Goal: Task Accomplishment & Management: Manage account settings

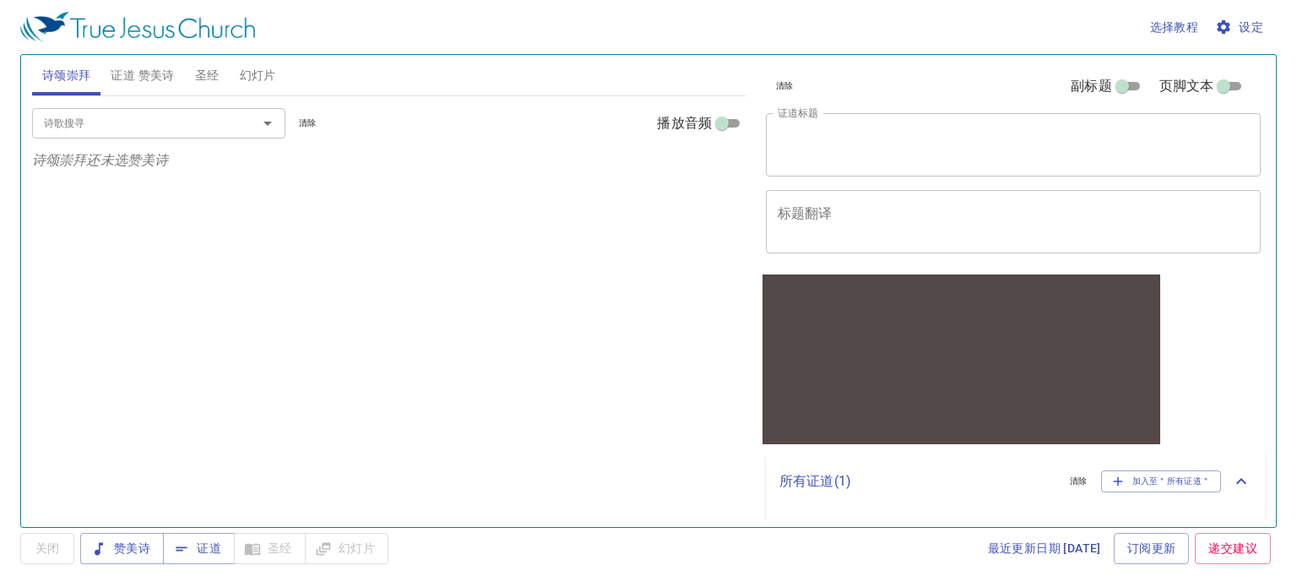
click at [1254, 31] on span "设定" at bounding box center [1240, 27] width 45 height 21
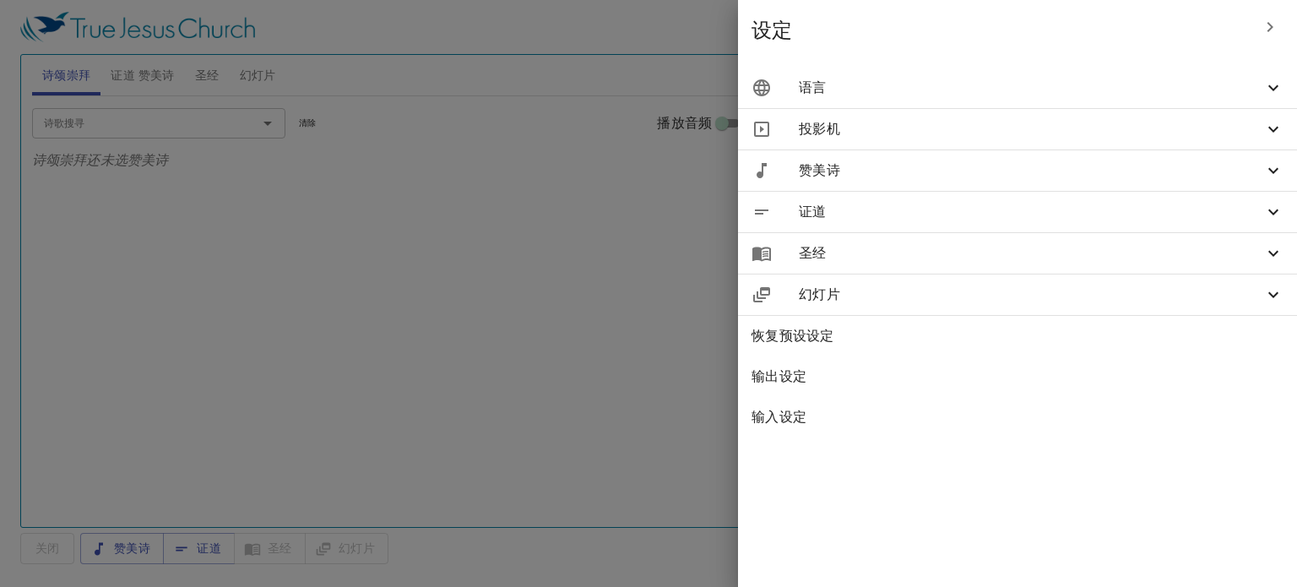
click at [1264, 84] on icon at bounding box center [1273, 88] width 20 height 20
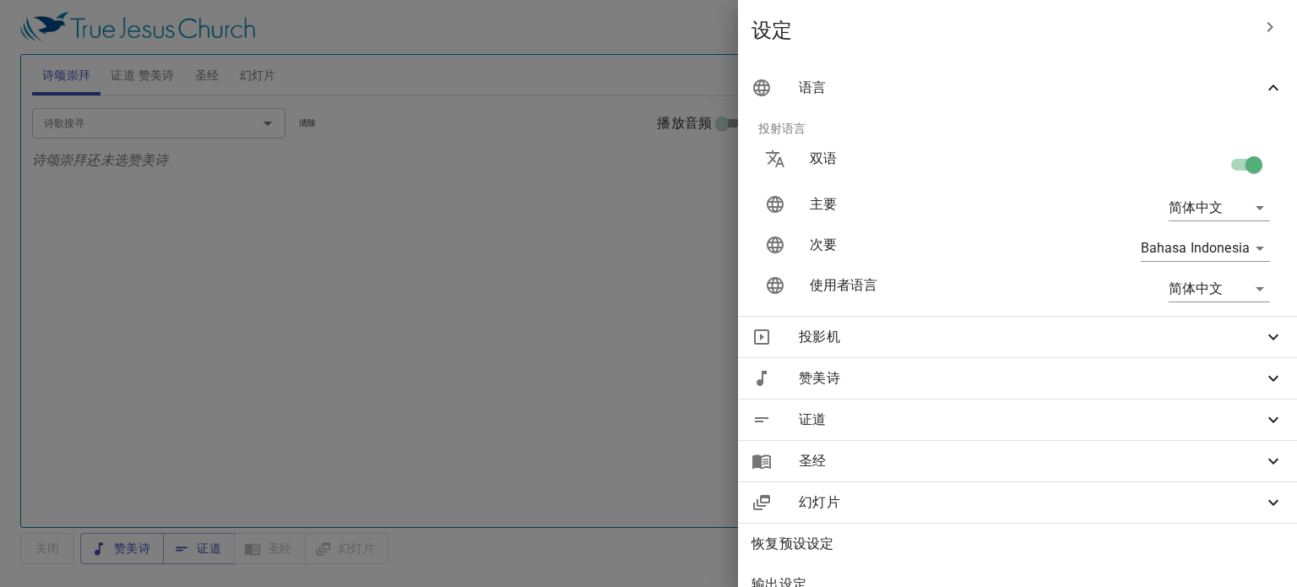
click at [1263, 341] on icon at bounding box center [1273, 337] width 20 height 20
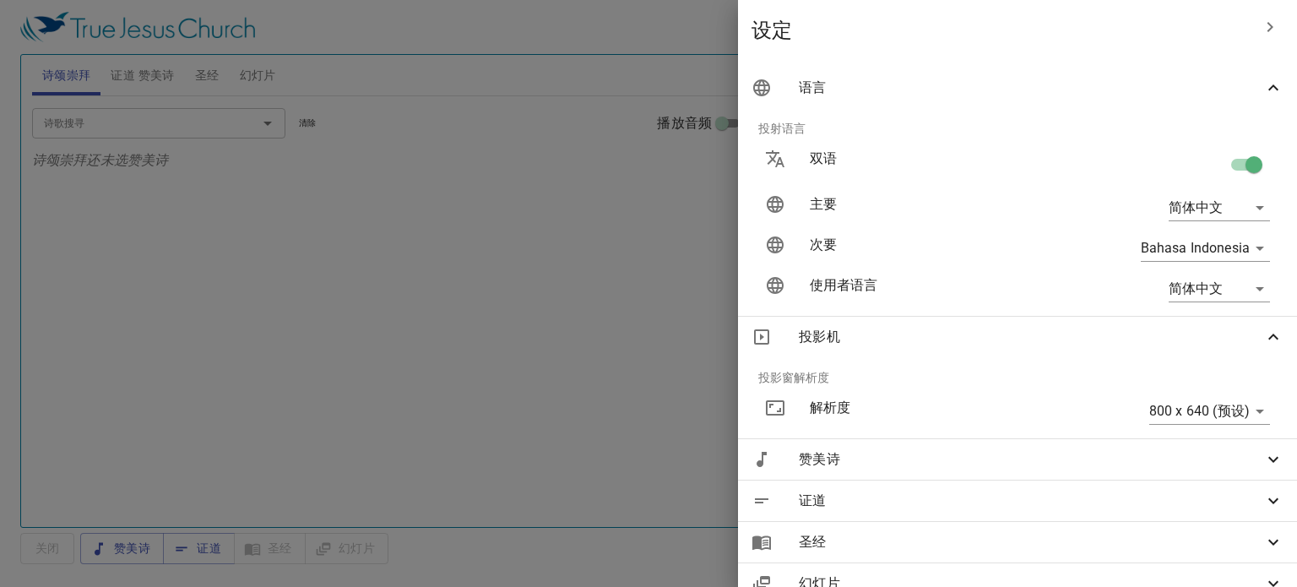
click at [1253, 405] on body "选择教程 设定 诗颂崇拜 证道 赞美诗 圣经 幻灯片 诗歌搜寻 诗歌搜寻 清除 播放音频 诗颂崇拜还未选赞美诗 诗歌搜寻 诗歌搜寻 清除 播放音频 证道还未选…" at bounding box center [648, 293] width 1297 height 587
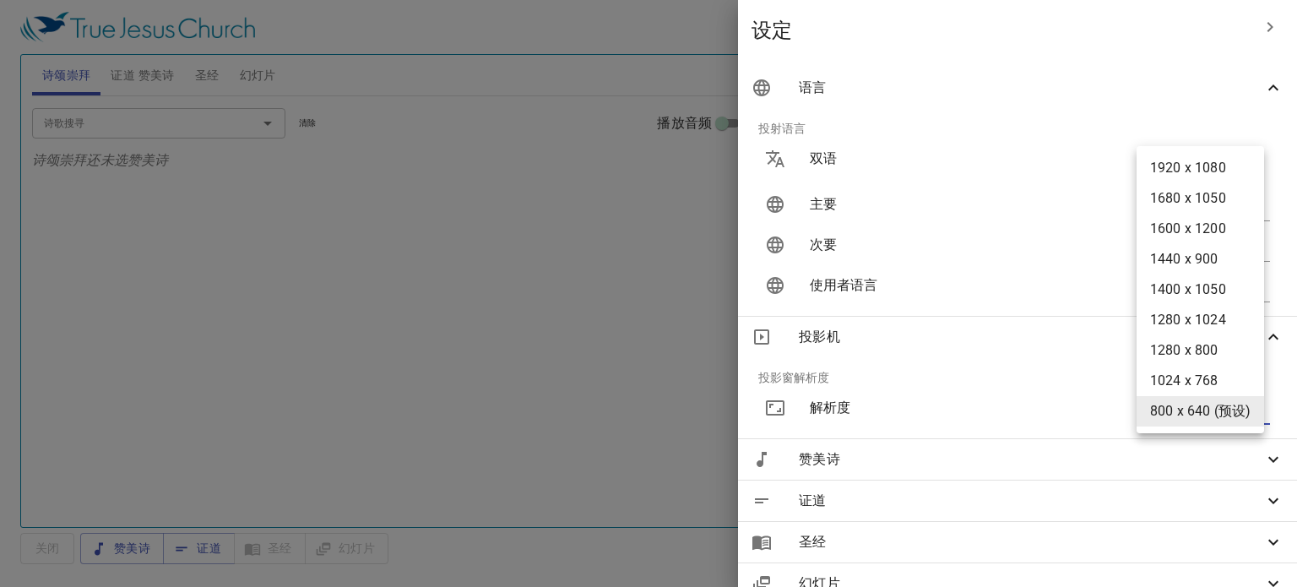
click at [600, 391] on div at bounding box center [648, 293] width 1297 height 587
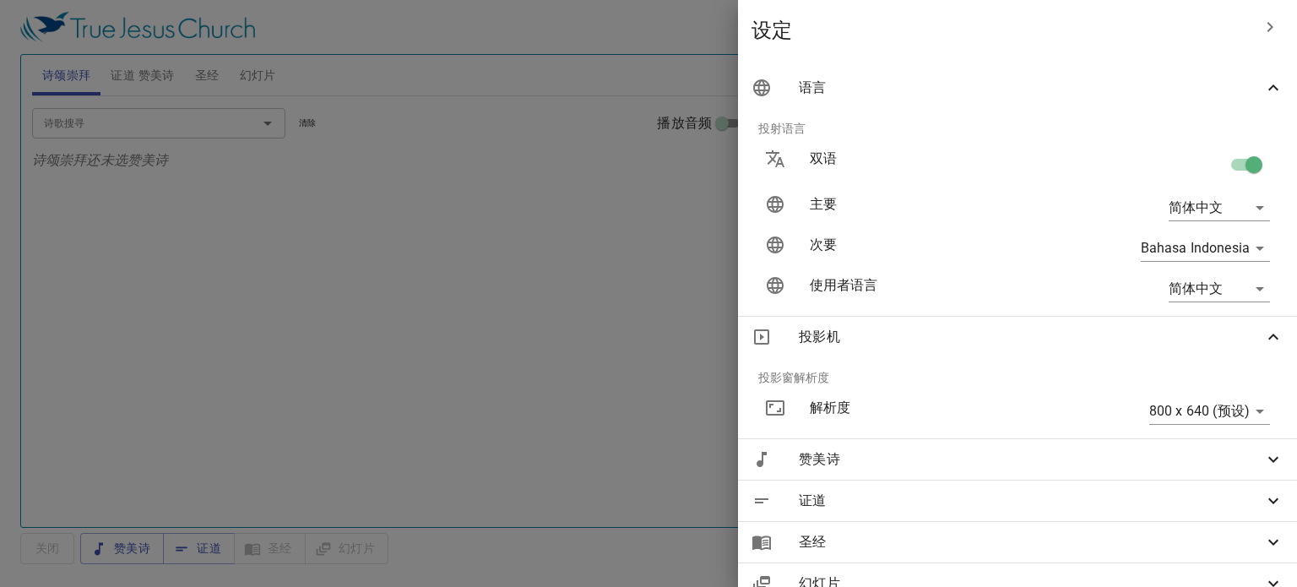
click at [1263, 458] on icon at bounding box center [1273, 459] width 20 height 20
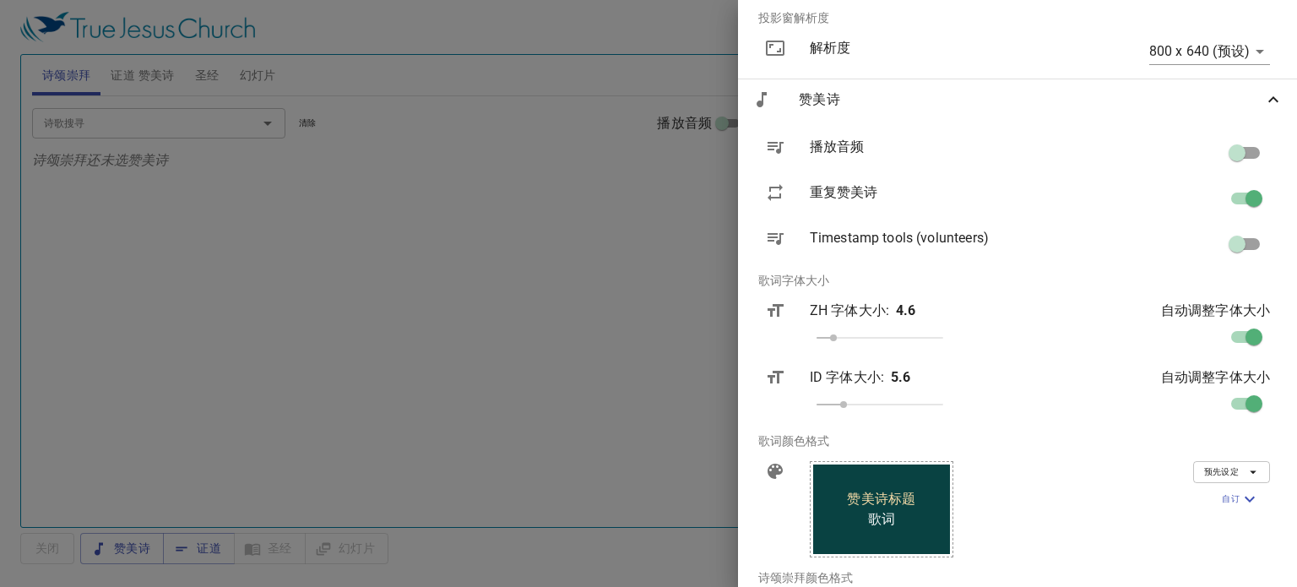
scroll to position [393, 0]
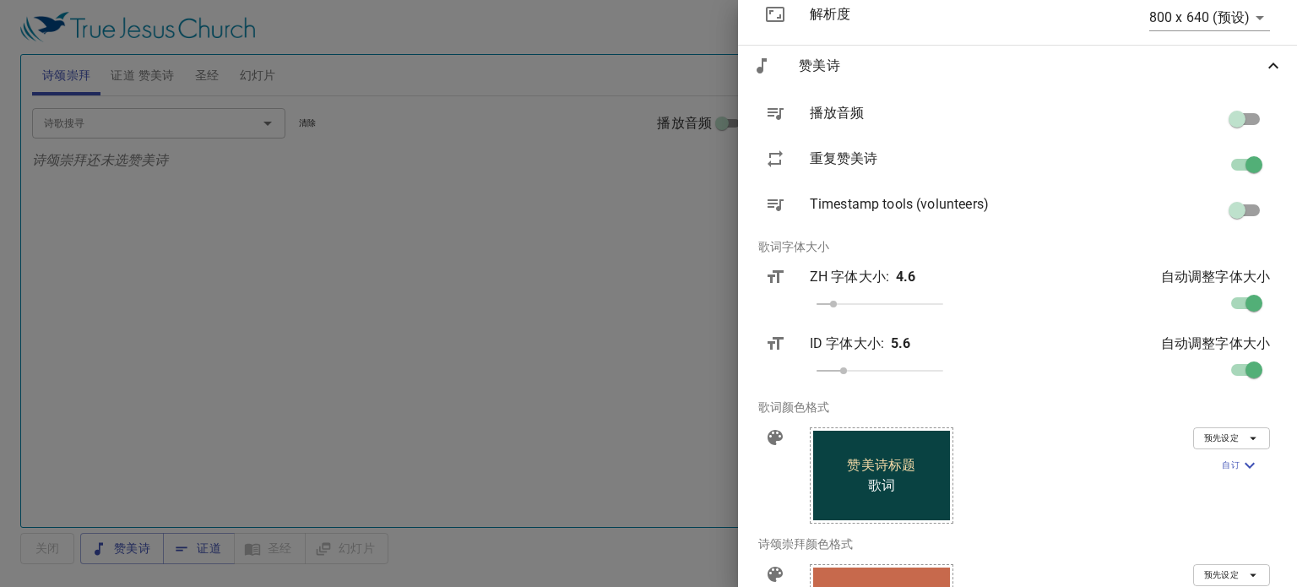
click at [581, 263] on div at bounding box center [648, 293] width 1297 height 587
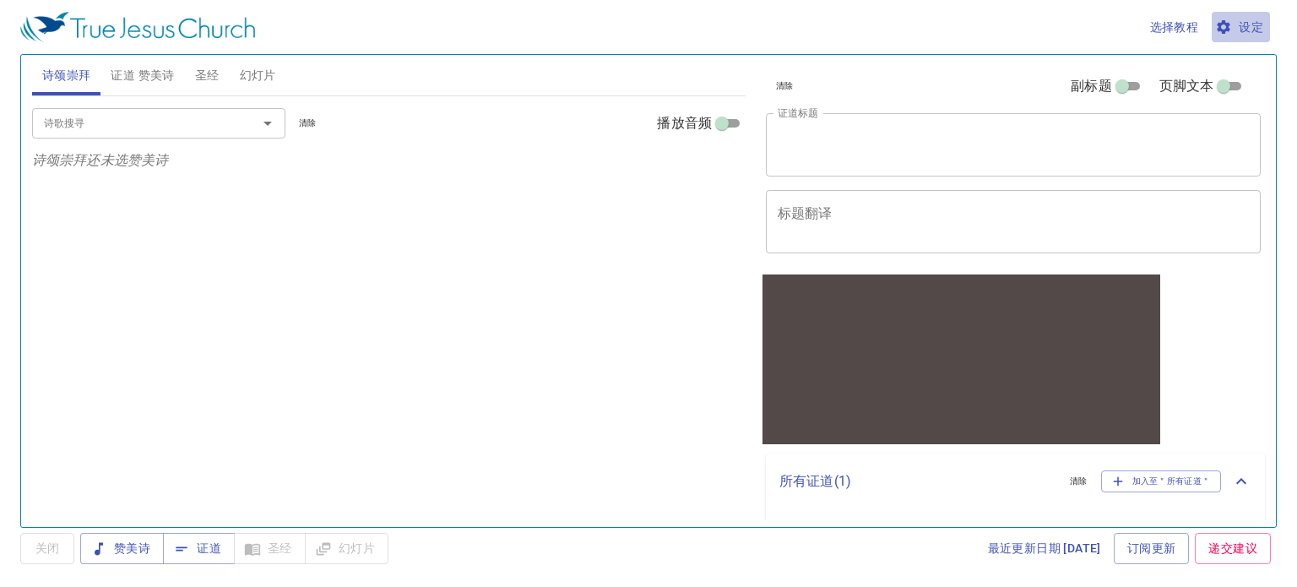
click at [1239, 24] on span "设定" at bounding box center [1240, 27] width 45 height 21
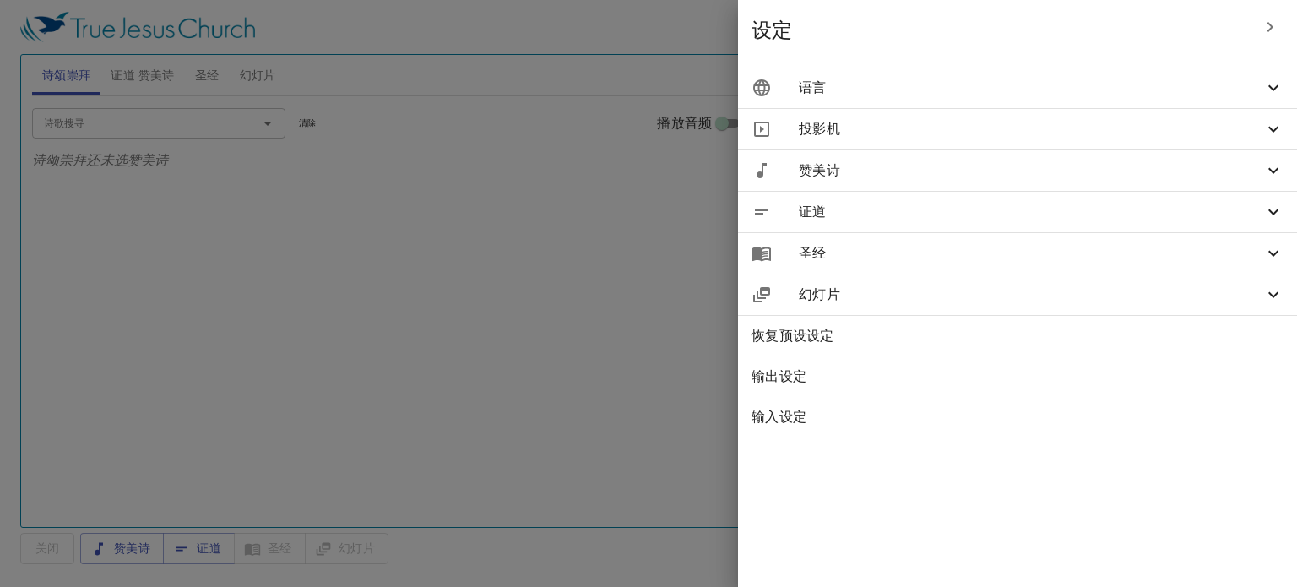
click at [1272, 175] on icon at bounding box center [1273, 170] width 20 height 20
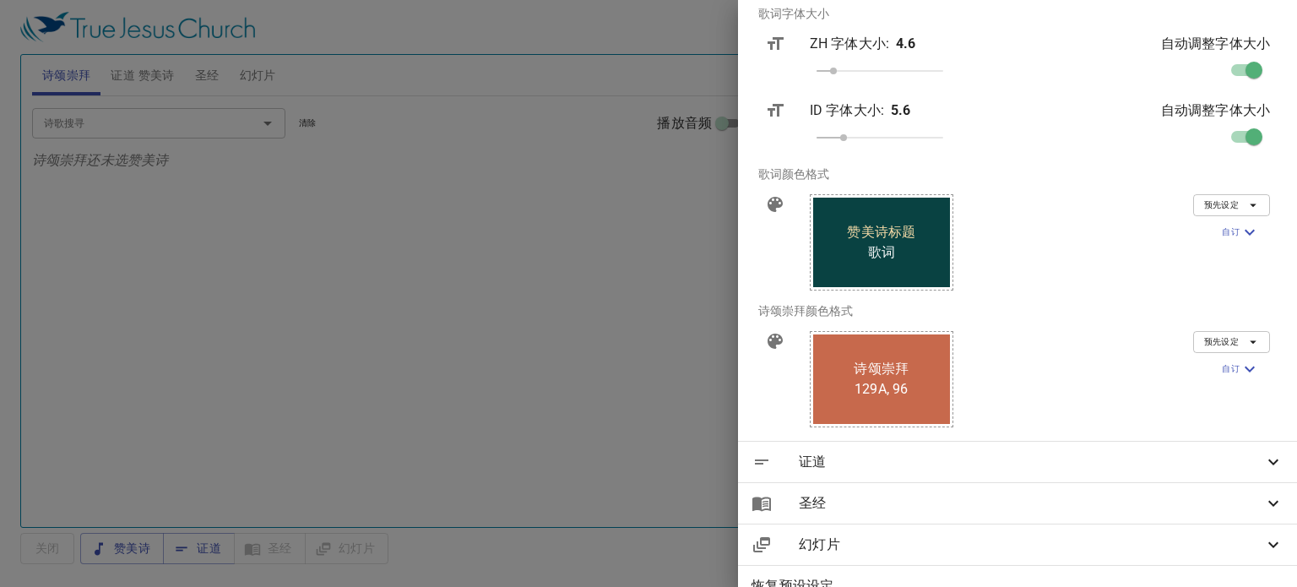
scroll to position [416, 0]
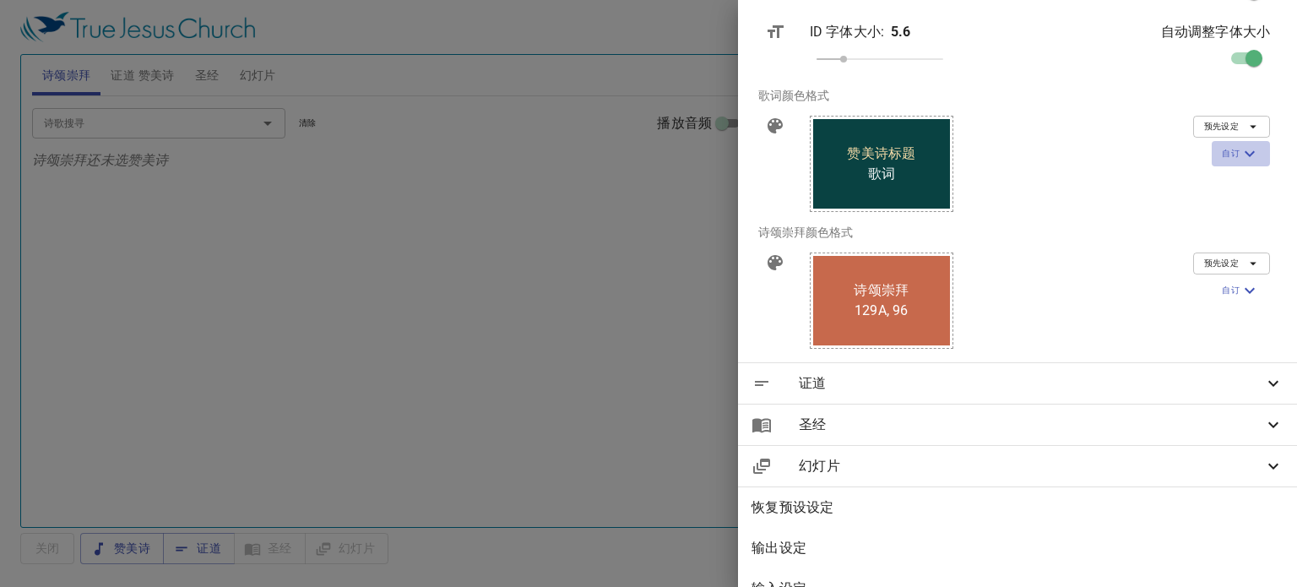
click at [1243, 150] on icon "button" at bounding box center [1249, 154] width 20 height 20
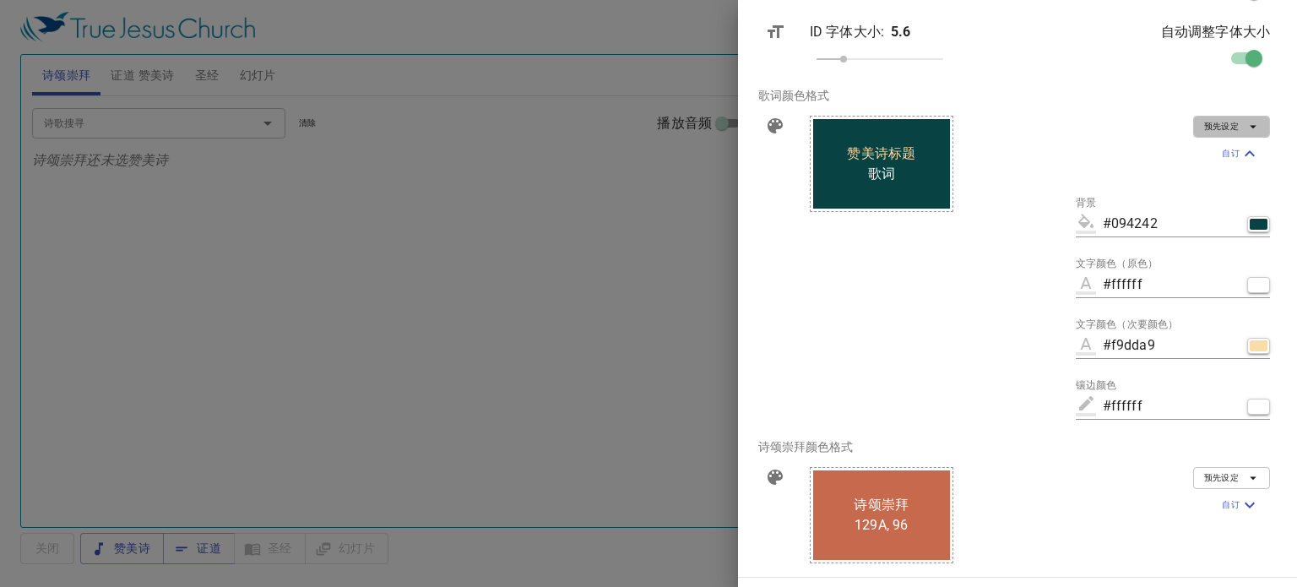
click at [1244, 134] on button "预先设定" at bounding box center [1231, 127] width 77 height 22
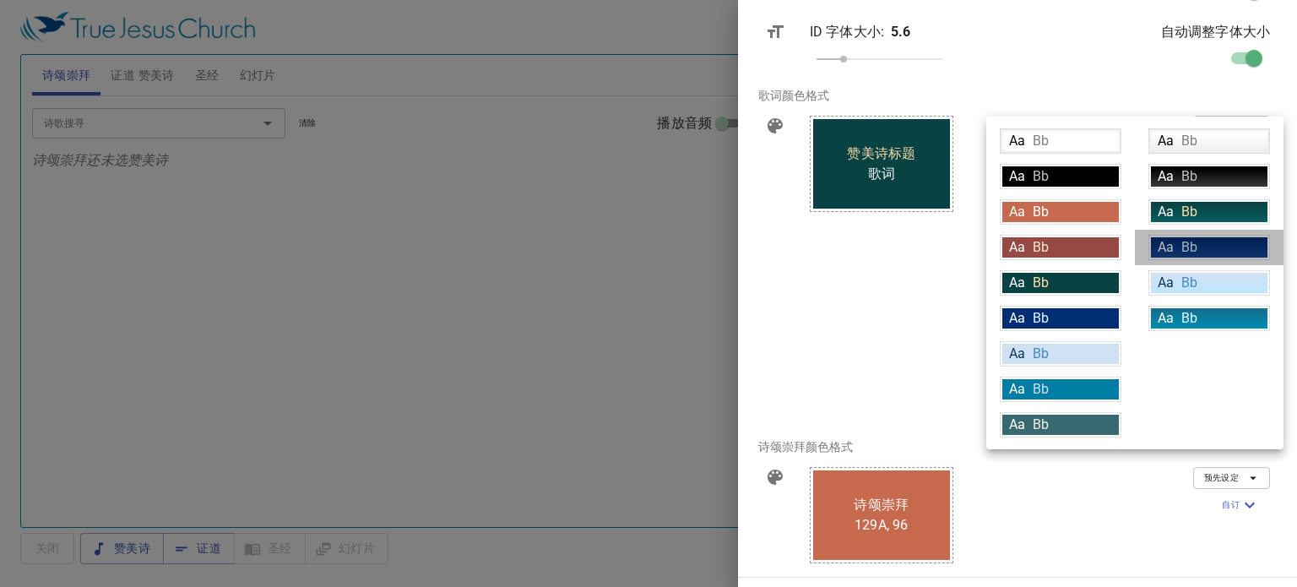
click at [1191, 235] on div "Aa Bb" at bounding box center [1209, 247] width 122 height 25
type input "linear-gradient(180deg, rgba(0,45,115,1) 10%, rgba(18,69,148,1) 100%)"
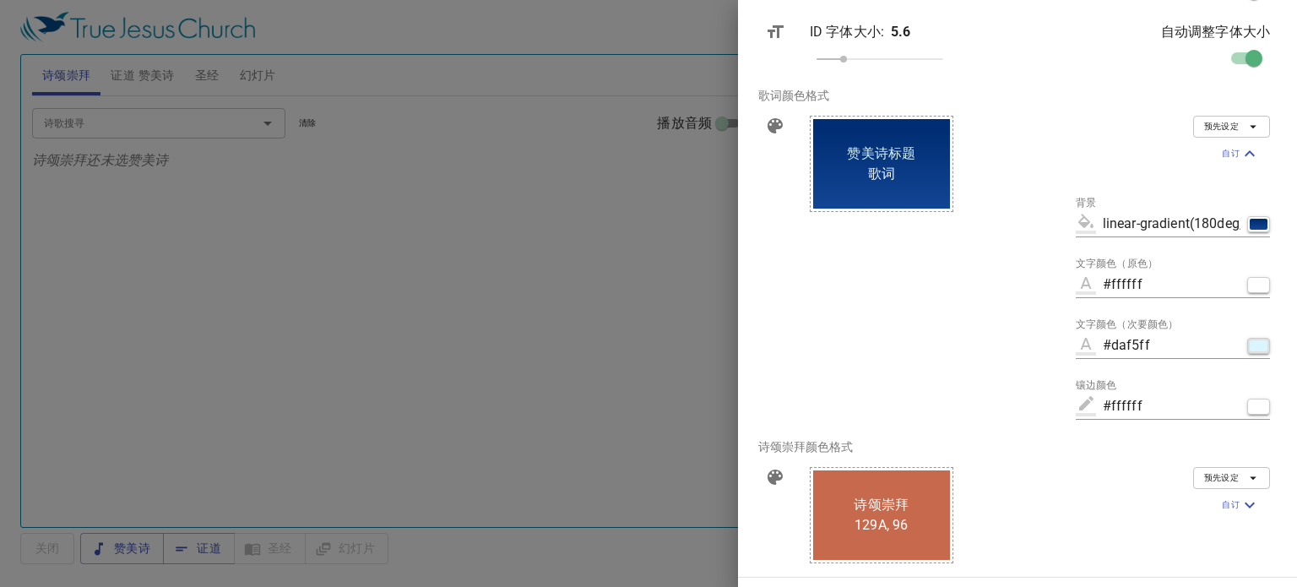
click at [1253, 348] on div "button" at bounding box center [1258, 345] width 18 height 11
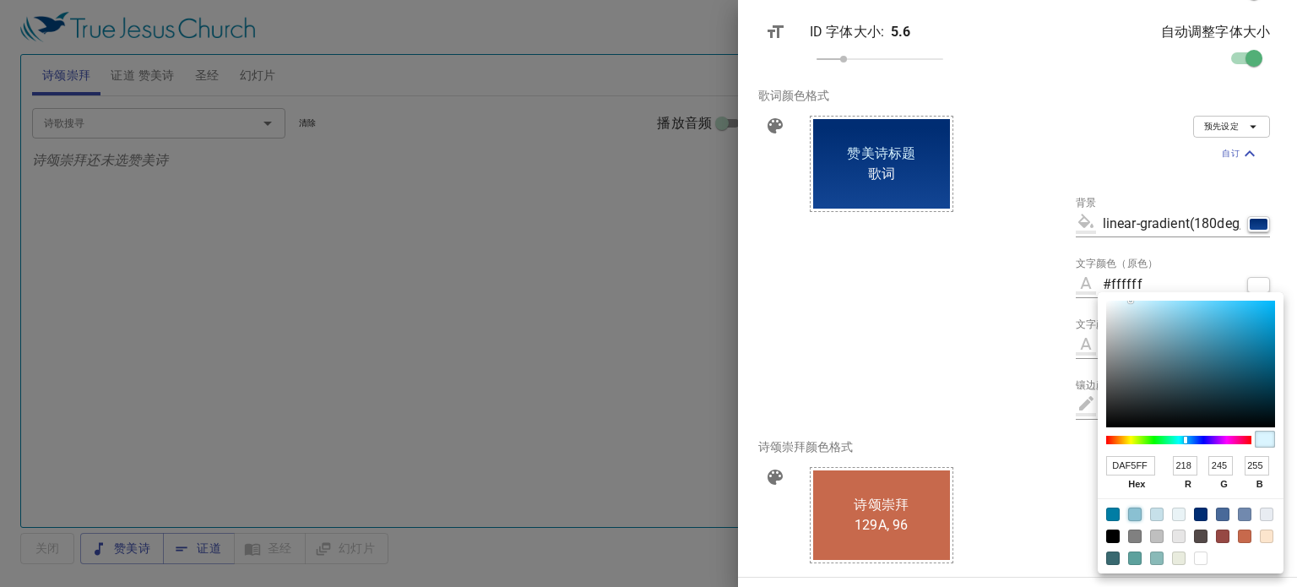
click at [1134, 515] on div at bounding box center [1135, 514] width 14 height 14
type input "#8ac0d2"
type input "8AC0D2"
type input "138"
type input "192"
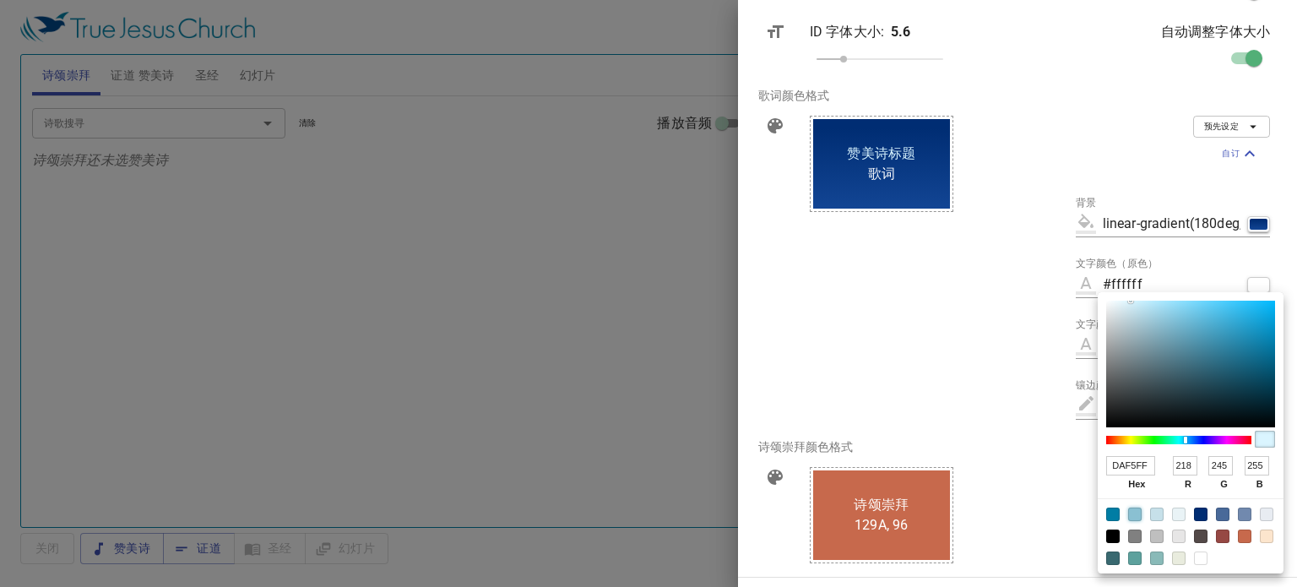
type input "210"
click at [1158, 512] on div at bounding box center [1157, 514] width 14 height 14
type input "#c6e0e9"
type input "C6E0E9"
type input "198"
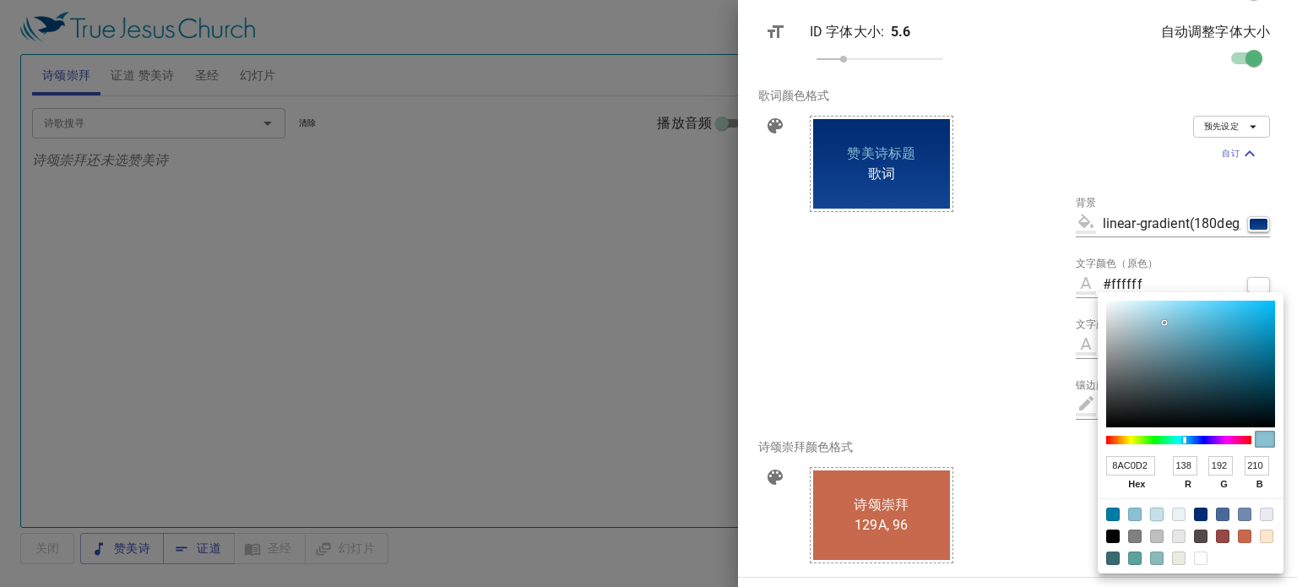
type input "224"
type input "233"
click at [1243, 513] on div at bounding box center [1245, 514] width 14 height 14
type input "#7189ae"
type input "7189AE"
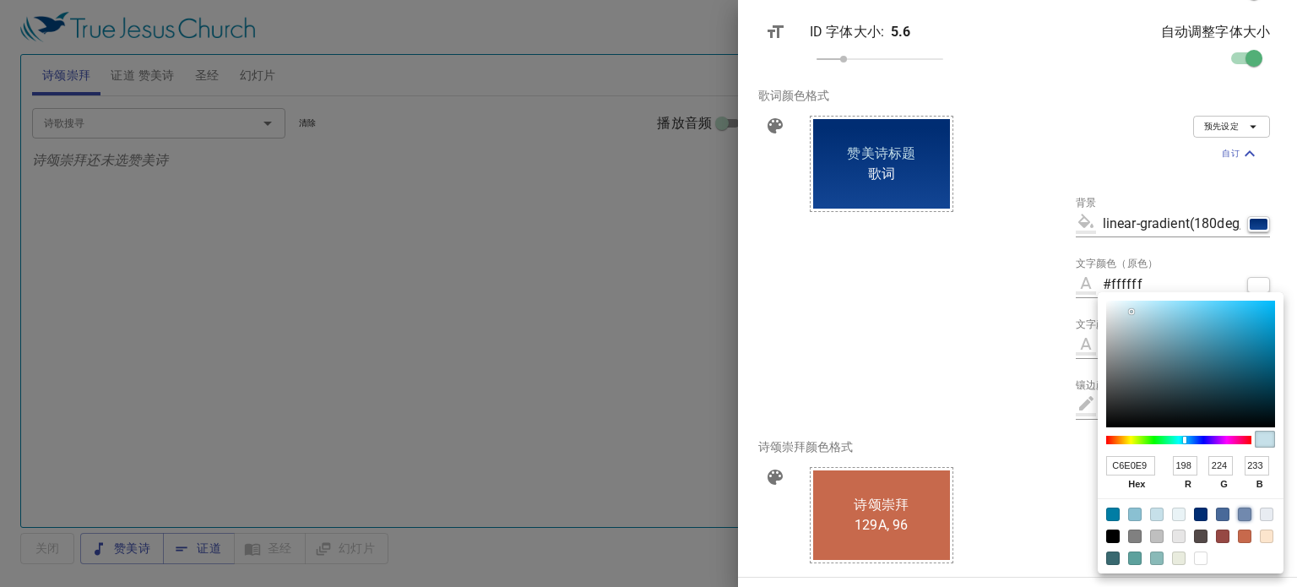
type input "113"
type input "137"
type input "174"
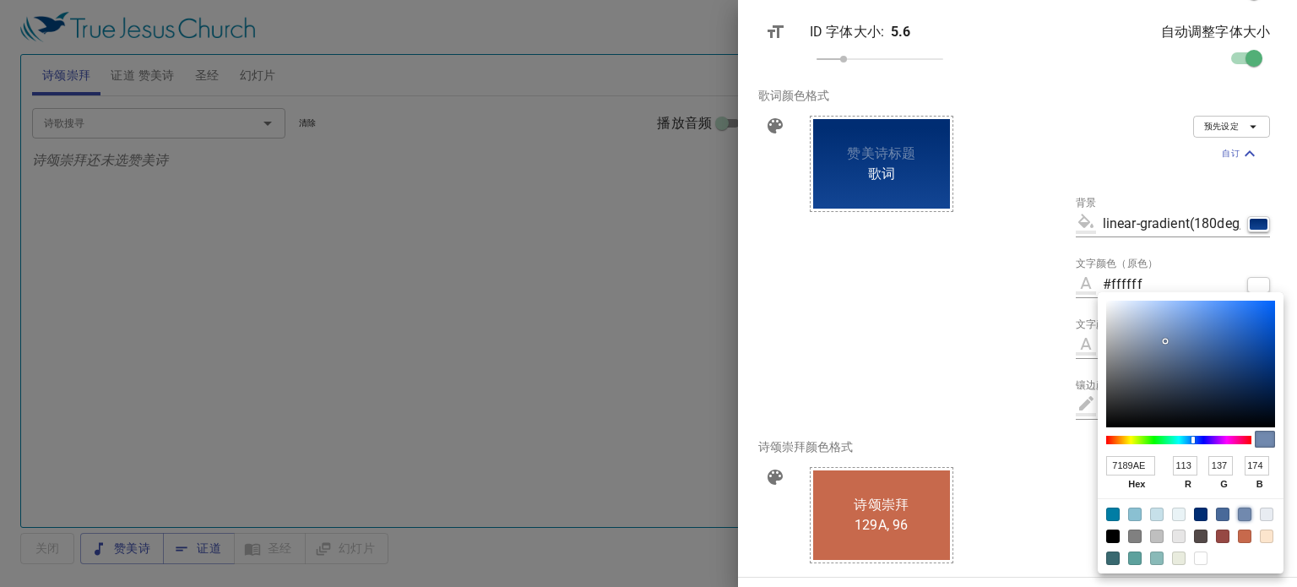
click at [1222, 510] on div at bounding box center [1223, 514] width 14 height 14
type input "#496999"
type input "496999"
type input "73"
type input "105"
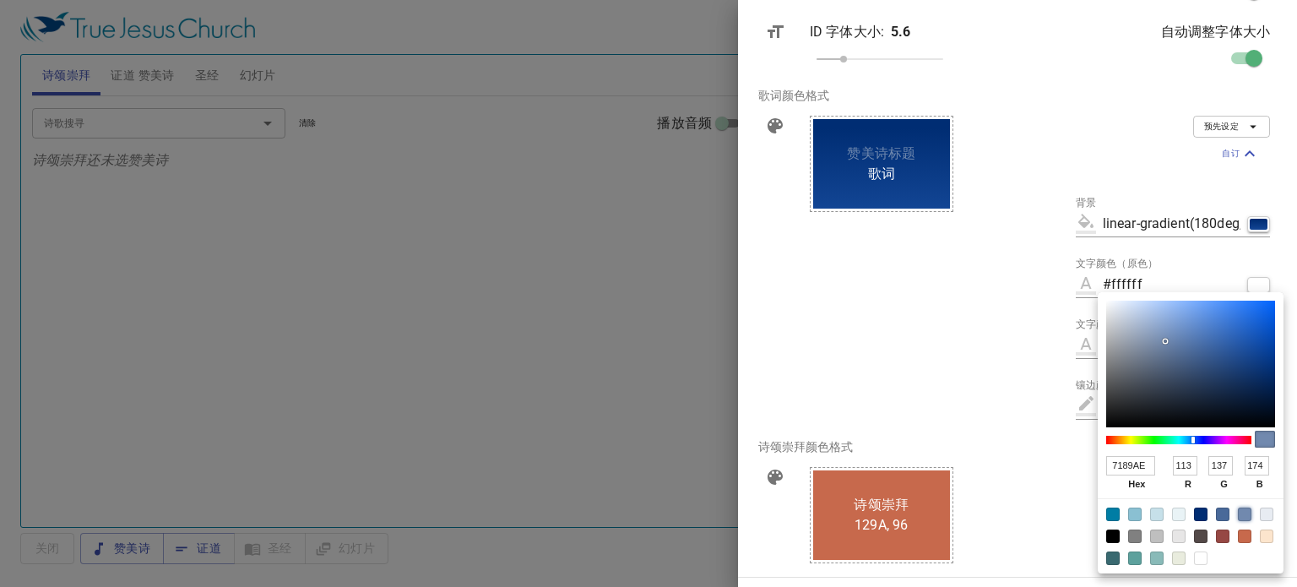
type input "153"
click at [1110, 517] on div at bounding box center [1113, 514] width 14 height 14
type input "#007da4"
type input "007DA4"
type input "0"
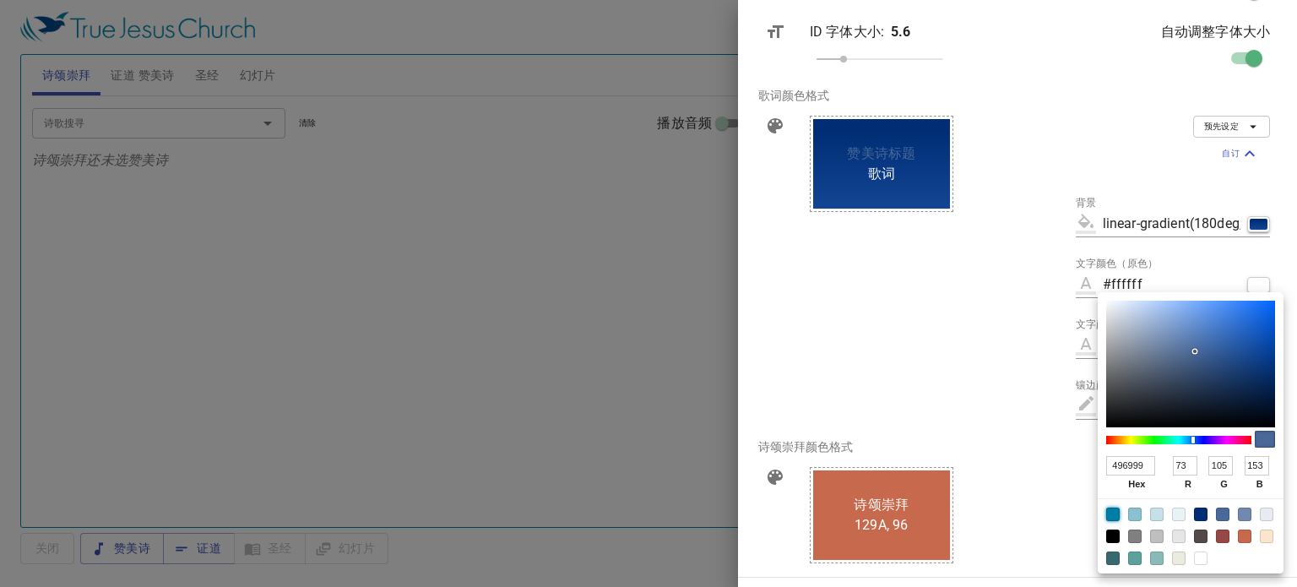
type input "125"
type input "164"
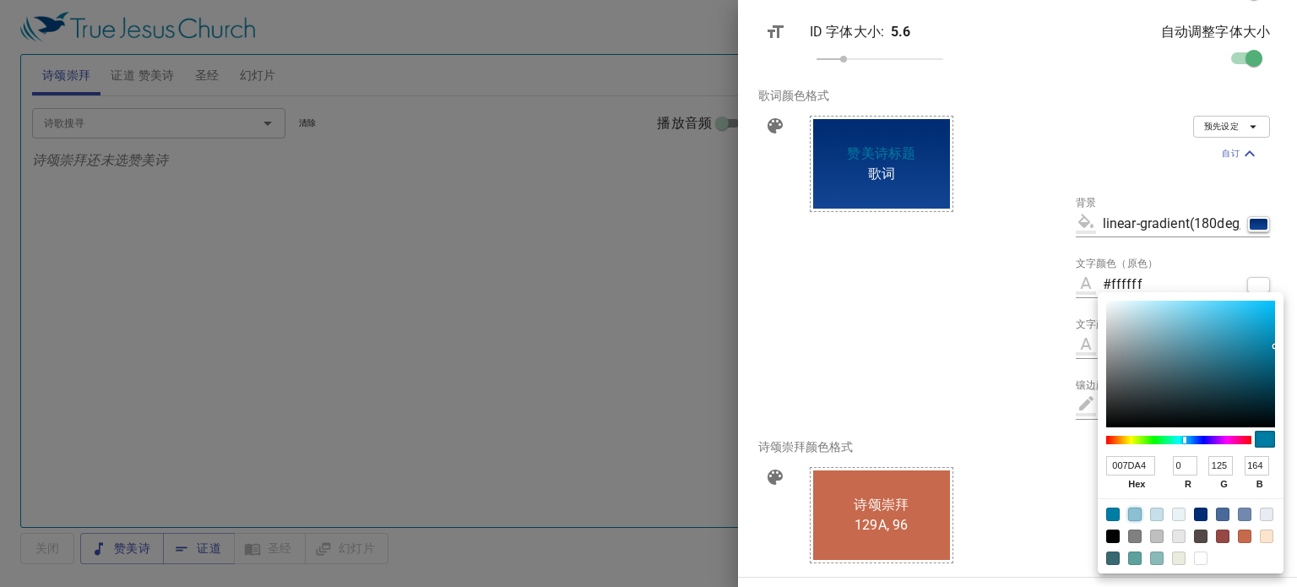
click at [1135, 515] on div at bounding box center [1135, 514] width 14 height 14
type input "#8ac0d2"
type input "8AC0D2"
type input "138"
type input "192"
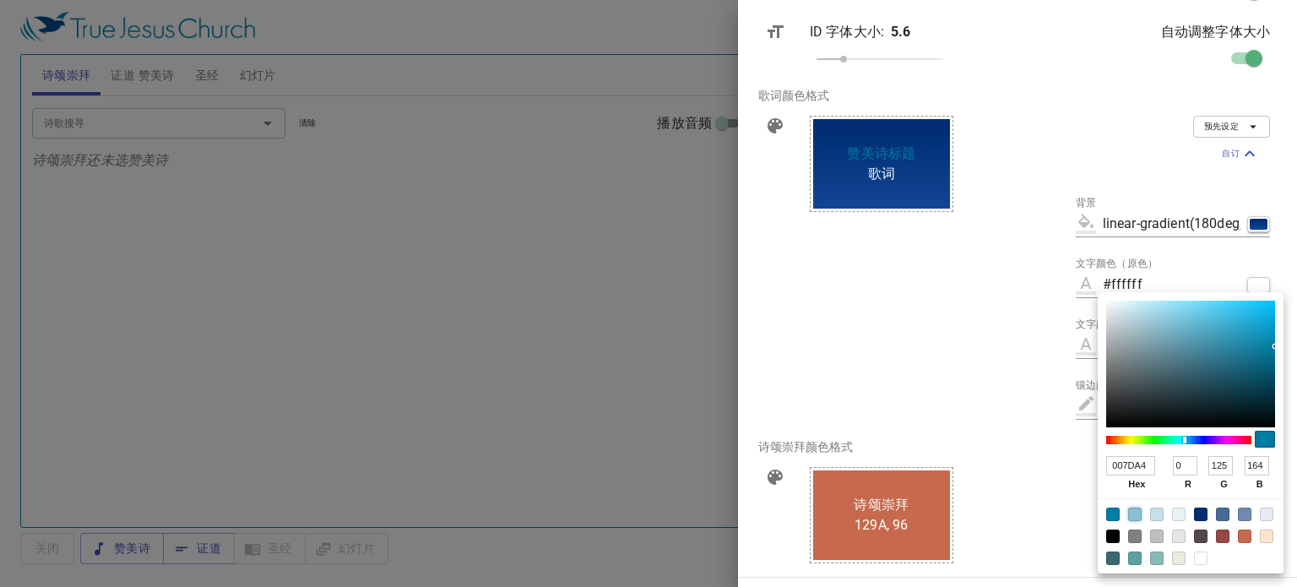
type input "210"
type input "#87b4c3"
type input "87B4C3"
type input "135"
type input "180"
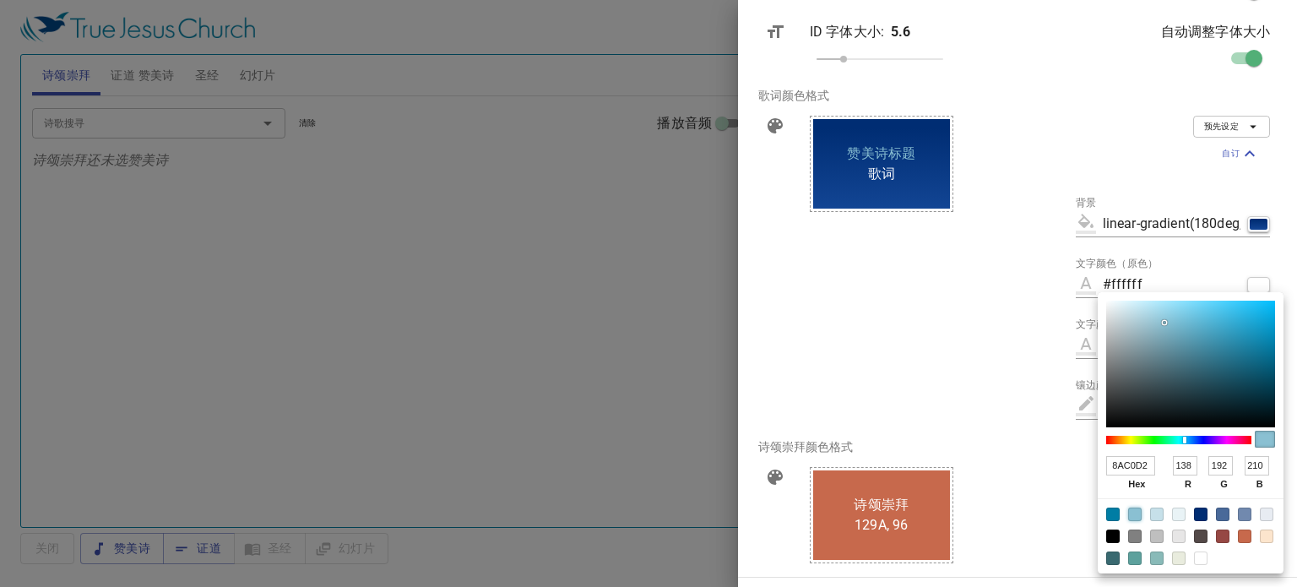
type input "195"
click at [1158, 330] on div at bounding box center [1190, 364] width 169 height 127
type input "#9ad6eb"
type input "9AD6EB"
type input "154"
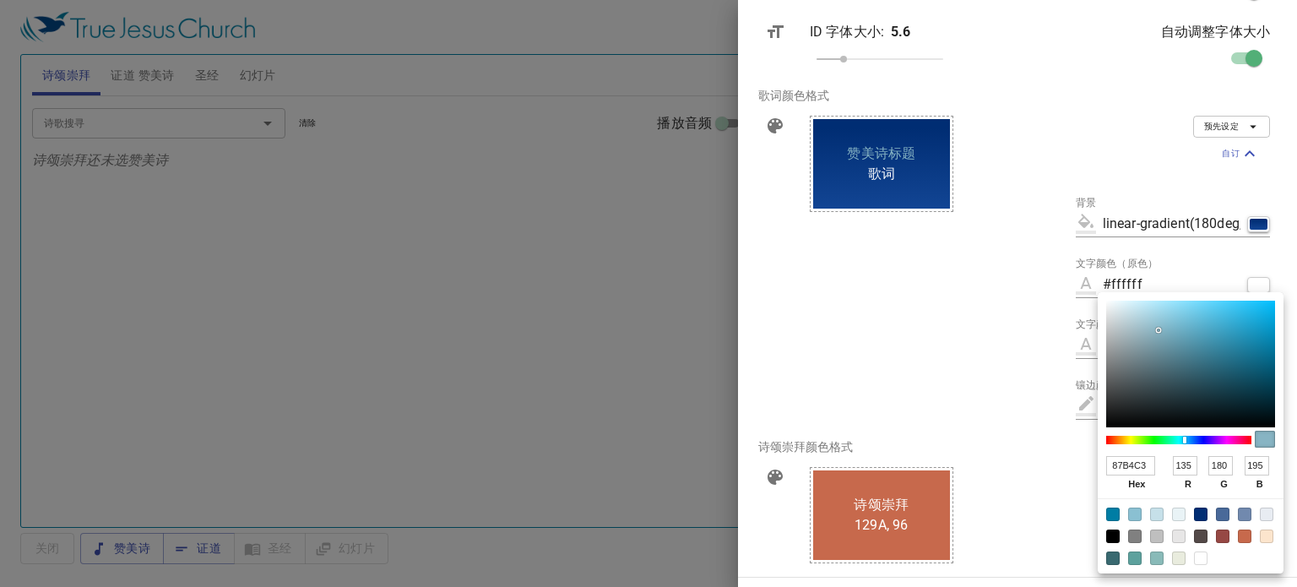
type input "214"
type input "235"
click at [1164, 311] on div at bounding box center [1190, 364] width 169 height 127
type input "#95d8f0"
type input "95D8F0"
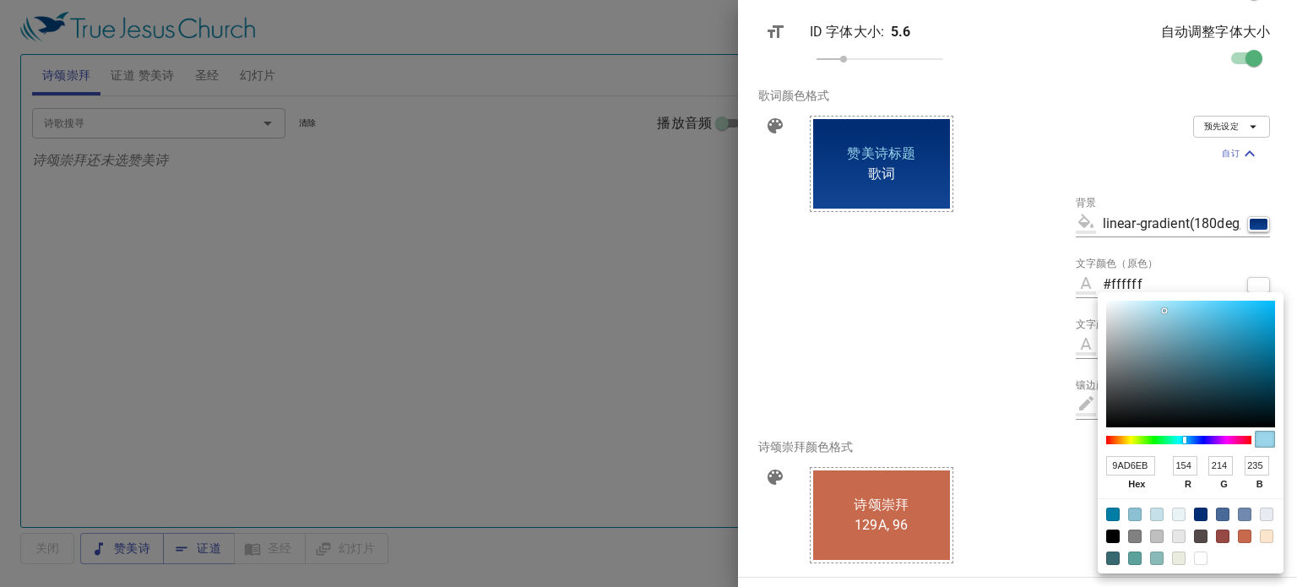
type input "149"
type input "216"
type input "240"
click at [1170, 308] on div at bounding box center [1190, 364] width 169 height 127
type input "#88d6f1"
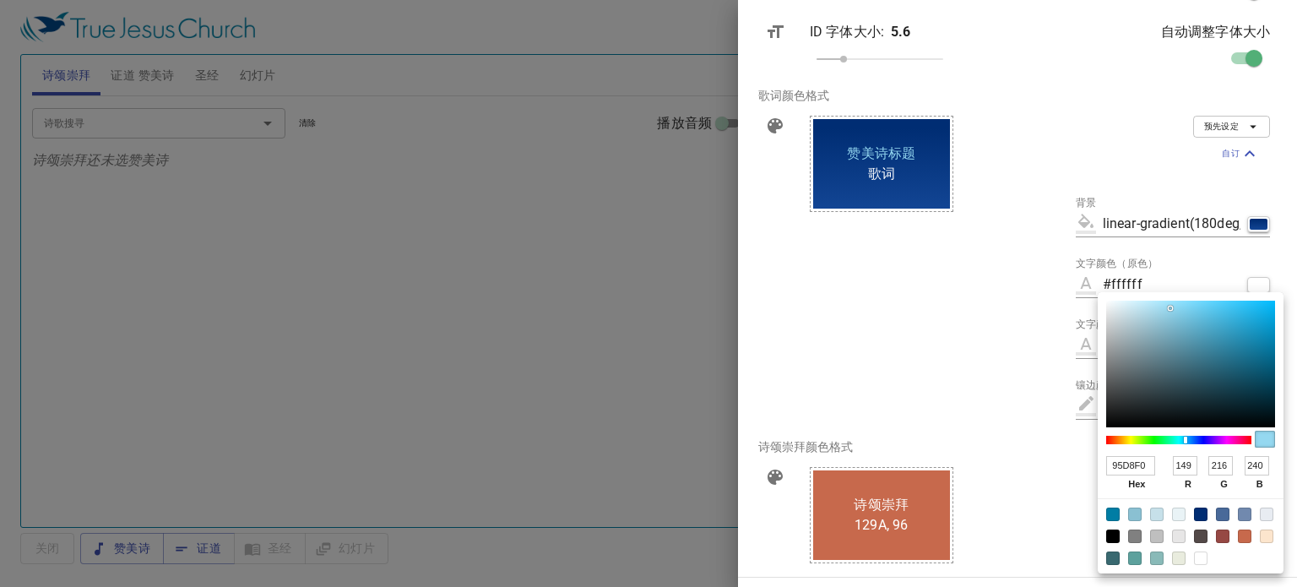
type input "88D6F1"
type input "136"
type input "214"
type input "241"
click at [1179, 307] on div at bounding box center [1190, 364] width 169 height 127
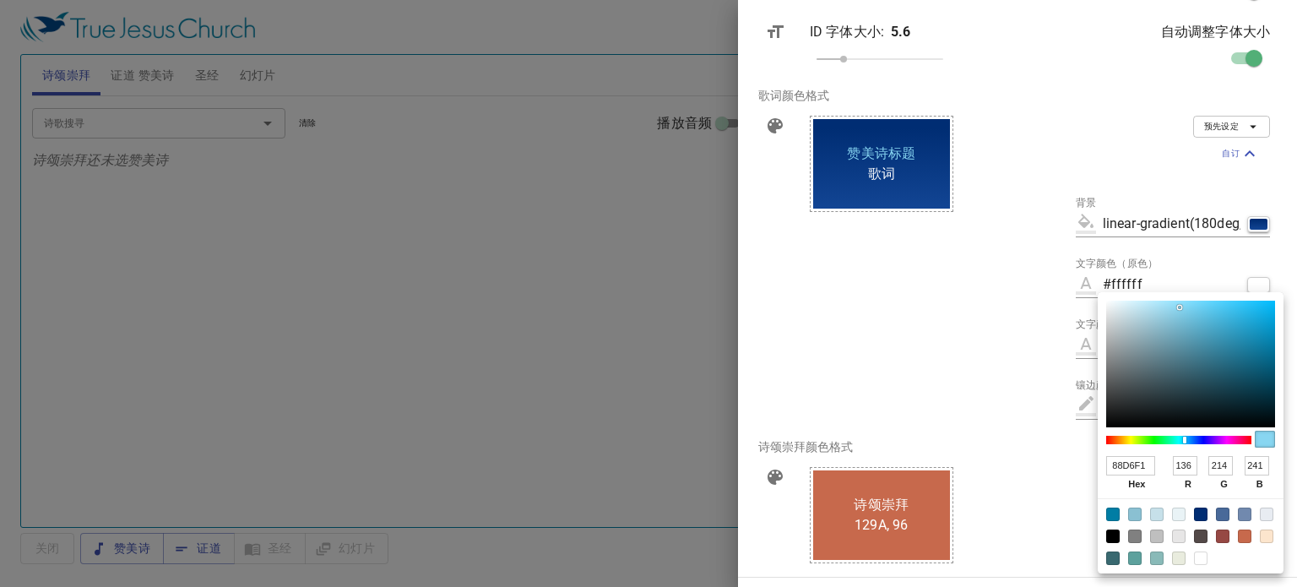
type input "#80d4f1"
type input "80D4F1"
type input "128"
type input "212"
click at [1185, 307] on div at bounding box center [1190, 364] width 169 height 127
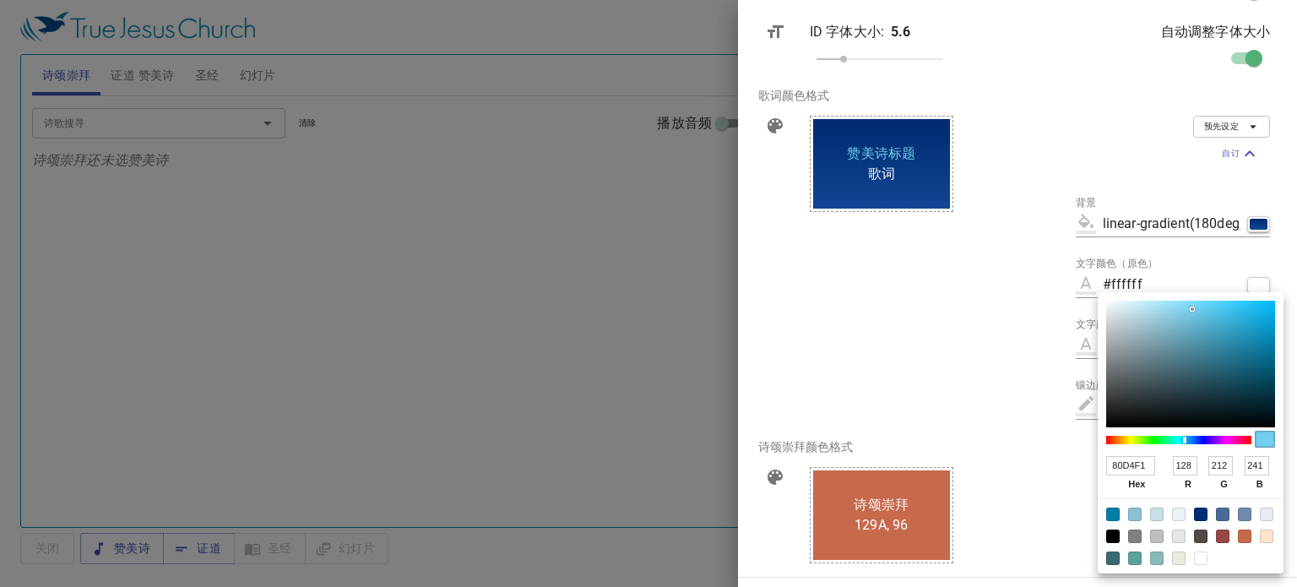
type input "#75cfee"
type input "75CFEE"
type input "117"
type input "207"
type input "238"
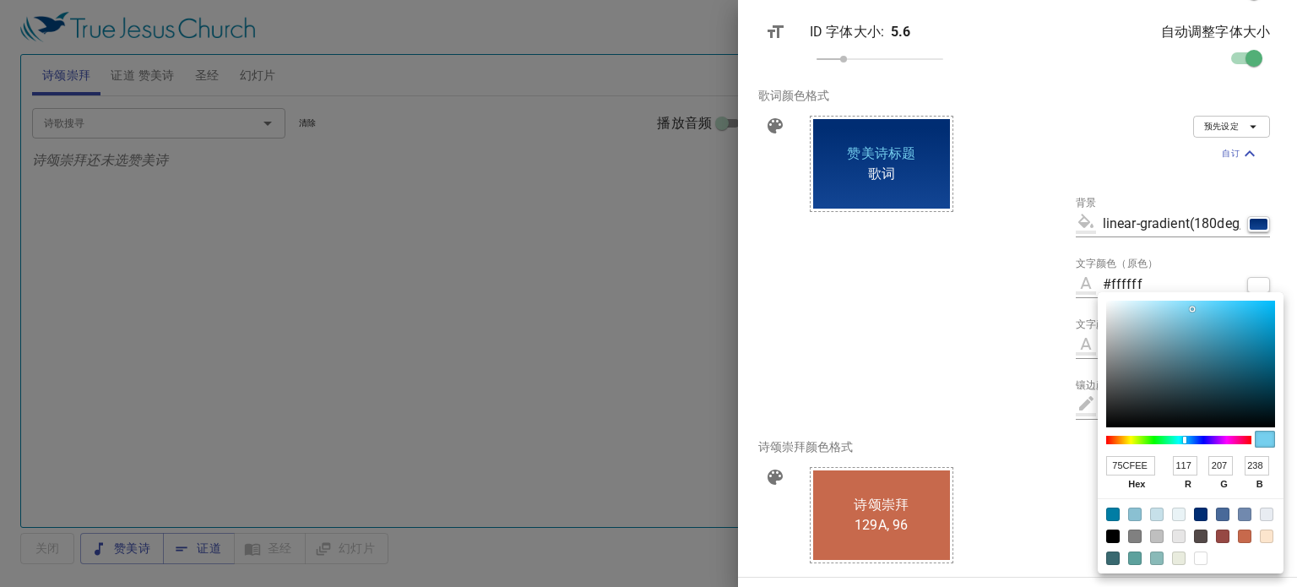
click at [1192, 309] on div at bounding box center [1190, 364] width 169 height 127
click at [908, 365] on div at bounding box center [648, 293] width 1297 height 587
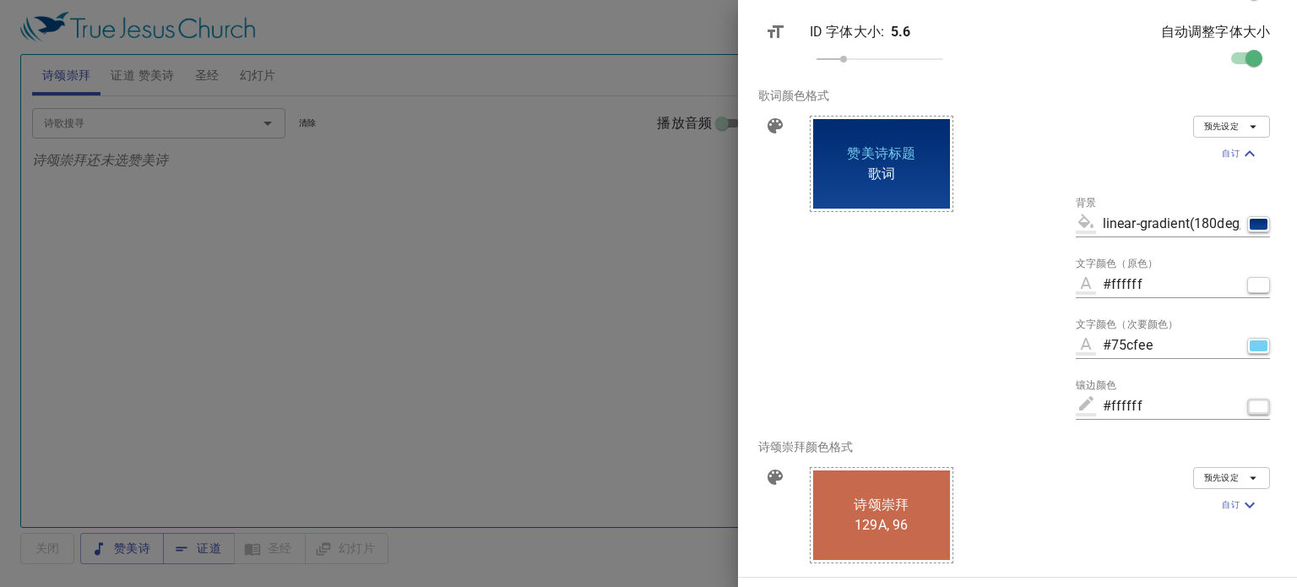
click at [1249, 402] on div "button" at bounding box center [1258, 406] width 18 height 11
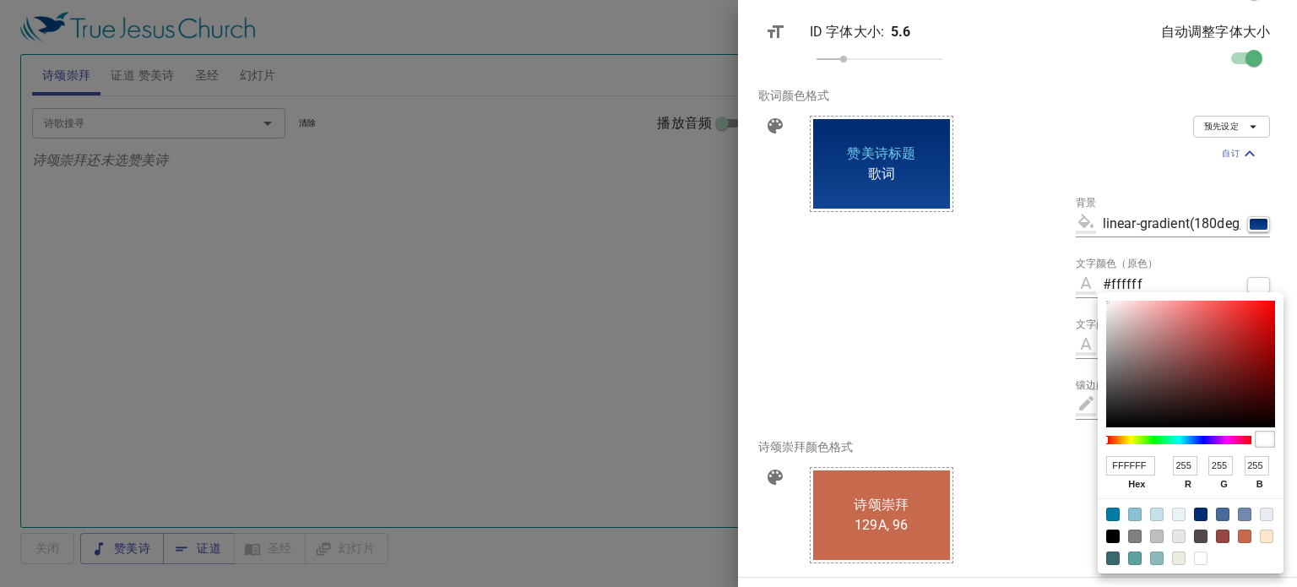
click at [876, 376] on div at bounding box center [648, 293] width 1297 height 587
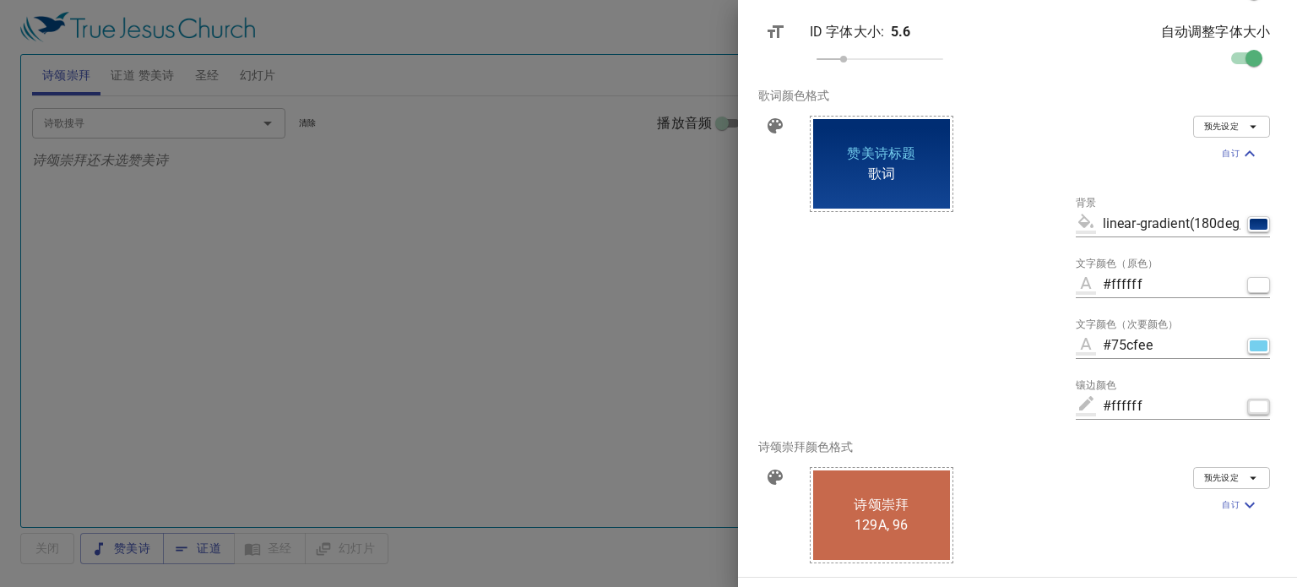
click at [1247, 414] on button "button" at bounding box center [1258, 406] width 23 height 16
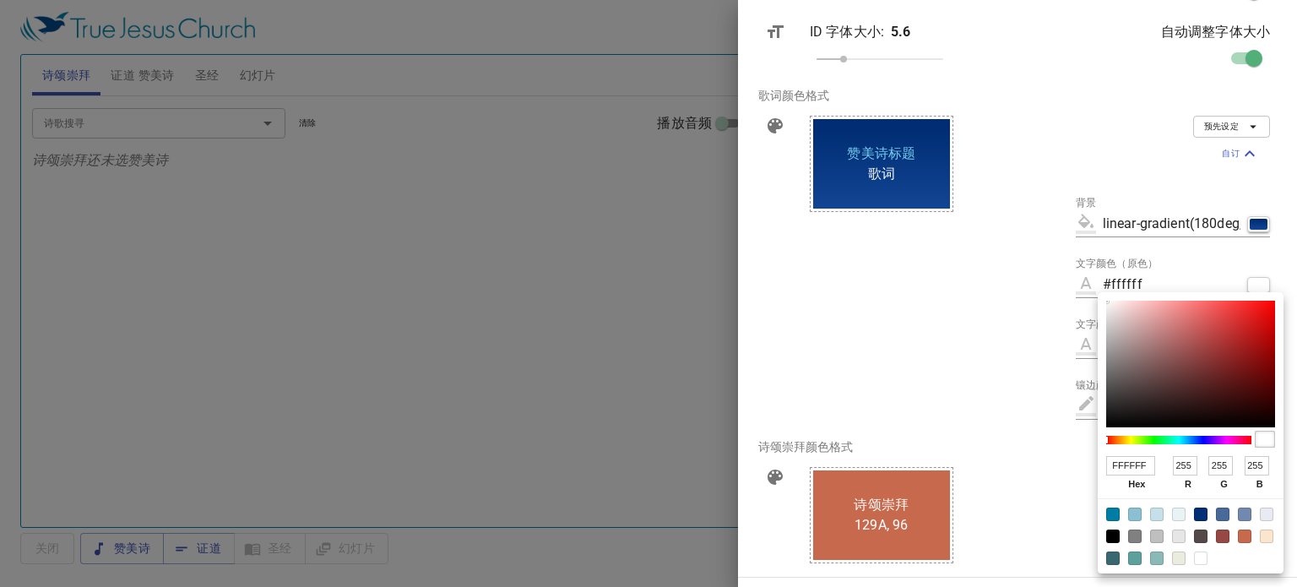
click at [972, 386] on div at bounding box center [648, 293] width 1297 height 587
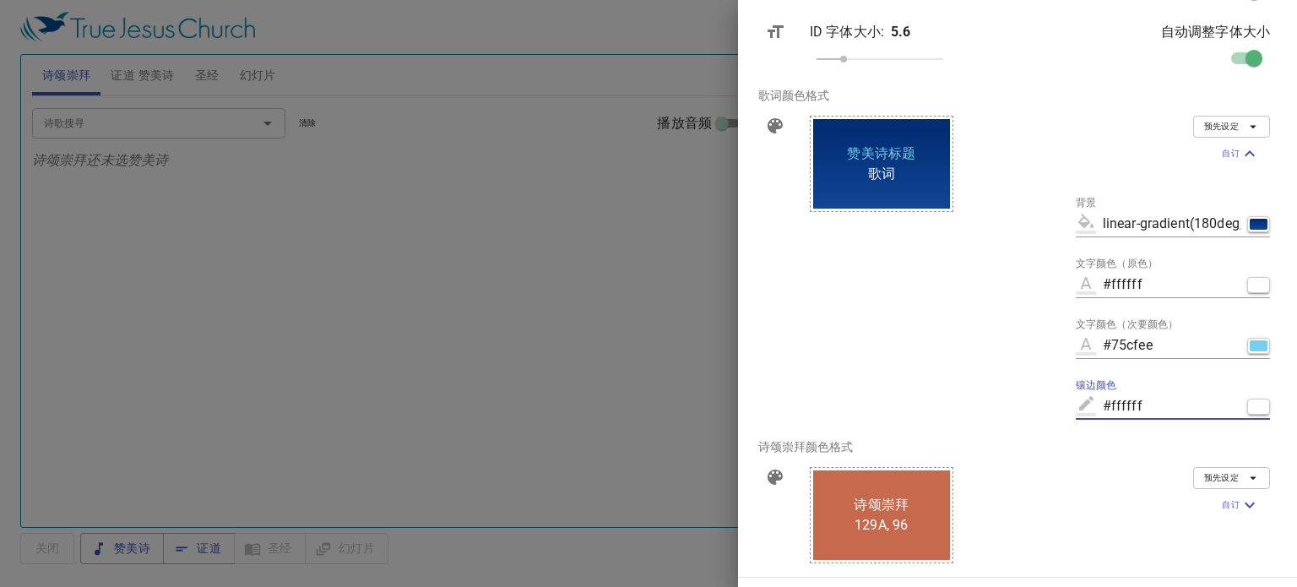
click at [1191, 401] on input "#ffffff" at bounding box center [1171, 406] width 138 height 27
type input "#"
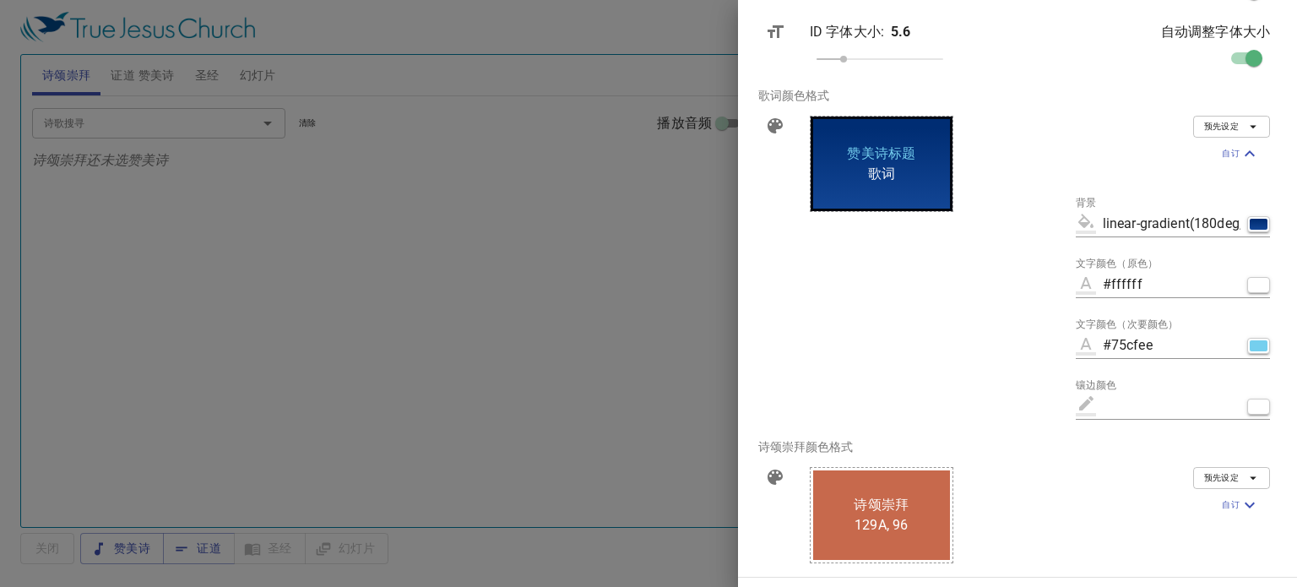
click at [1047, 321] on div "歌词 赞美诗标题 Accent" at bounding box center [929, 271] width 266 height 338
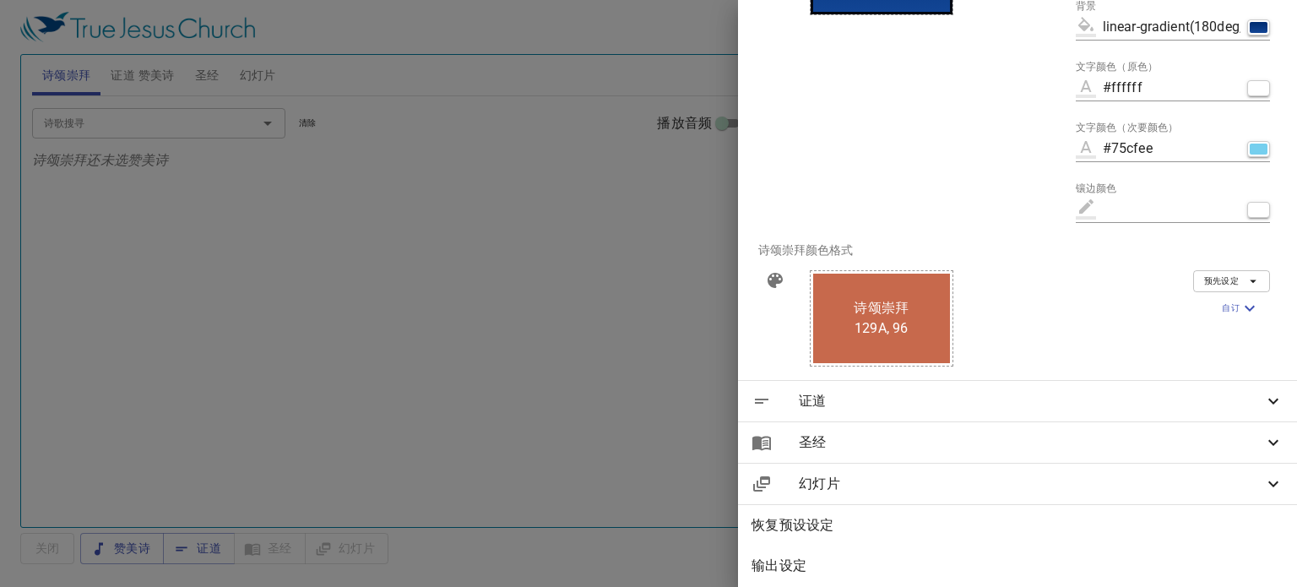
scroll to position [619, 0]
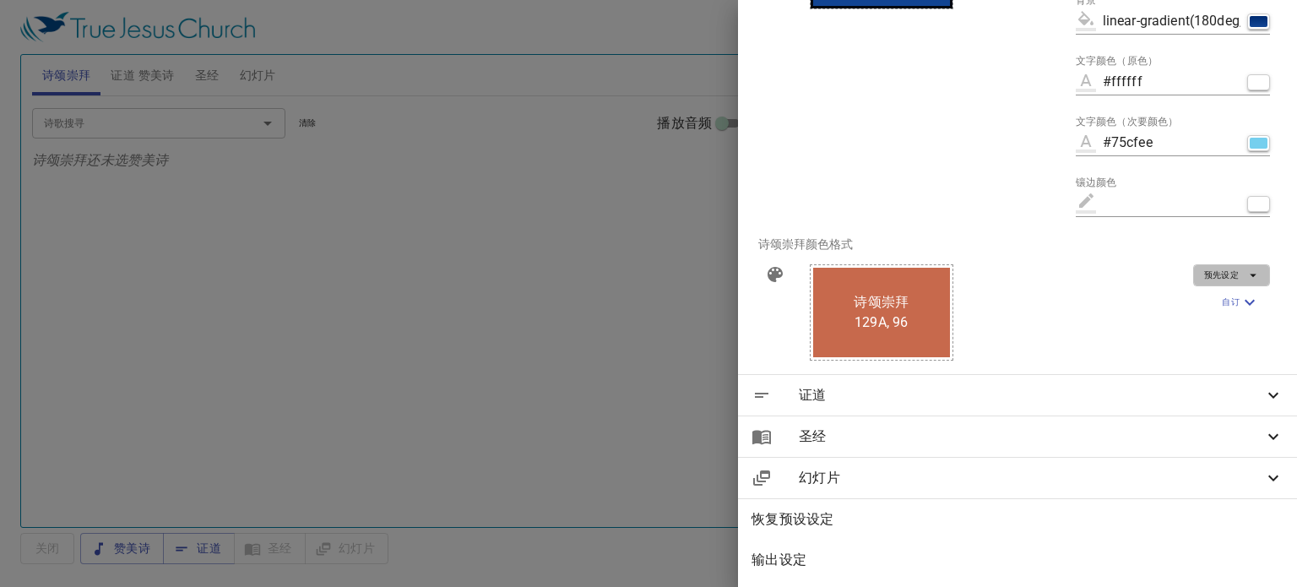
click at [1245, 279] on icon "button" at bounding box center [1252, 275] width 15 height 15
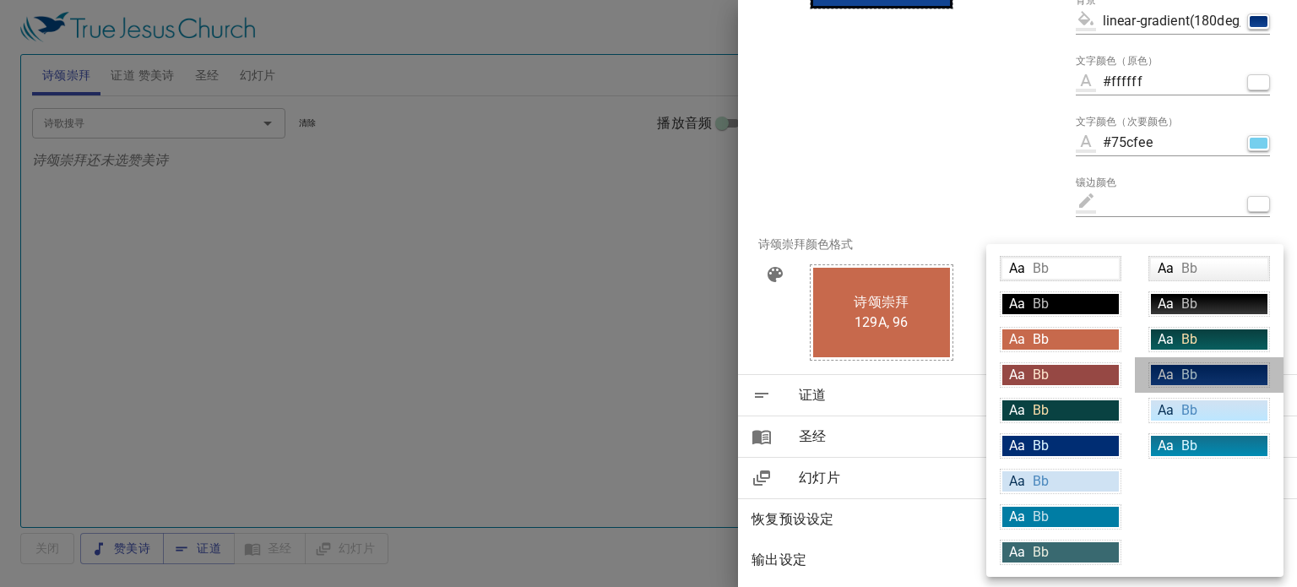
click at [1227, 371] on div "Aa Bb" at bounding box center [1209, 375] width 116 height 20
type input "linear-gradient(180deg, rgba(0,45,115,1) 10%, rgba(18,69,148,1) 100%)"
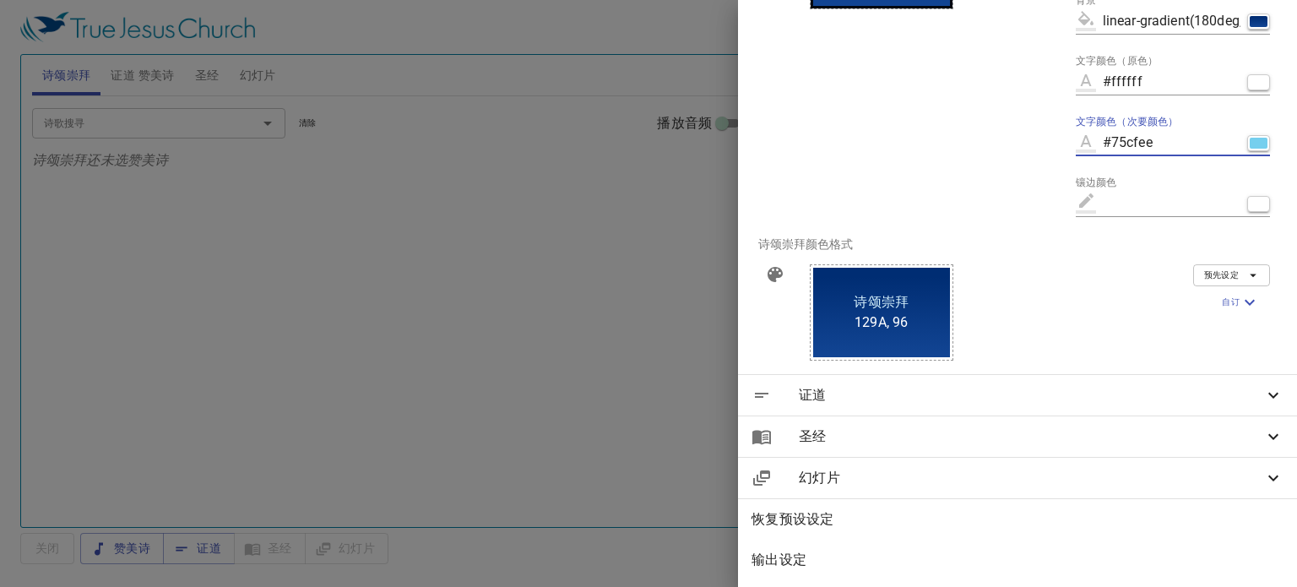
drag, startPoint x: 1188, startPoint y: 144, endPoint x: 1124, endPoint y: 147, distance: 63.4
click at [1124, 147] on input "#75cfee" at bounding box center [1171, 142] width 138 height 27
click at [1239, 306] on icon "button" at bounding box center [1249, 302] width 20 height 20
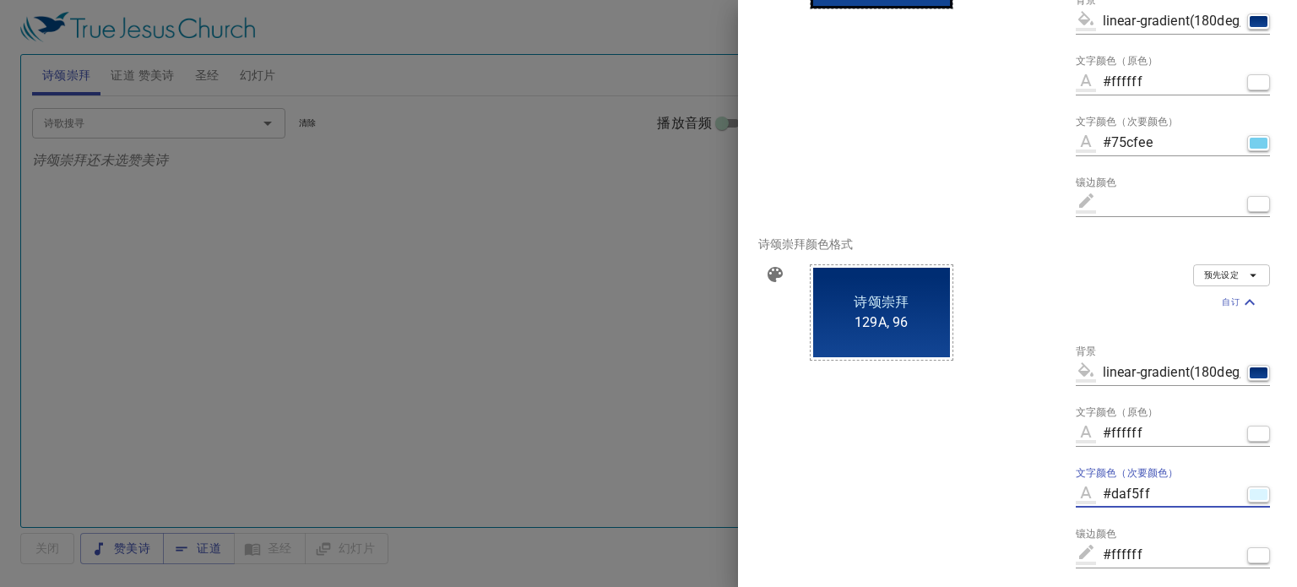
click at [1206, 490] on input "#daf5ff" at bounding box center [1171, 493] width 138 height 27
drag, startPoint x: 1196, startPoint y: 490, endPoint x: 1118, endPoint y: 499, distance: 79.1
click at [1118, 499] on div "#daf5ff" at bounding box center [1172, 493] width 194 height 27
paste input "75cfee"
type input "#75cfee"
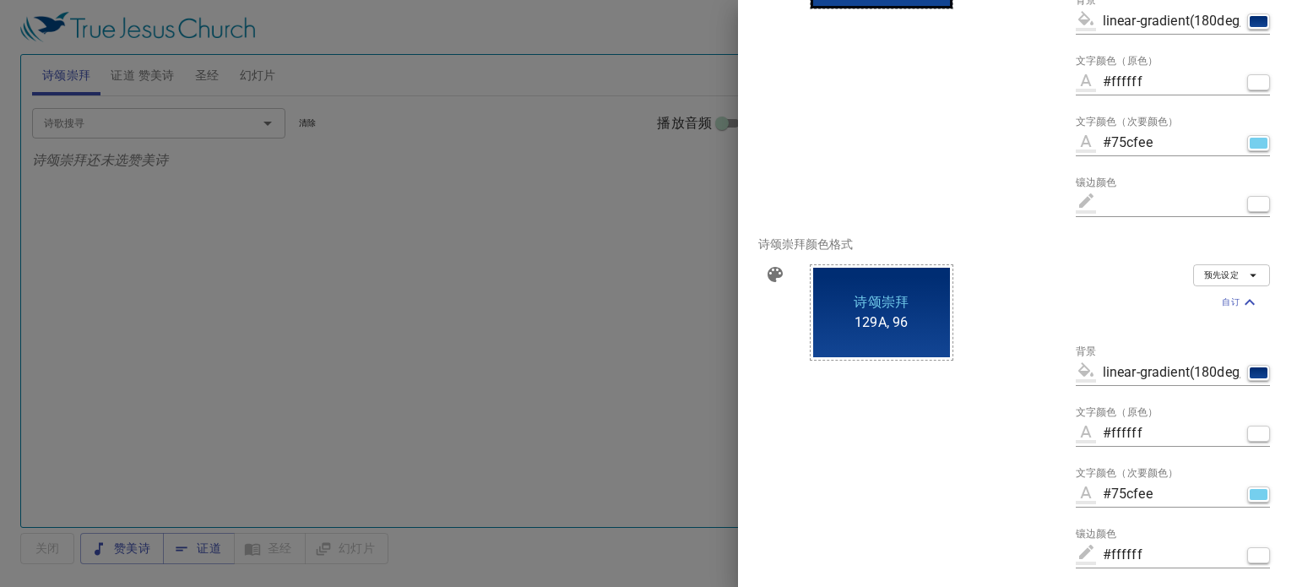
click at [929, 428] on div "129A, 96 诗颂崇拜 Accent" at bounding box center [929, 420] width 266 height 338
click at [1048, 425] on div "129A, 96 诗颂崇拜 Accent" at bounding box center [929, 420] width 266 height 338
click at [651, 398] on div at bounding box center [648, 293] width 1297 height 587
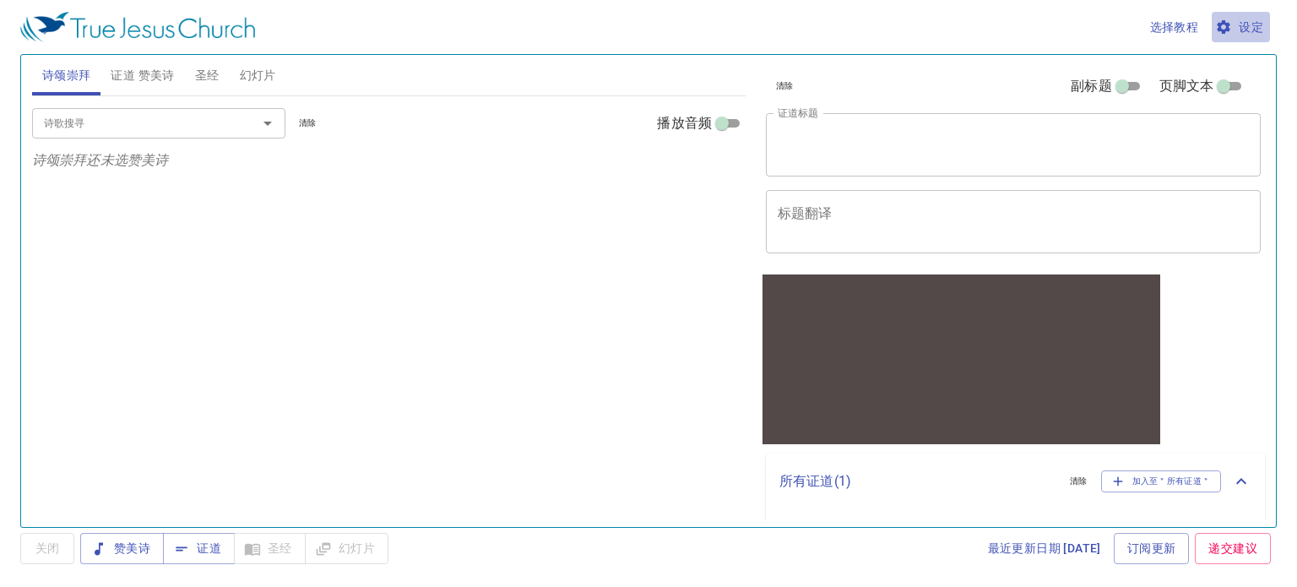
click at [1254, 28] on span "设定" at bounding box center [1240, 27] width 45 height 21
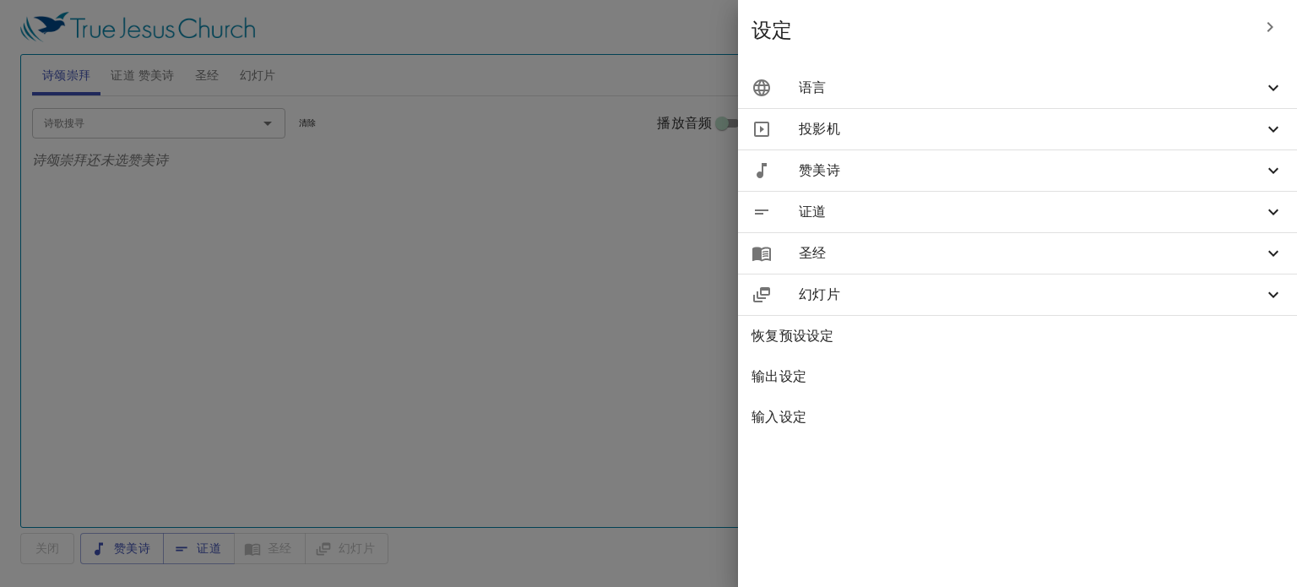
click at [1288, 170] on div "赞美诗" at bounding box center [1017, 170] width 559 height 41
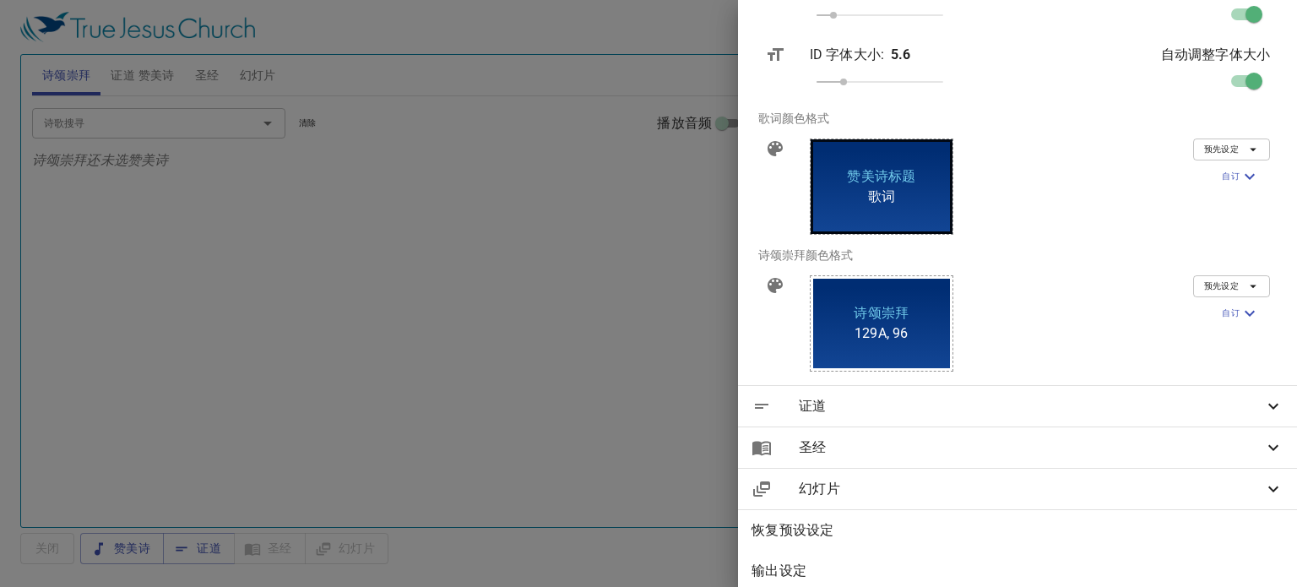
scroll to position [458, 0]
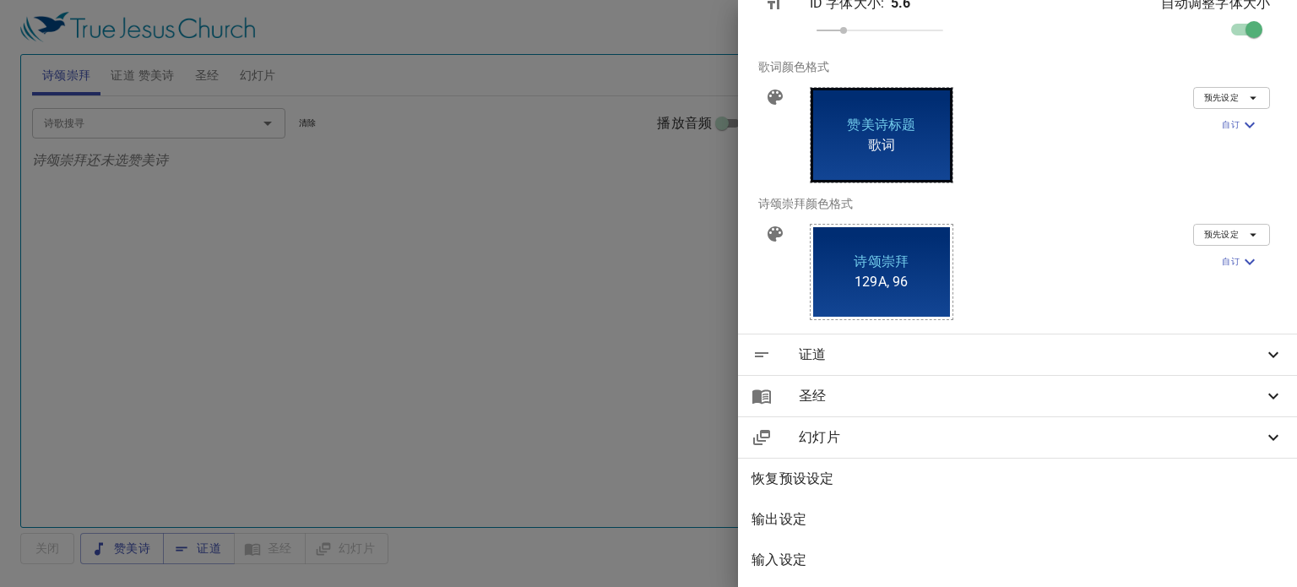
click at [1263, 344] on icon at bounding box center [1273, 354] width 20 height 20
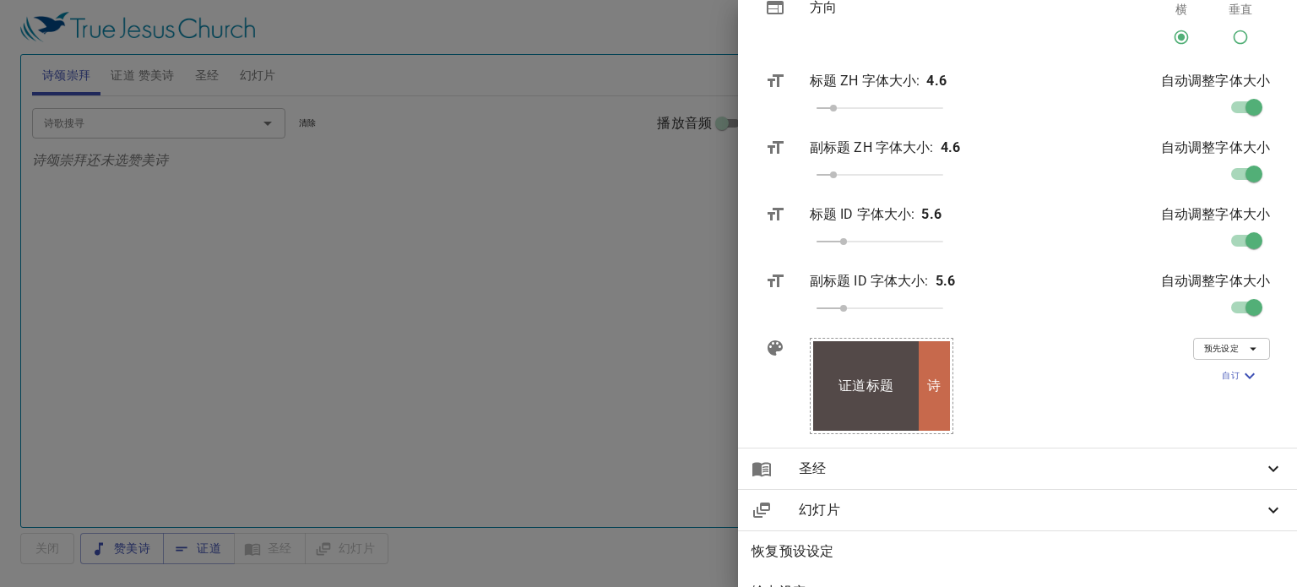
scroll to position [897, 0]
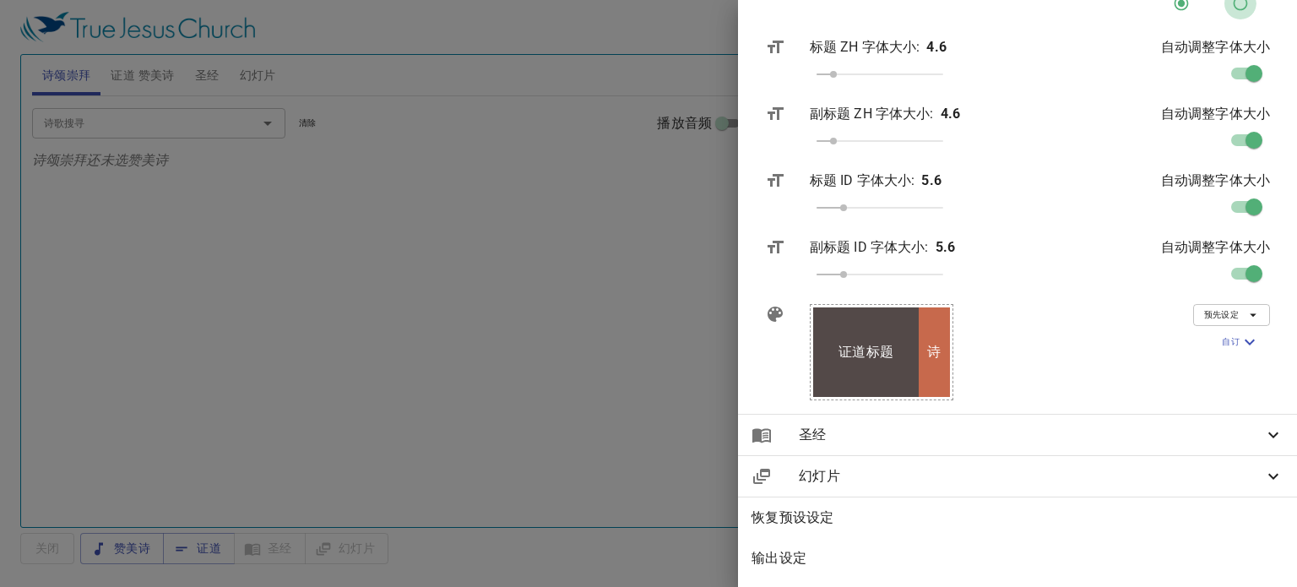
click at [1226, 5] on input "垂直" at bounding box center [1240, 7] width 32 height 32
radio input "true"
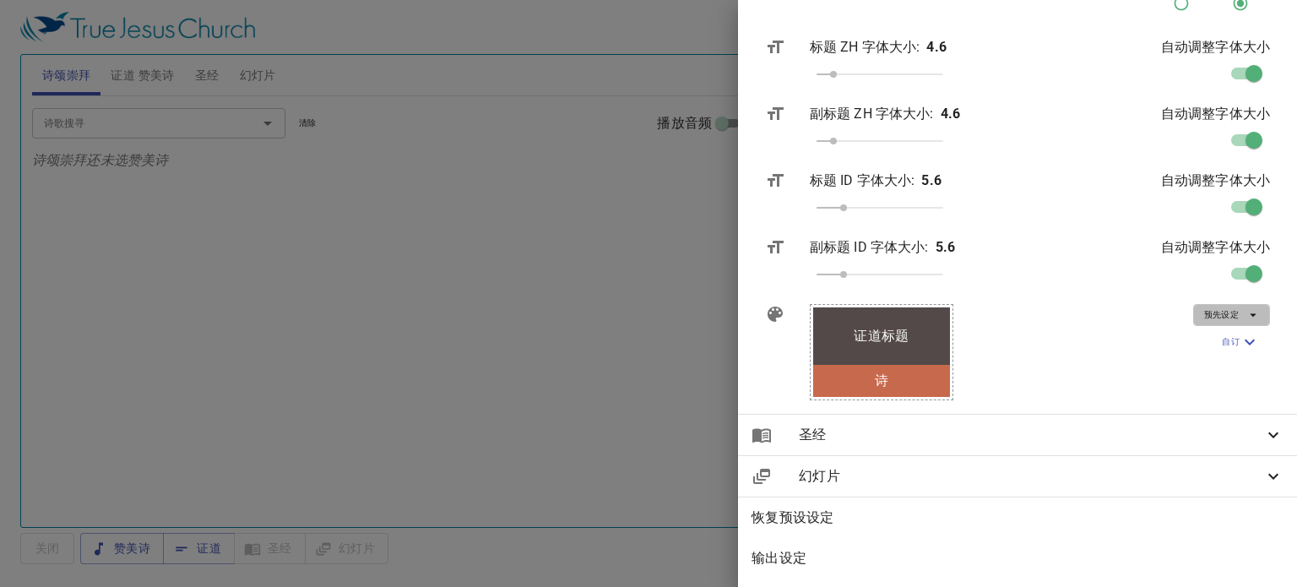
click at [1245, 318] on icon "button" at bounding box center [1252, 314] width 15 height 15
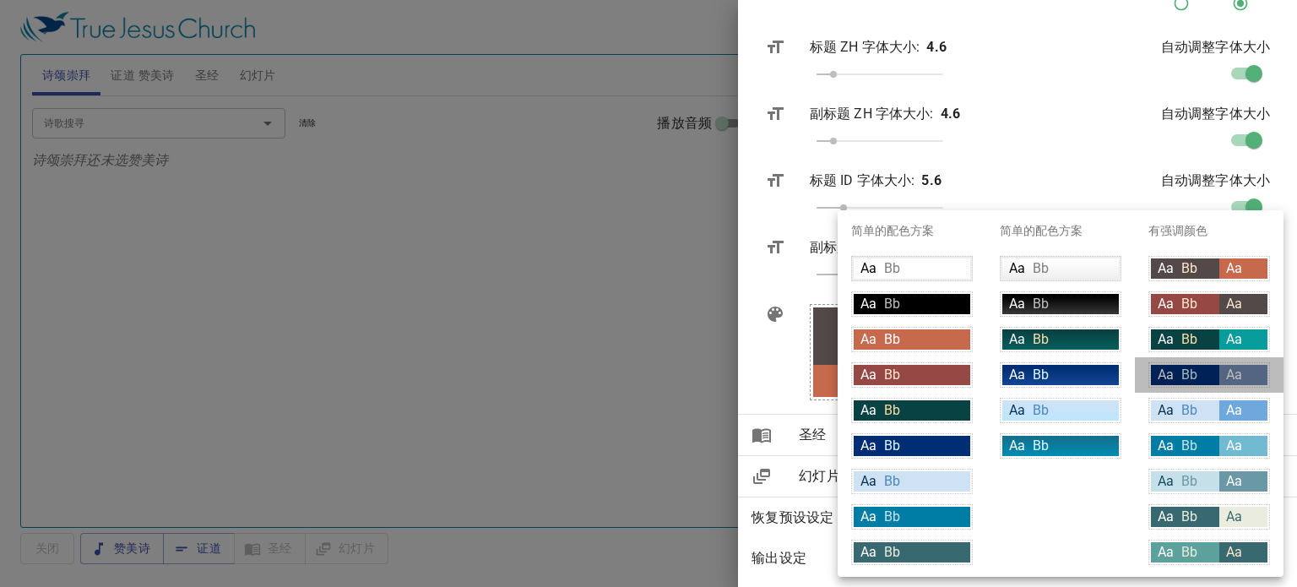
click at [1195, 368] on span "Bb" at bounding box center [1189, 374] width 16 height 16
type input "#002d73"
type input "#daf5ff"
type input "#7189ae"
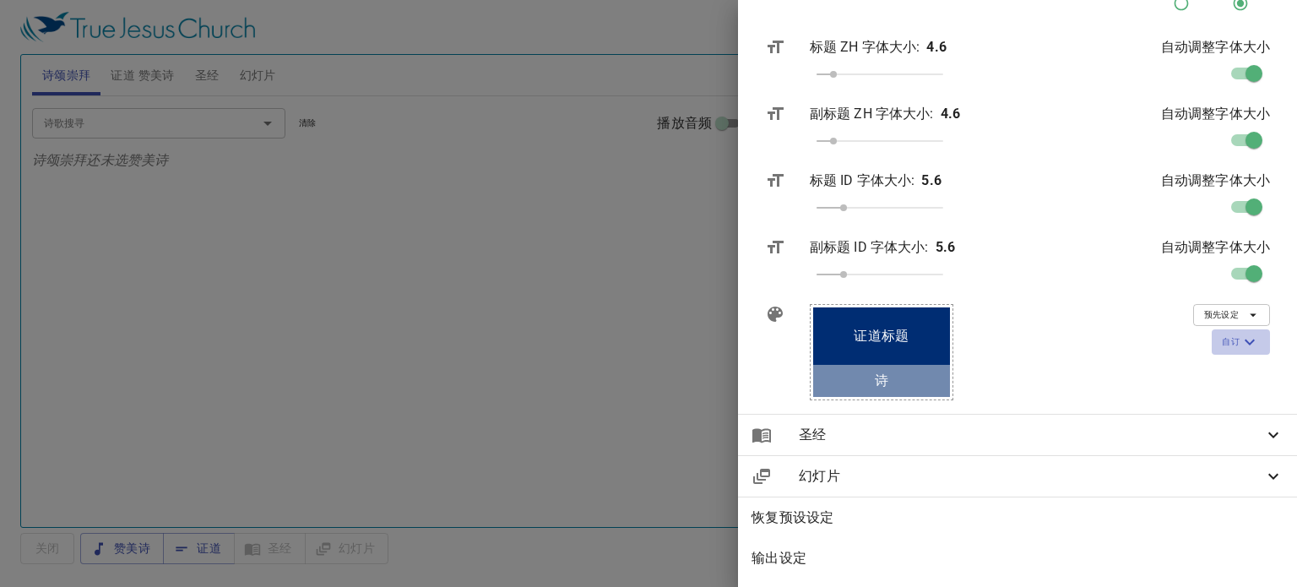
click at [1239, 348] on icon "button" at bounding box center [1249, 342] width 20 height 20
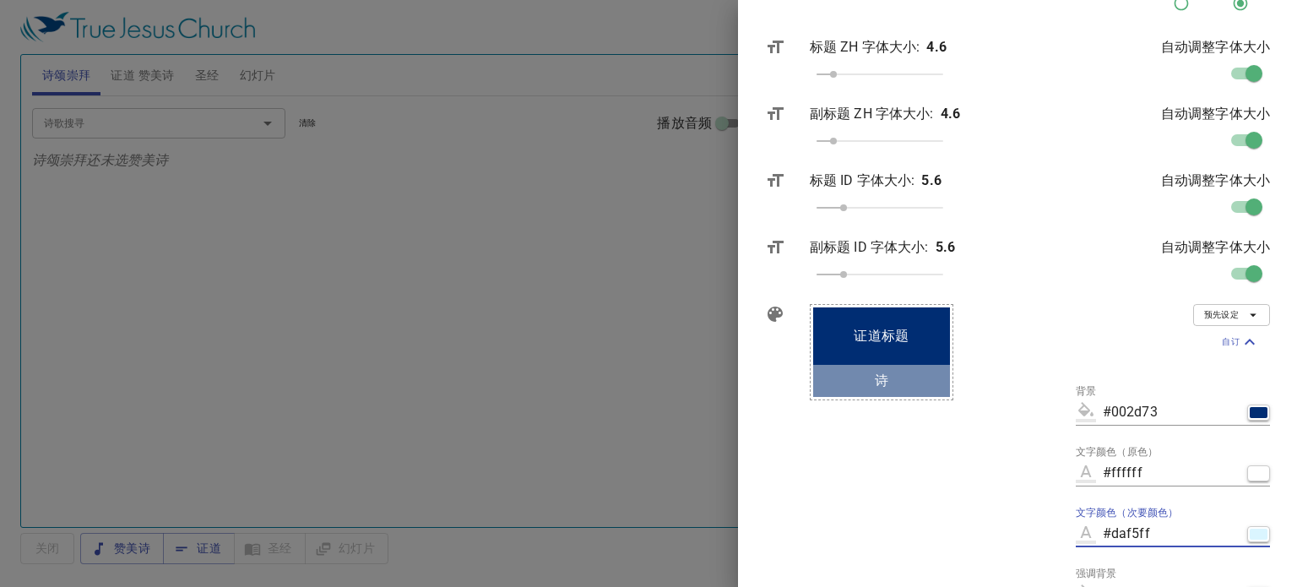
click at [1196, 536] on input "#daf5ff" at bounding box center [1171, 533] width 138 height 27
drag, startPoint x: 1196, startPoint y: 536, endPoint x: 1115, endPoint y: 535, distance: 81.0
click at [1115, 535] on div "#daf5ff" at bounding box center [1172, 533] width 194 height 27
paste input "75cfee"
click at [1266, 505] on div "预先设定 自订 背景 #002d73 文字颜色（原色） #ffffff 文字颜色（次要颜色） #75cfee 强调背景 #7189ae 强调文字颜色 #fff…" at bounding box center [1172, 519] width 221 height 459
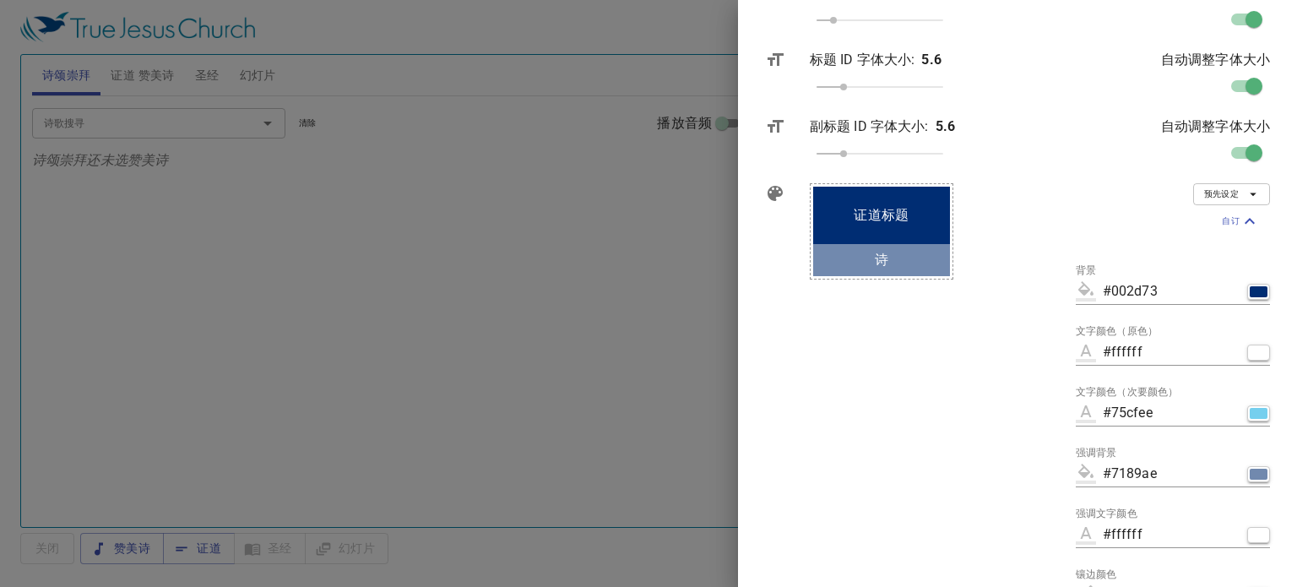
scroll to position [1020, 0]
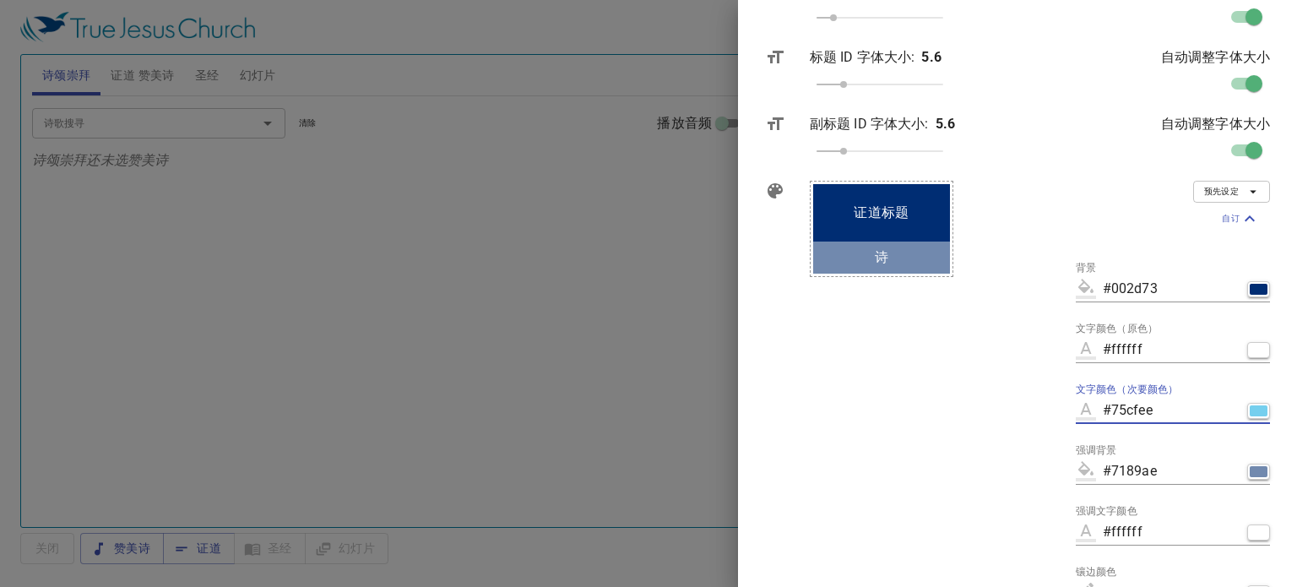
drag, startPoint x: 1189, startPoint y: 414, endPoint x: 1119, endPoint y: 414, distance: 69.2
click at [1119, 414] on div "#75cfee" at bounding box center [1172, 410] width 194 height 27
click at [1239, 212] on icon "button" at bounding box center [1249, 219] width 20 height 20
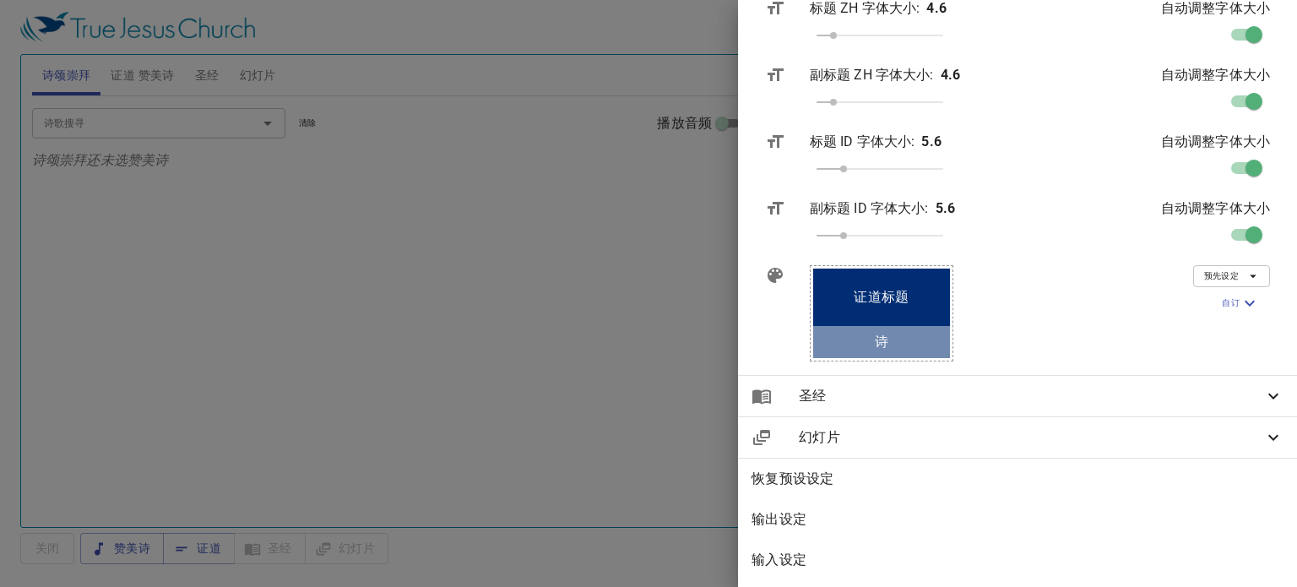
scroll to position [950, 0]
click at [1239, 265] on button "预先设定" at bounding box center [1231, 276] width 77 height 22
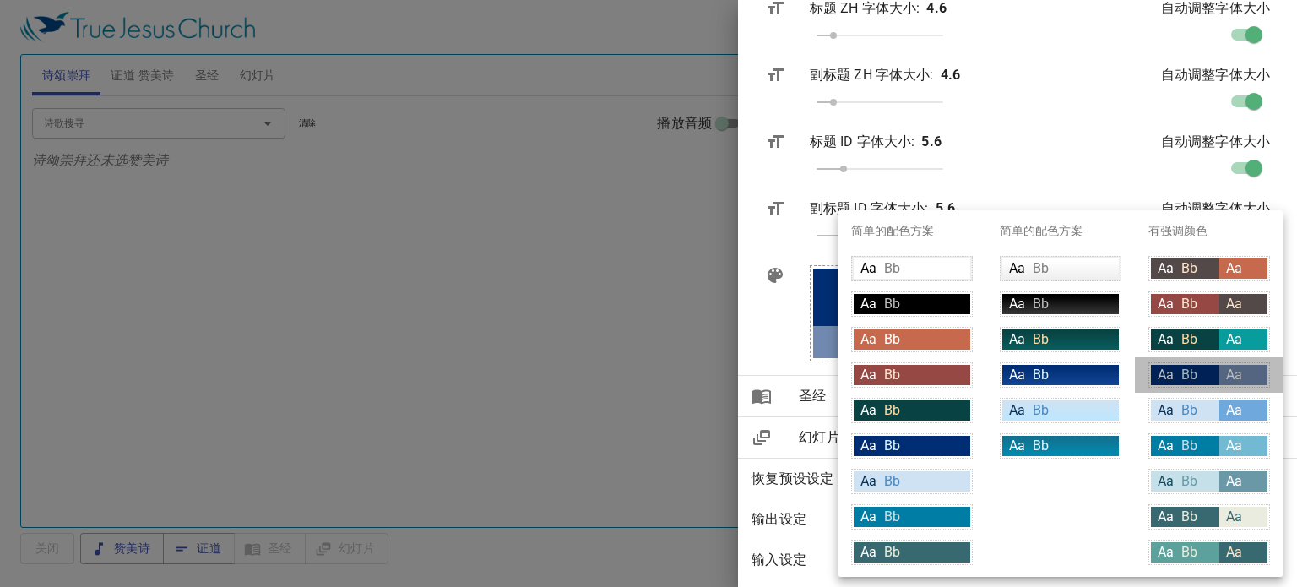
click at [1217, 368] on div "Aa Bb" at bounding box center [1185, 375] width 68 height 20
type input "#daf5ff"
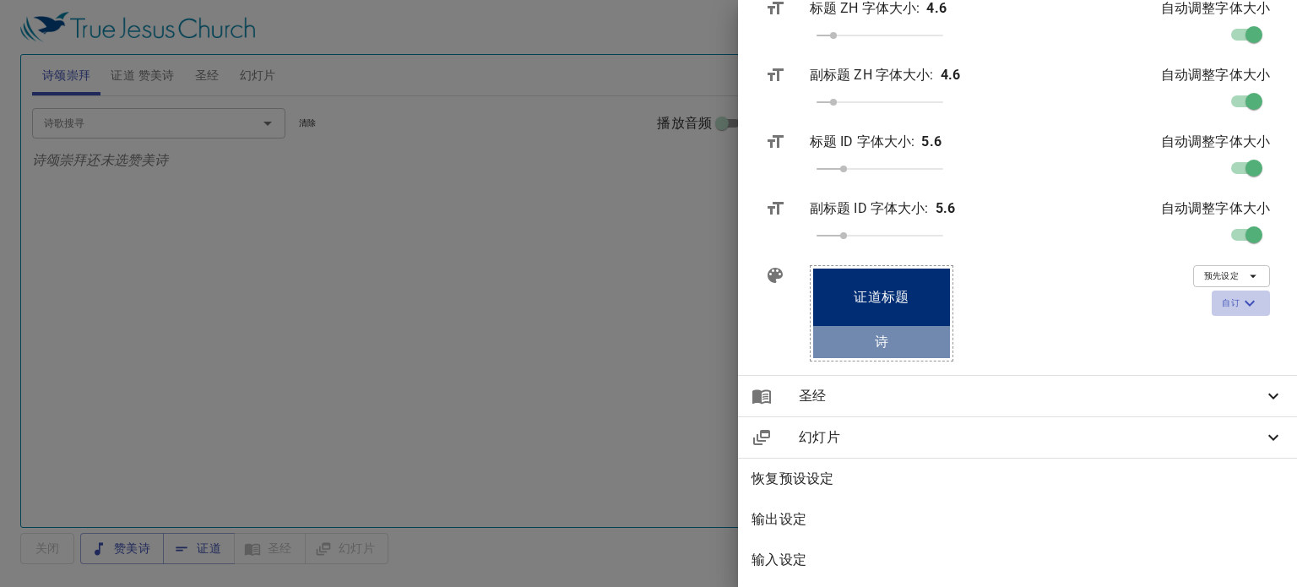
click at [1239, 296] on icon "button" at bounding box center [1249, 303] width 20 height 20
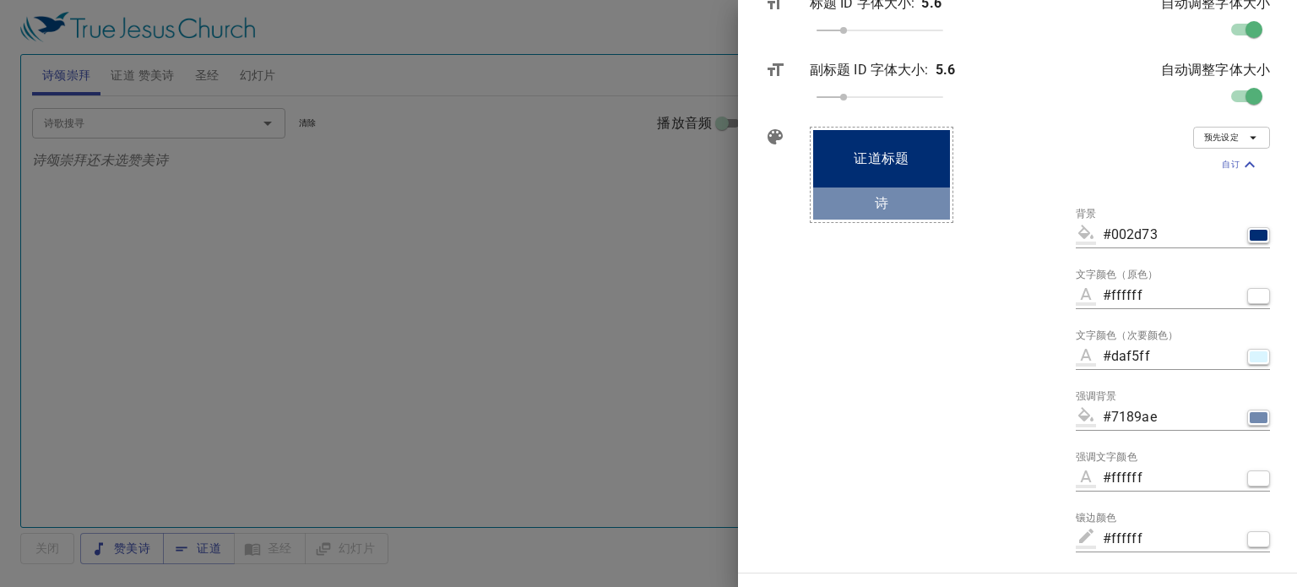
scroll to position [1085, 0]
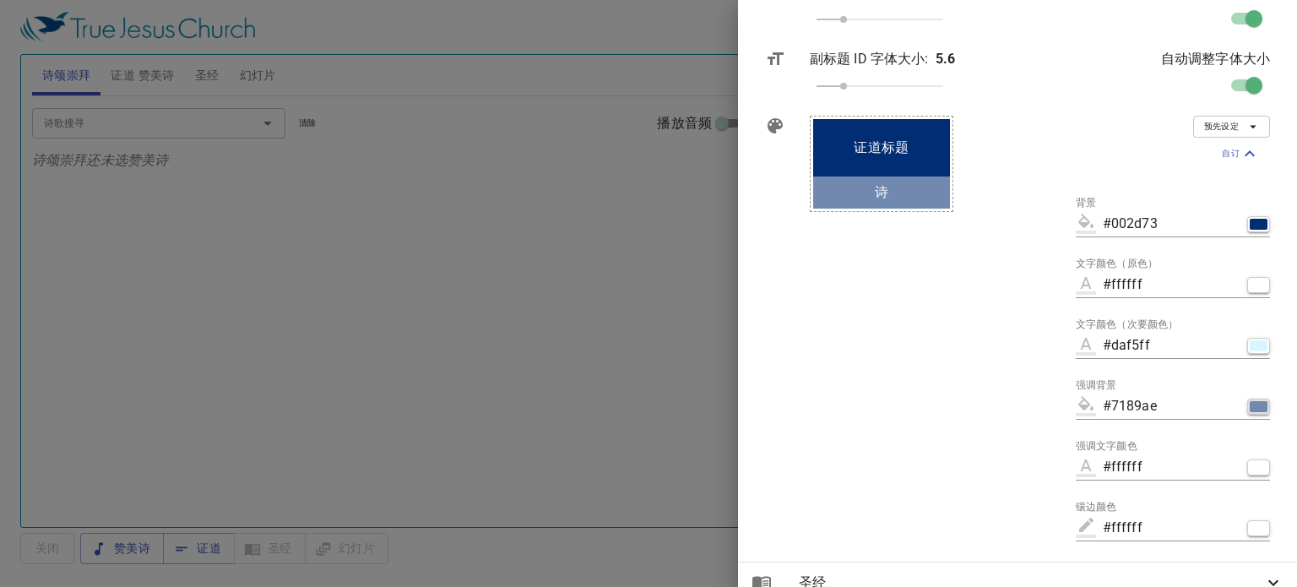
click at [1249, 406] on div "button" at bounding box center [1258, 406] width 18 height 11
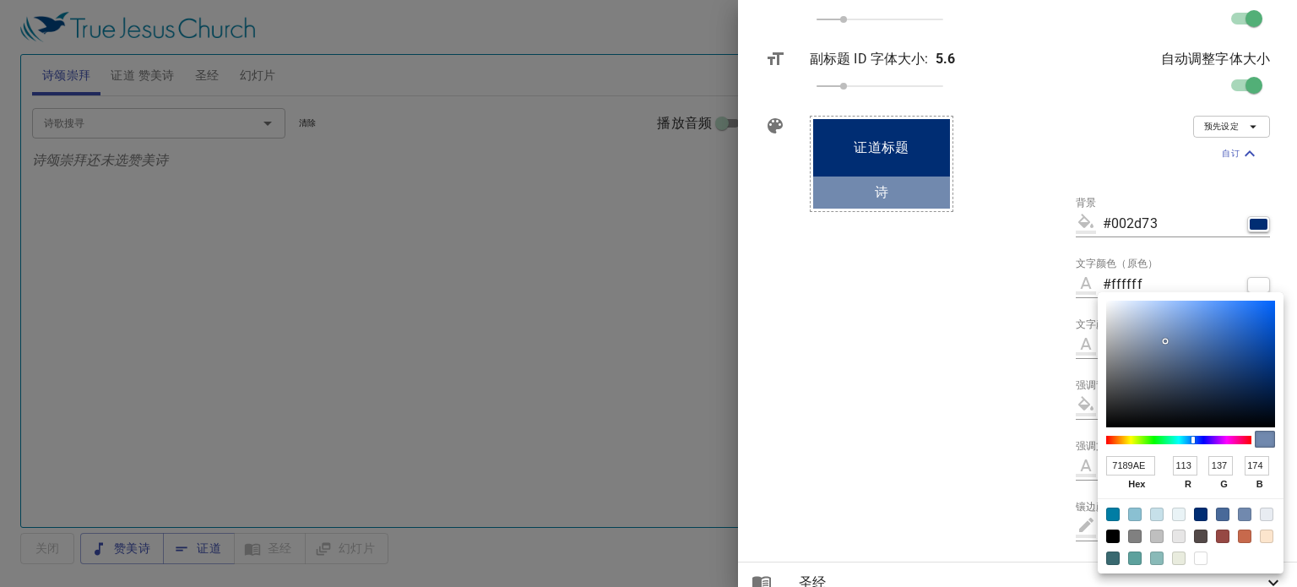
type input "#8cabdb"
type input "8CABDB"
type input "140"
type input "171"
type input "219"
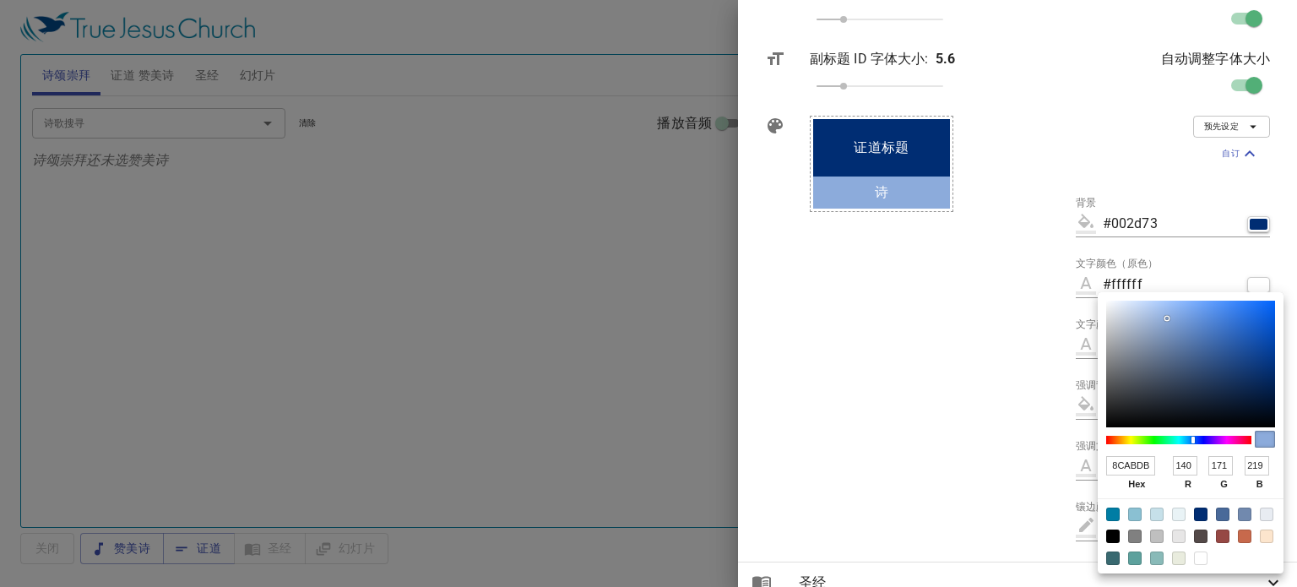
click at [1167, 318] on div at bounding box center [1190, 364] width 169 height 127
type input "#7b90b1"
type input "7B90B1"
type input "123"
type input "144"
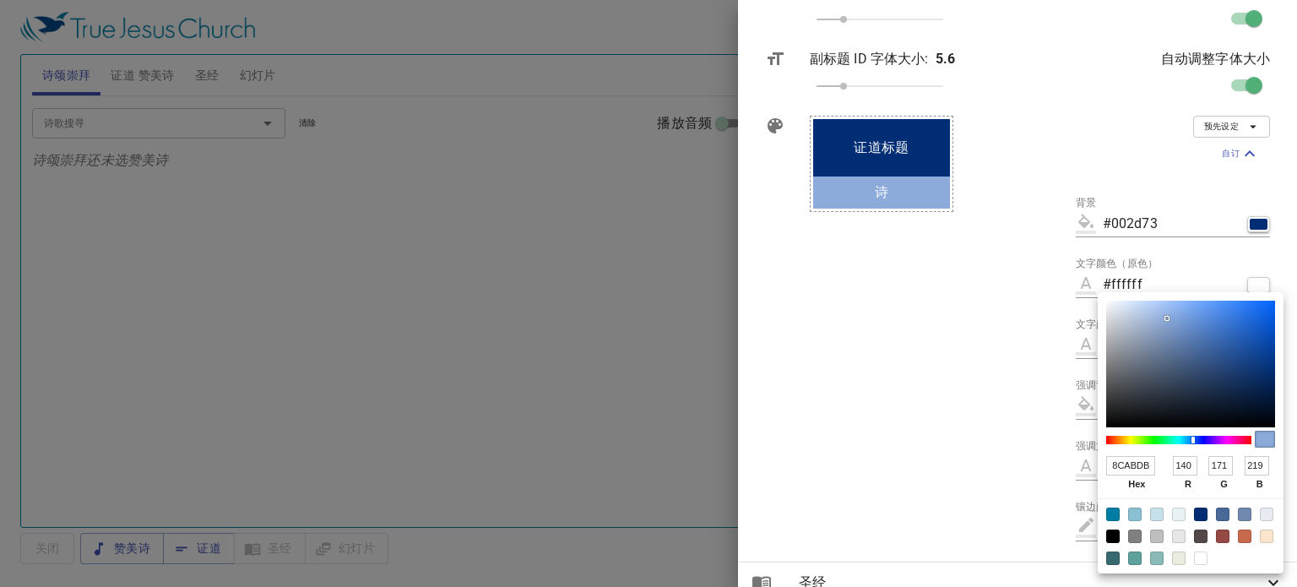
type input "177"
click at [1157, 339] on div at bounding box center [1190, 364] width 169 height 127
type input "#647897"
type input "647897"
type input "100"
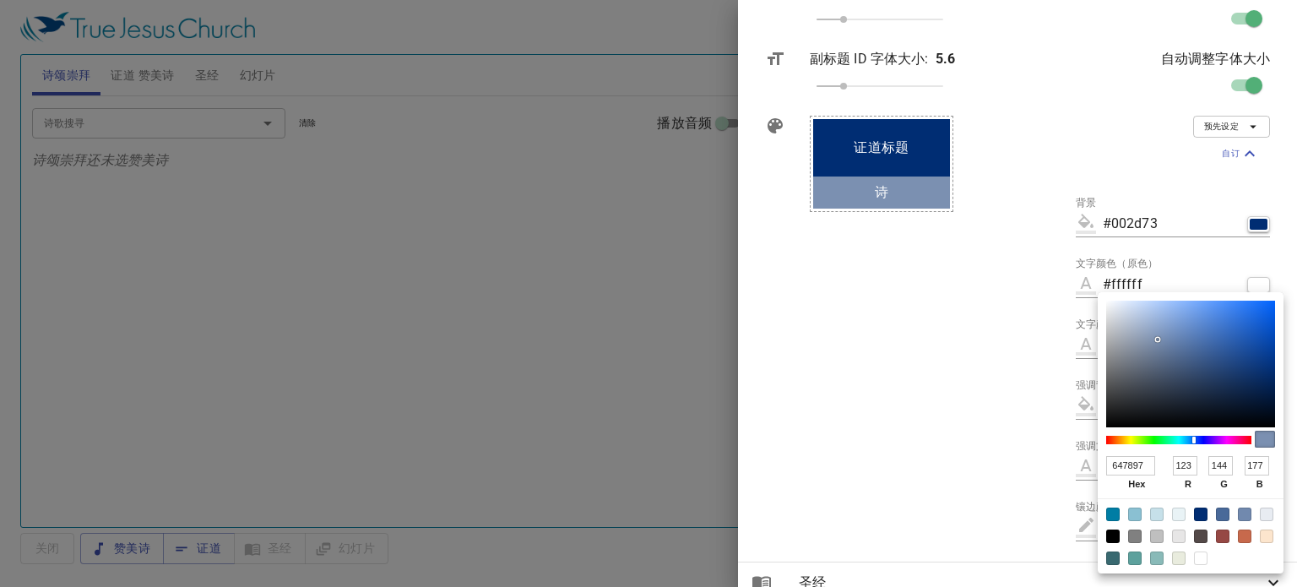
type input "120"
type input "151"
click at [1163, 352] on div at bounding box center [1190, 364] width 169 height 127
type input "#597092"
type input "597092"
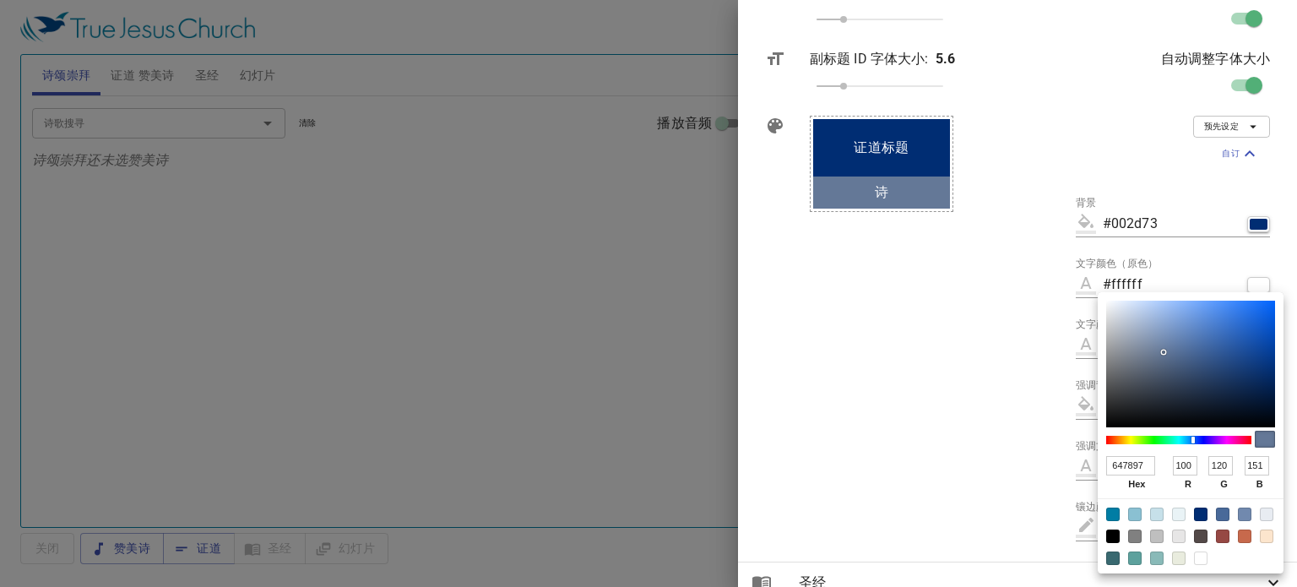
type input "89"
type input "112"
type input "146"
click at [1172, 355] on div at bounding box center [1190, 364] width 169 height 127
click at [1059, 345] on div at bounding box center [648, 293] width 1297 height 587
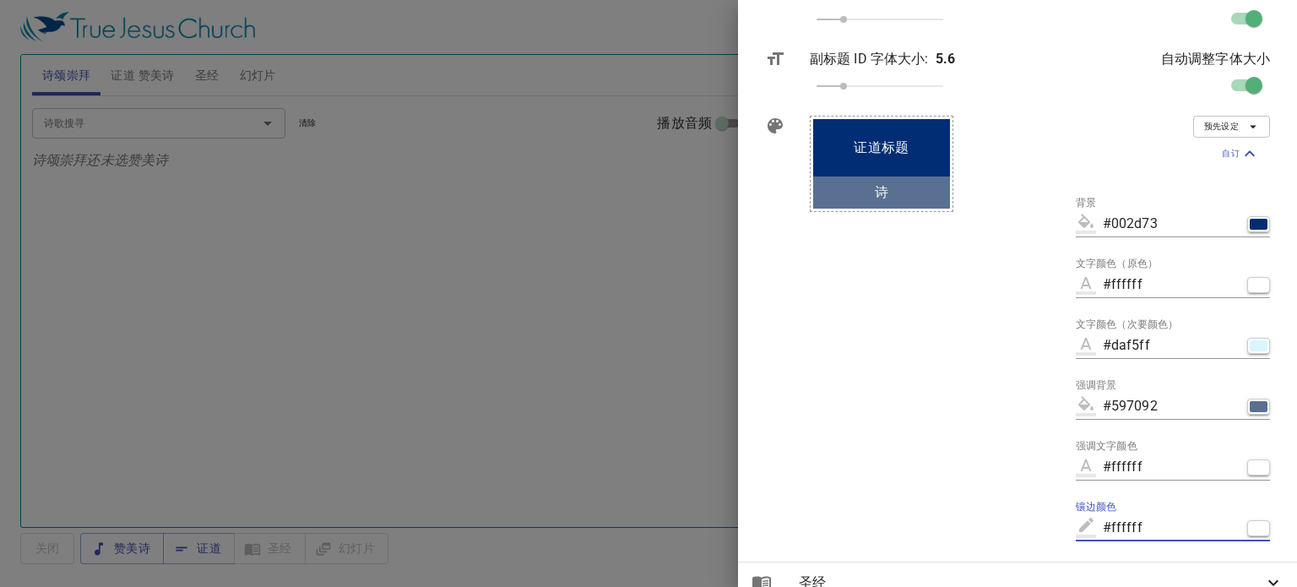
click at [1202, 529] on input "#ffffff" at bounding box center [1171, 527] width 138 height 27
type input "#"
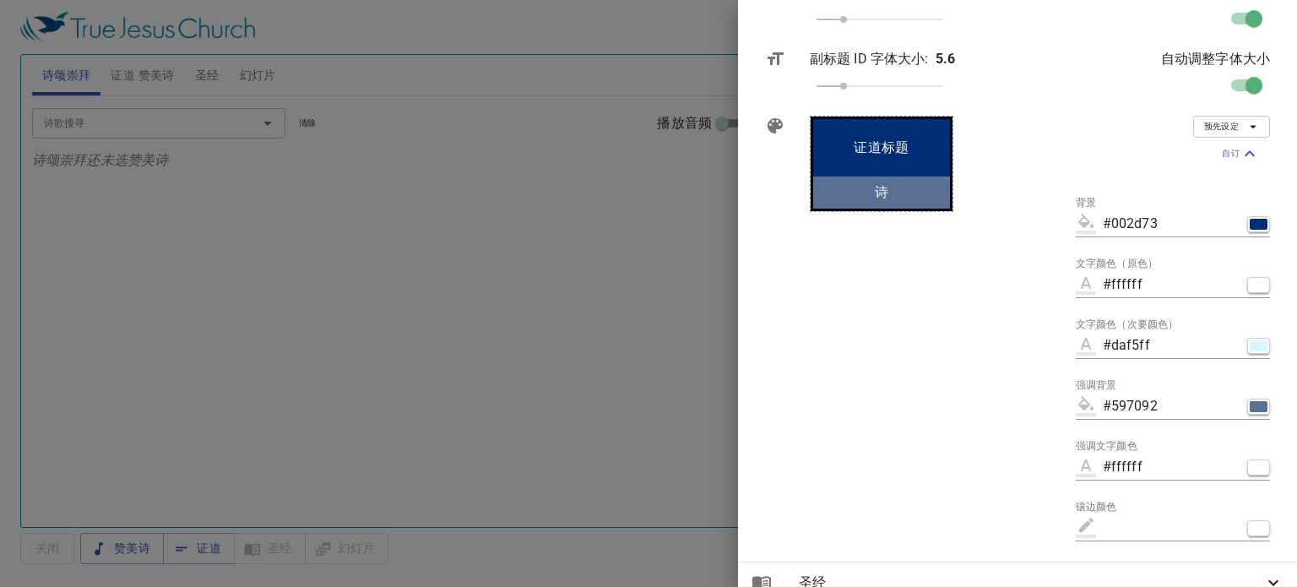
click at [904, 460] on div "证道标题 Secondary 诗" at bounding box center [929, 331] width 266 height 459
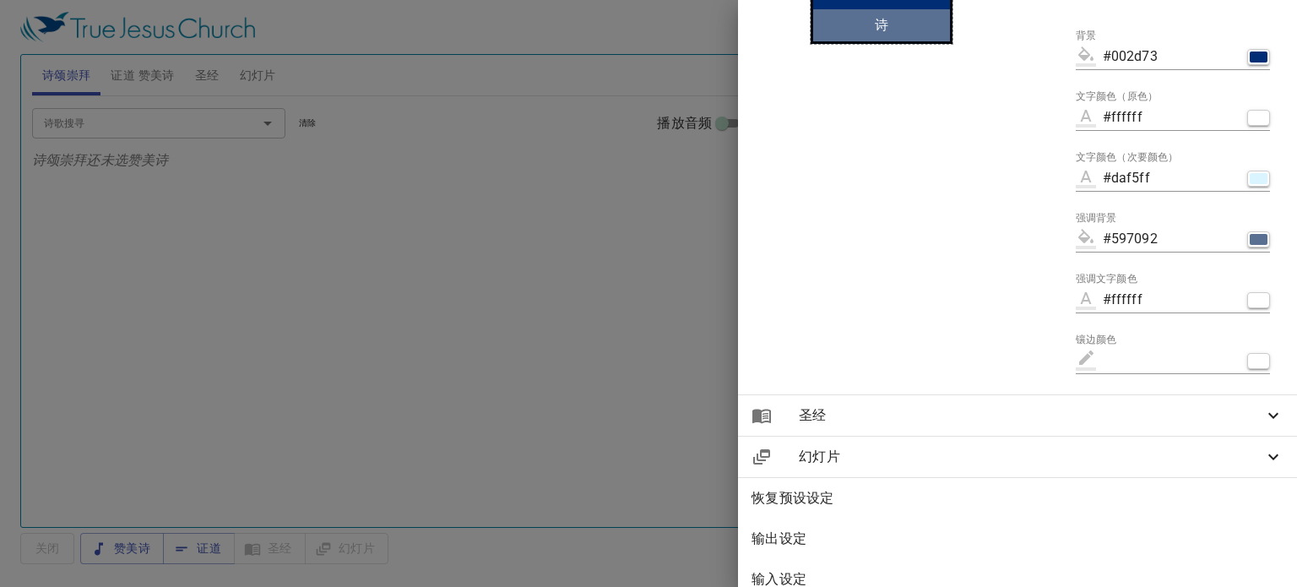
scroll to position [1254, 0]
click at [1263, 418] on icon at bounding box center [1273, 414] width 20 height 20
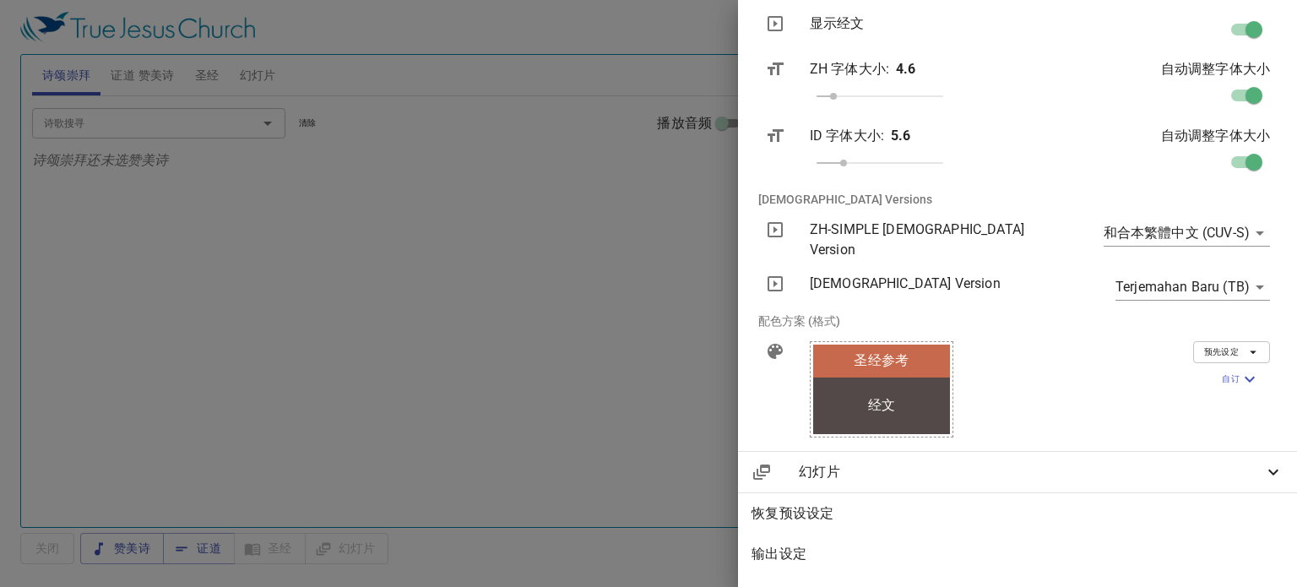
scroll to position [1715, 0]
click at [1245, 344] on icon "button" at bounding box center [1252, 351] width 15 height 15
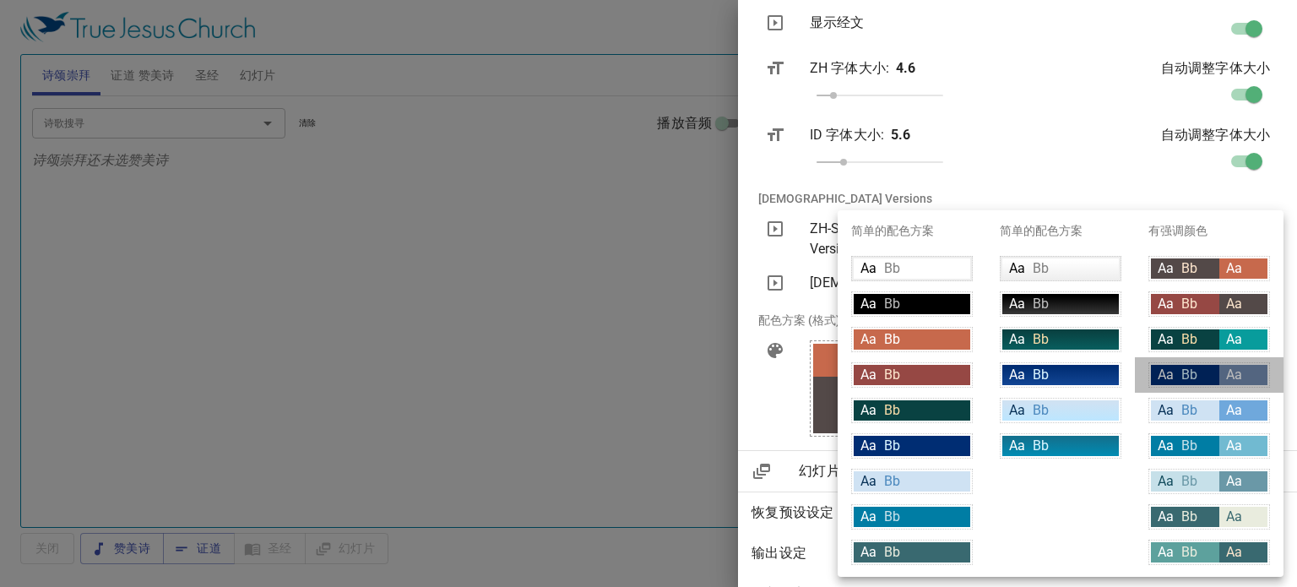
click at [1229, 372] on span "Aa" at bounding box center [1234, 374] width 16 height 16
type input "#002d73"
type input "#7189ae"
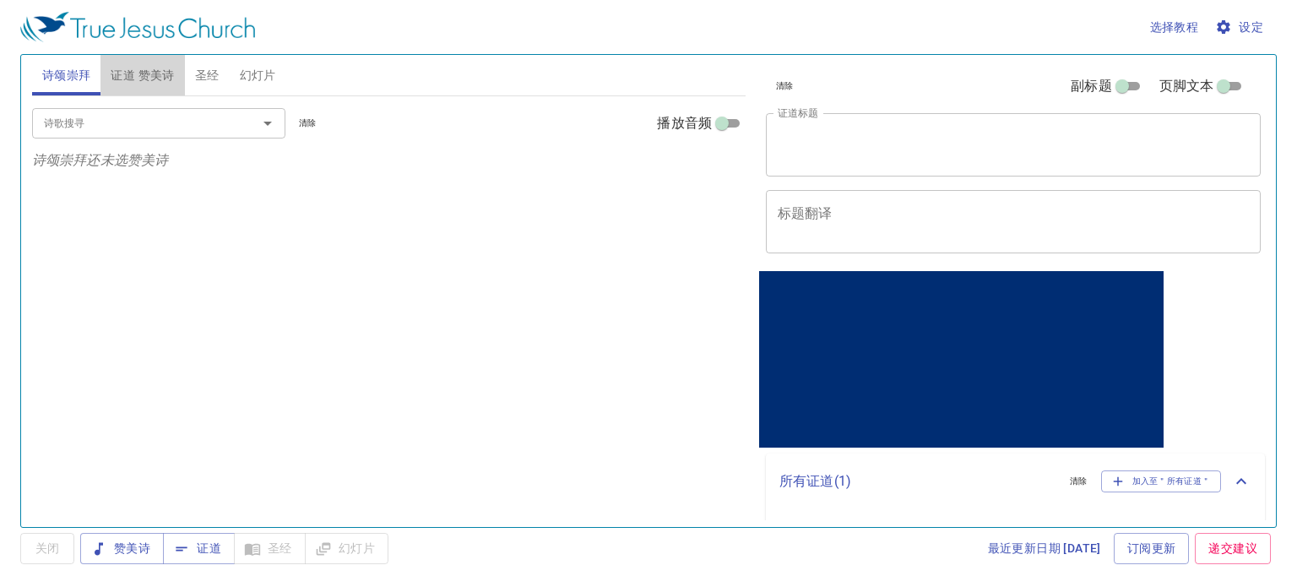
click at [128, 70] on span "证道 赞美诗" at bounding box center [142, 75] width 63 height 21
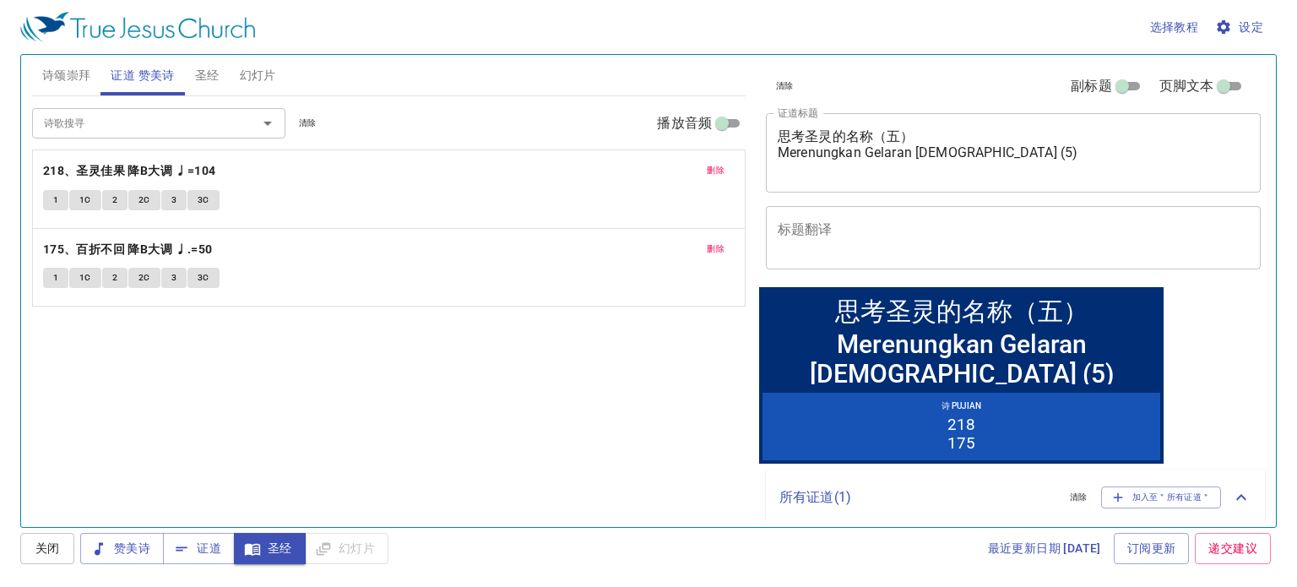
click at [1243, 17] on span "设定" at bounding box center [1240, 27] width 45 height 21
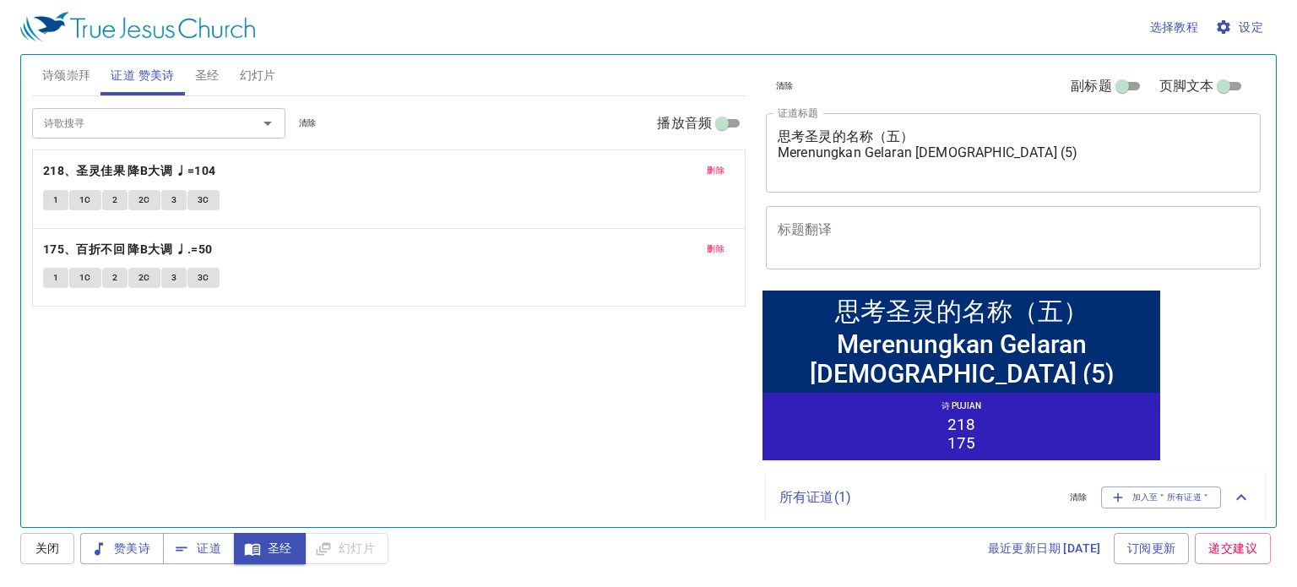
click at [1240, 22] on span "设定" at bounding box center [1240, 27] width 45 height 21
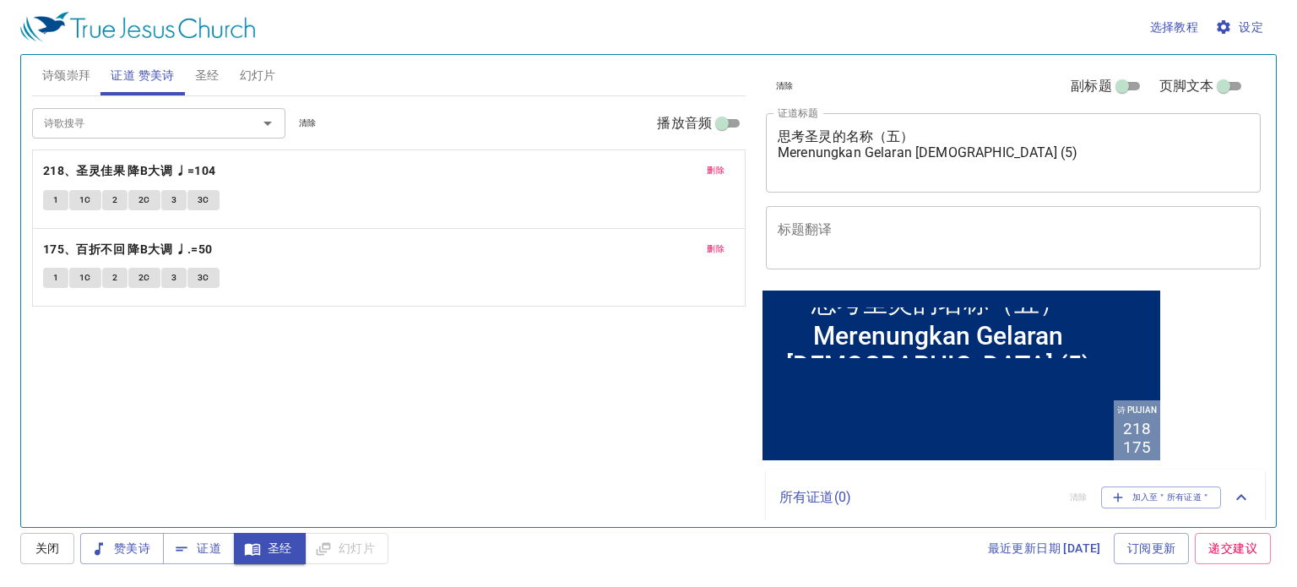
click at [1254, 25] on span "设定" at bounding box center [1240, 27] width 45 height 21
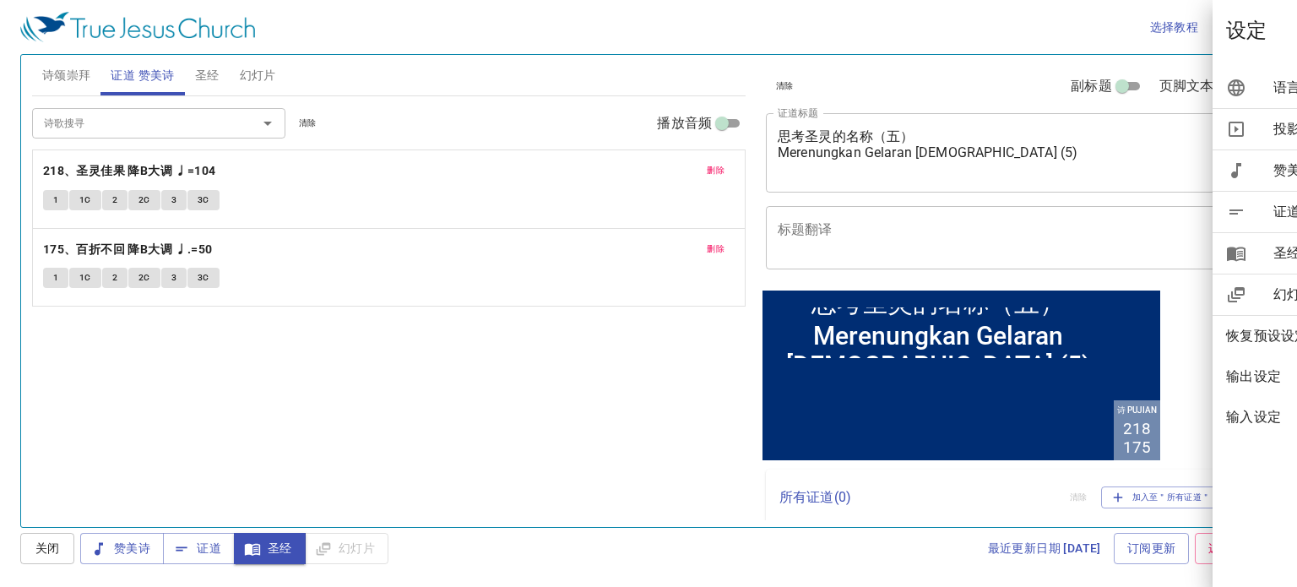
click div
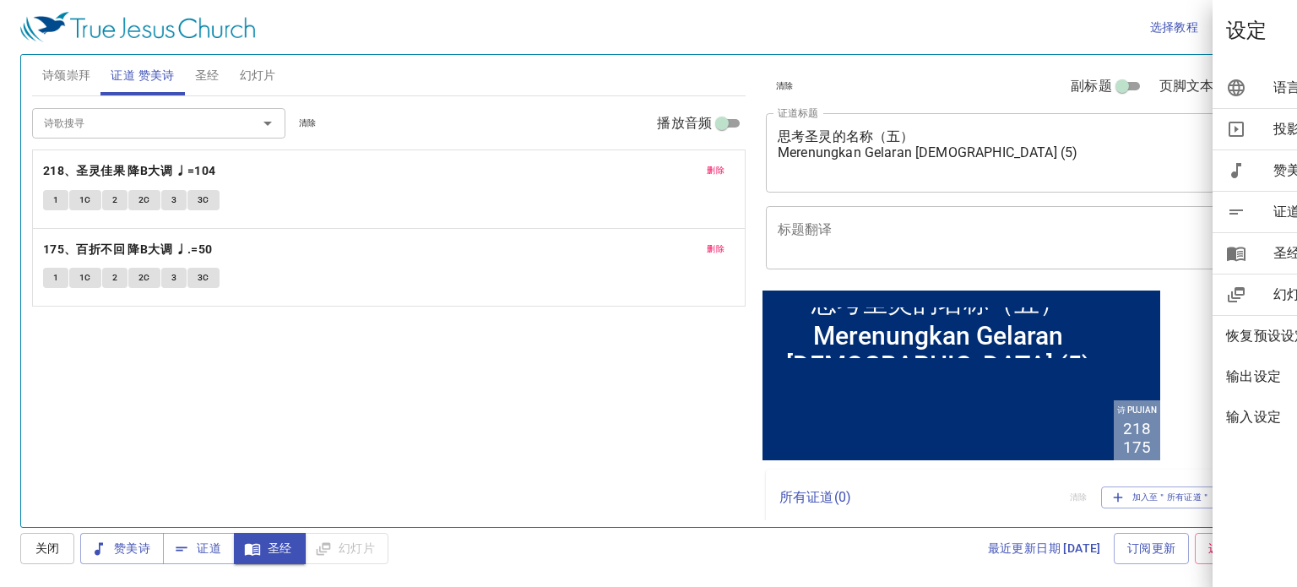
click div
click div "语言"
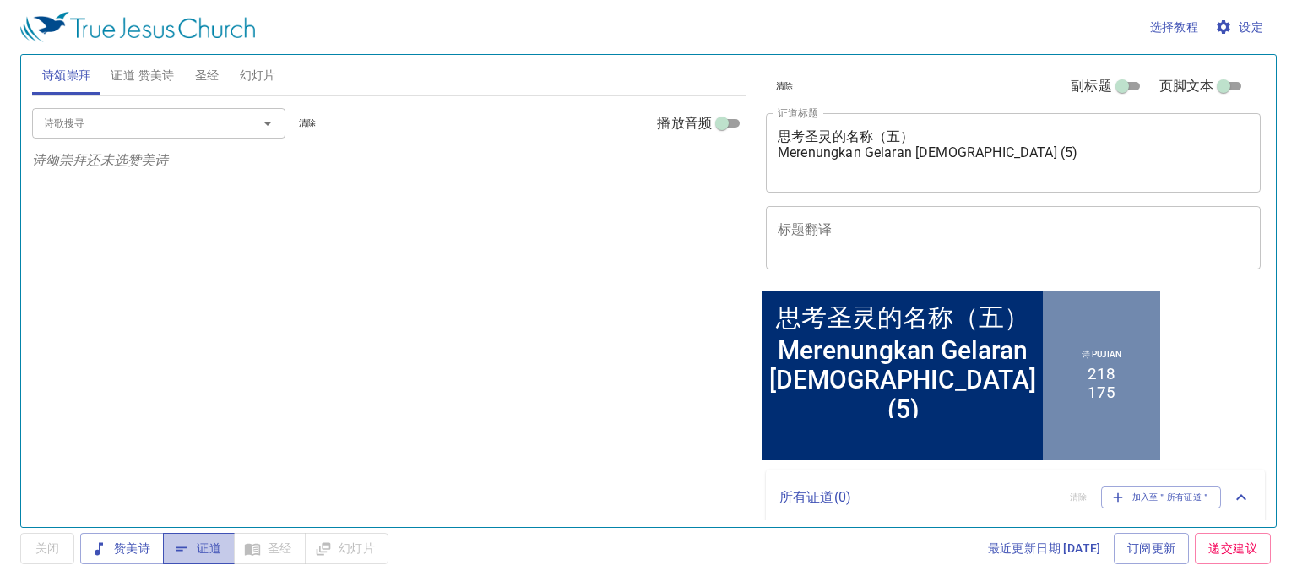
click at [198, 554] on span "证道" at bounding box center [198, 548] width 45 height 21
click at [172, 77] on span "证道 赞美诗" at bounding box center [142, 75] width 63 height 21
click at [140, 540] on span "赞美诗" at bounding box center [122, 548] width 57 height 21
click at [111, 113] on input "诗歌搜寻" at bounding box center [133, 122] width 193 height 19
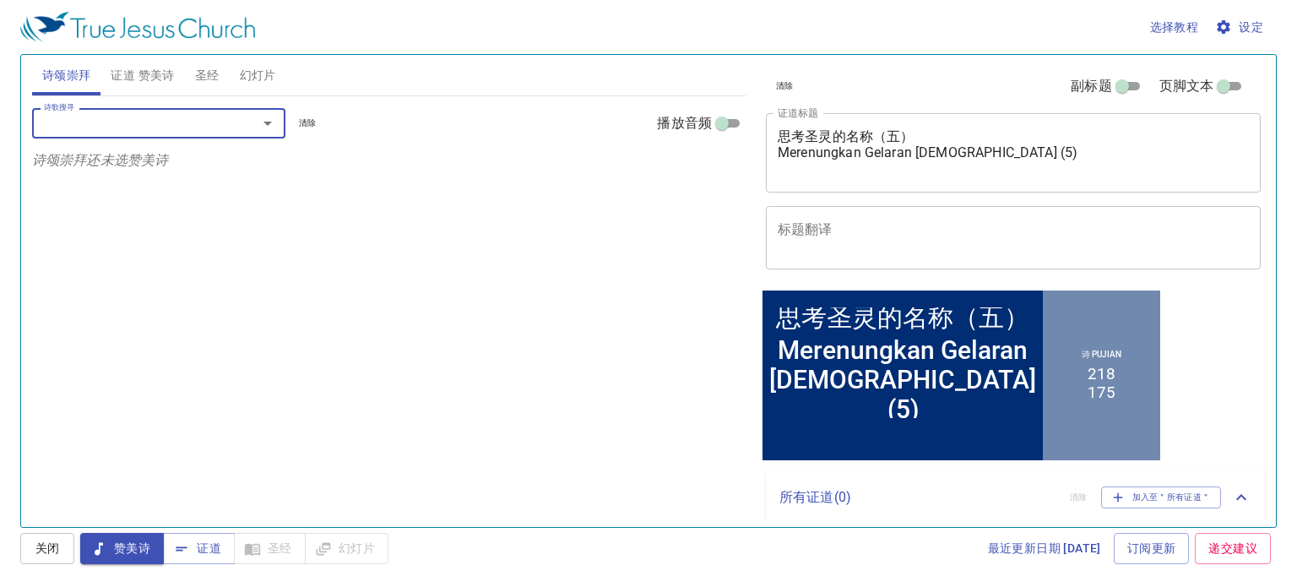
click at [111, 113] on input "诗歌搜寻" at bounding box center [133, 122] width 193 height 19
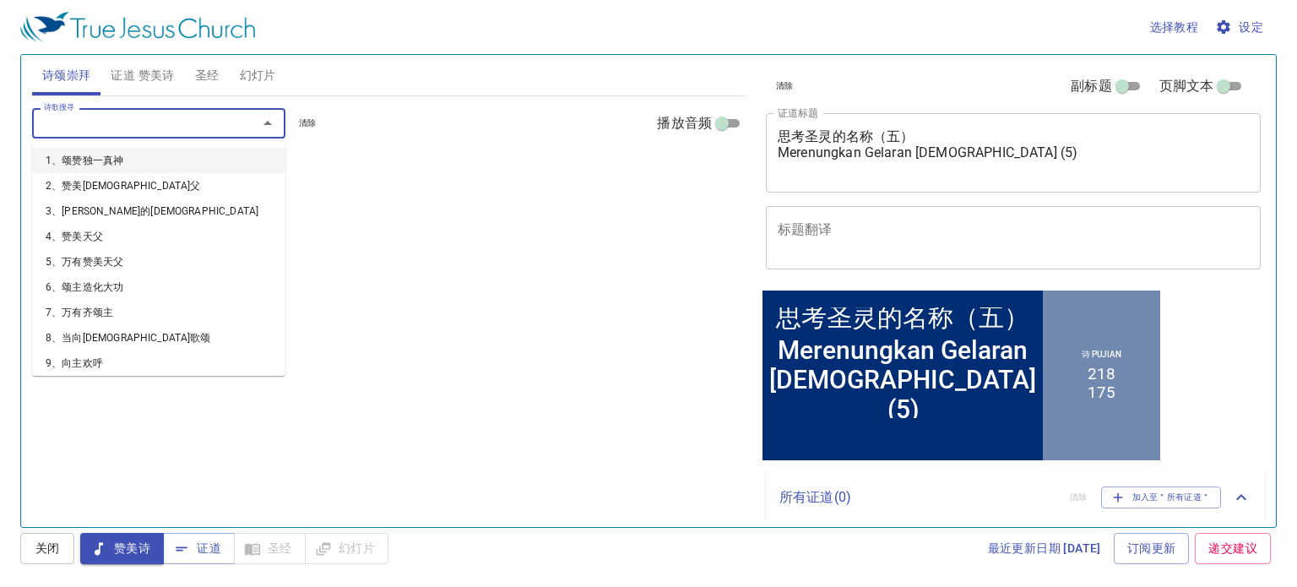
click at [111, 114] on input "诗歌搜寻" at bounding box center [133, 122] width 193 height 19
click at [100, 158] on li "1、颂赞独一真神" at bounding box center [158, 160] width 253 height 25
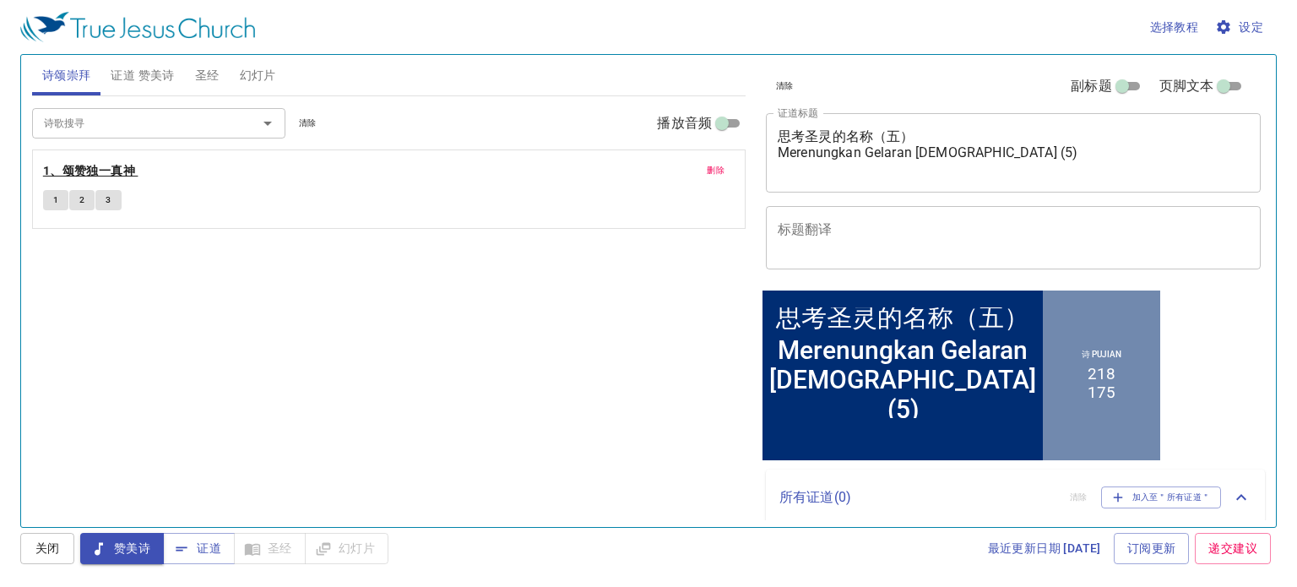
click at [99, 171] on b "1、颂赞独一真神" at bounding box center [89, 170] width 92 height 21
click at [49, 195] on button "1" at bounding box center [55, 200] width 25 height 20
click at [43, 198] on button "1" at bounding box center [55, 200] width 25 height 20
click at [53, 193] on span "1" at bounding box center [55, 199] width 5 height 15
click at [201, 85] on button "圣经" at bounding box center [207, 75] width 45 height 41
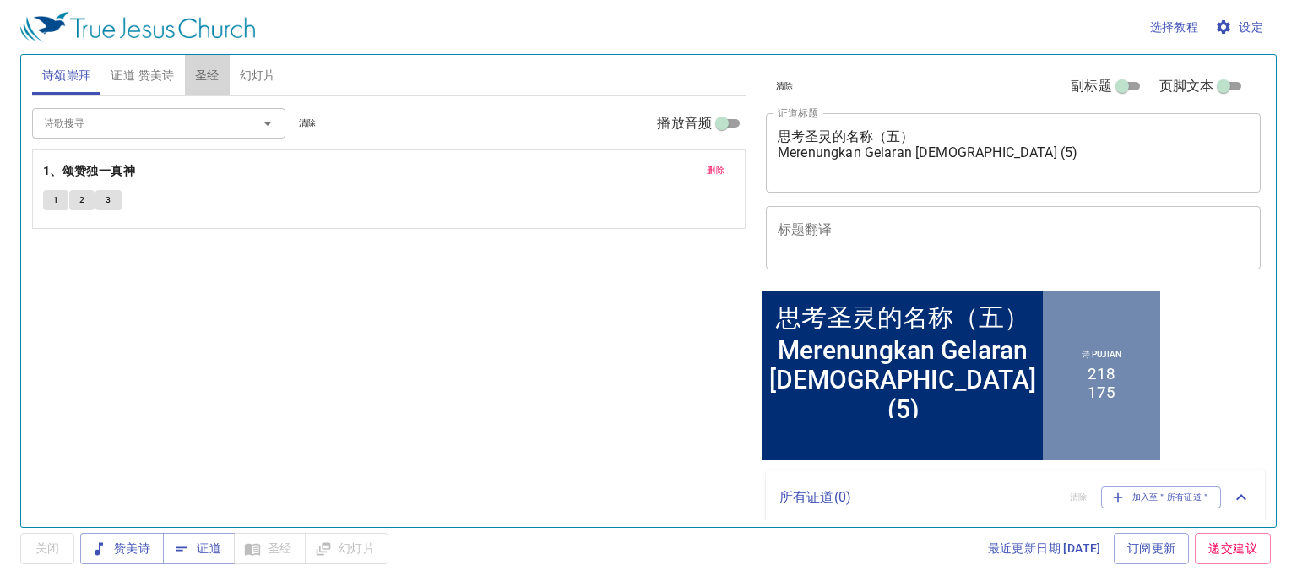
click at [228, 73] on button "圣经" at bounding box center [207, 75] width 45 height 41
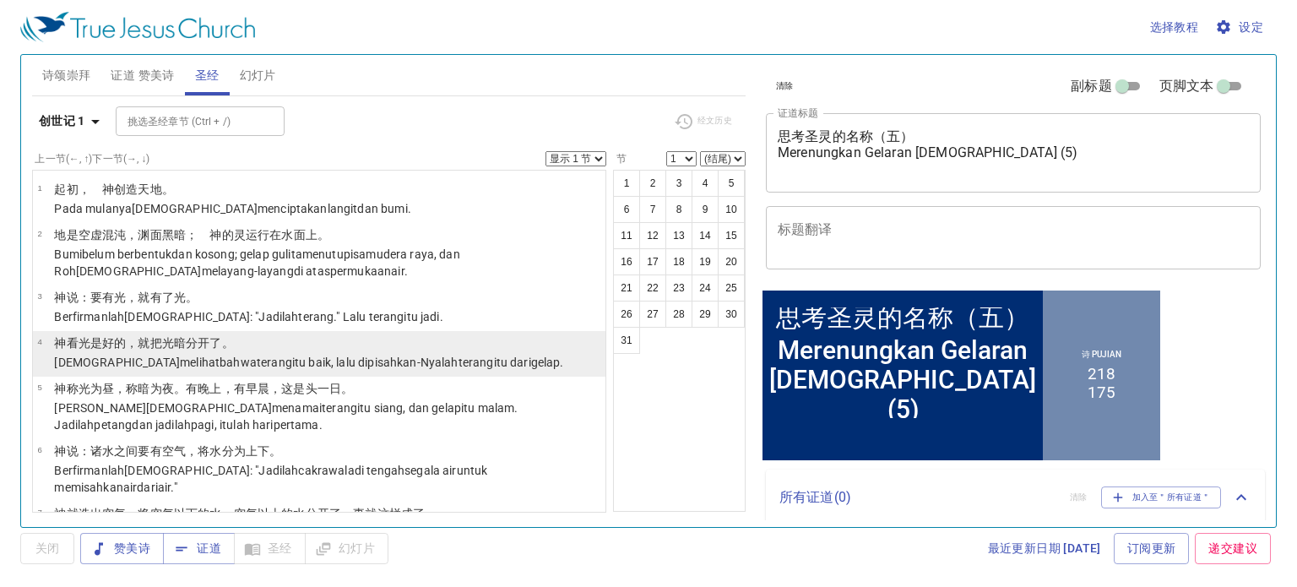
click at [149, 336] on wh2896 "，就把光 暗 分开了 。" at bounding box center [179, 343] width 107 height 14
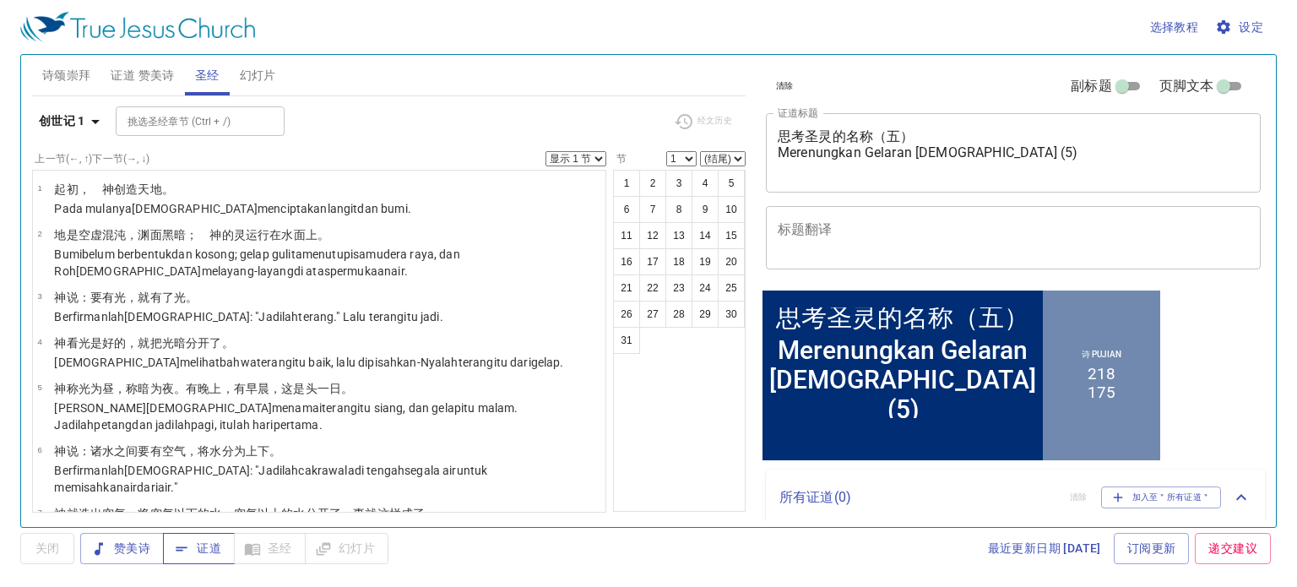
select select "4"
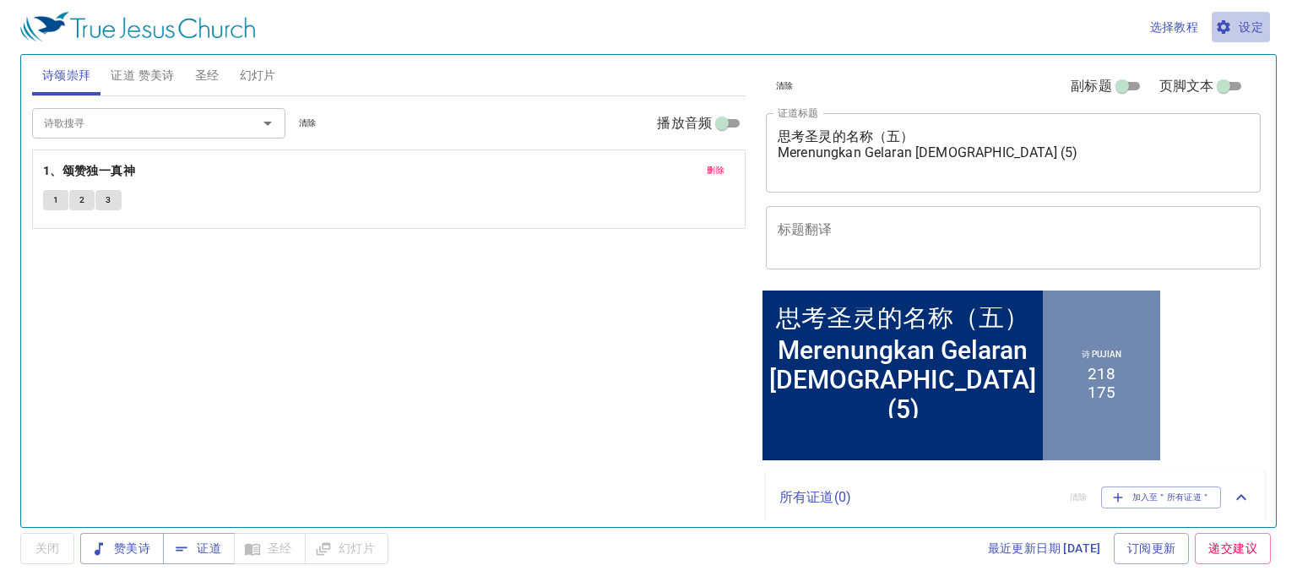
click at [1249, 24] on span "设定" at bounding box center [1240, 27] width 45 height 21
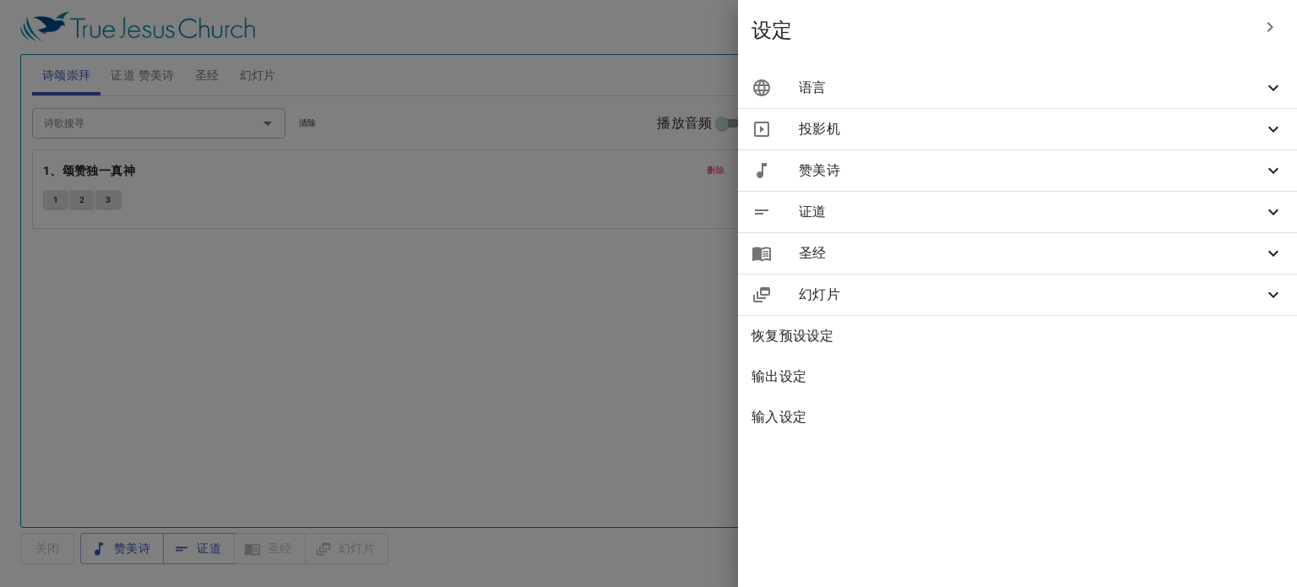
click at [1273, 131] on icon at bounding box center [1273, 130] width 10 height 6
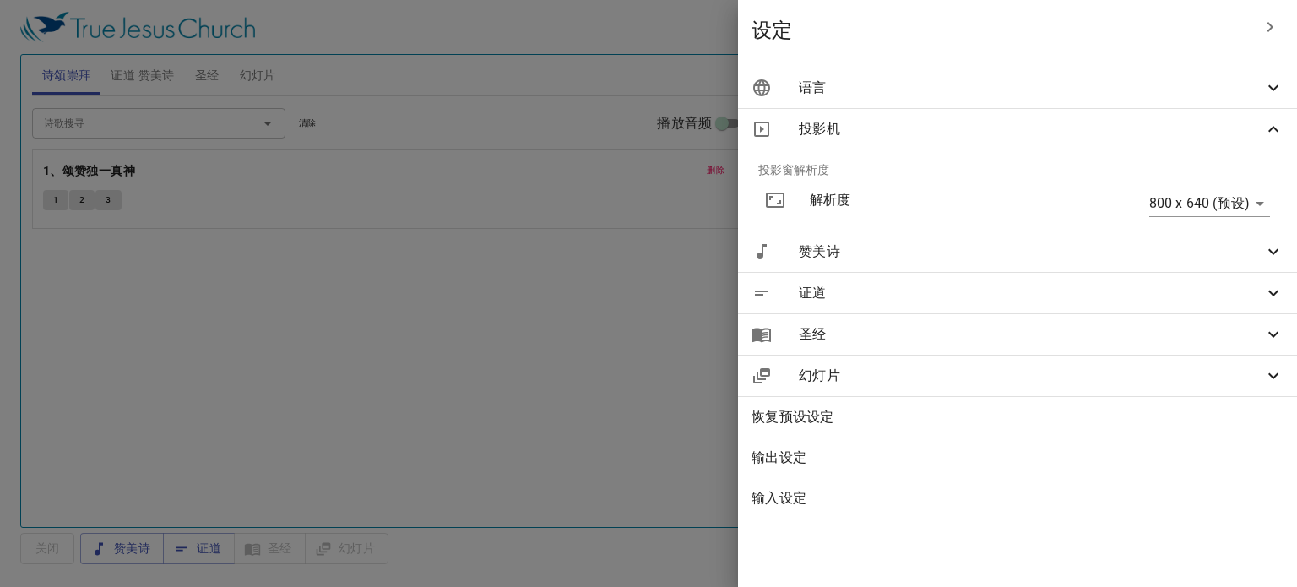
click at [1273, 131] on icon at bounding box center [1273, 129] width 20 height 20
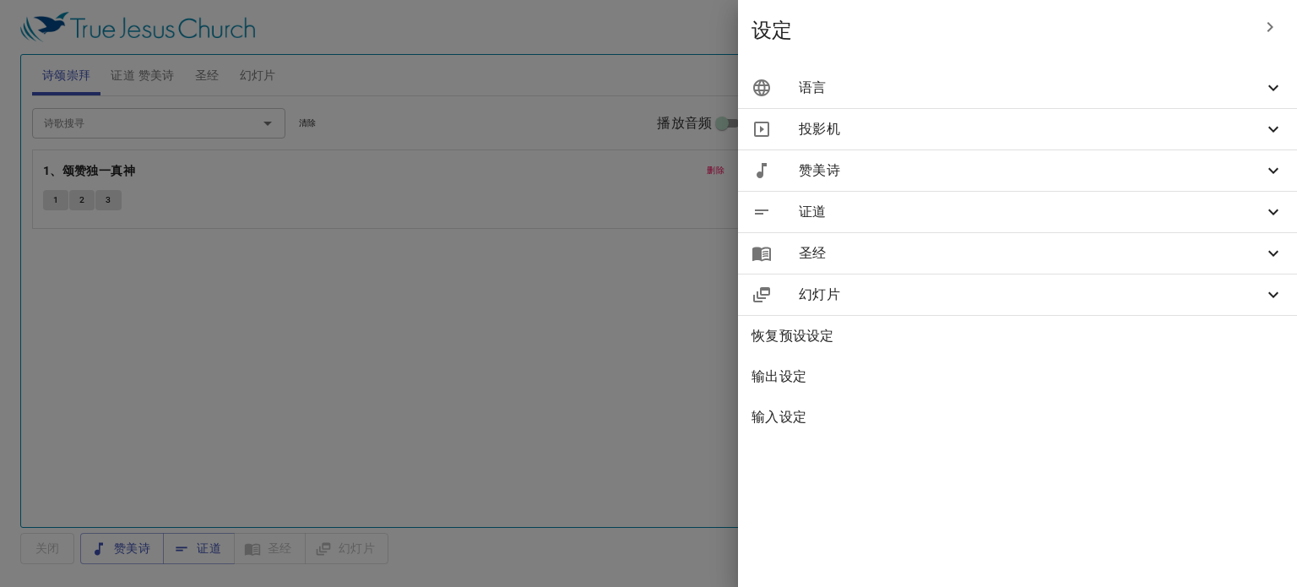
click at [1273, 154] on div "赞美诗" at bounding box center [1017, 170] width 559 height 41
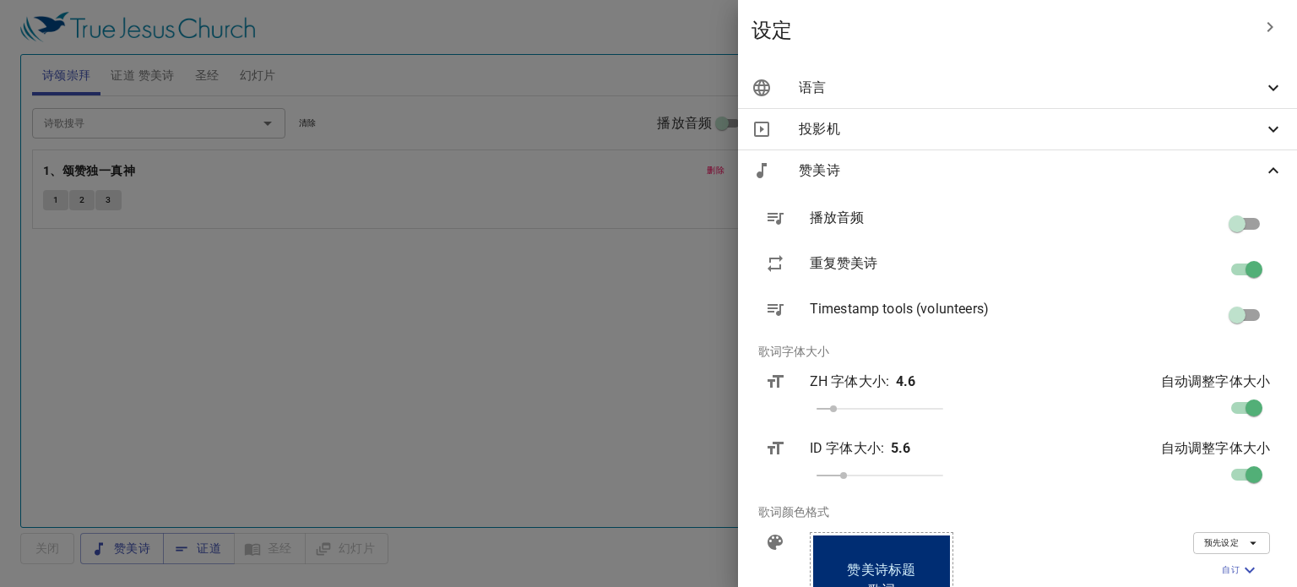
click at [553, 353] on div at bounding box center [648, 293] width 1297 height 587
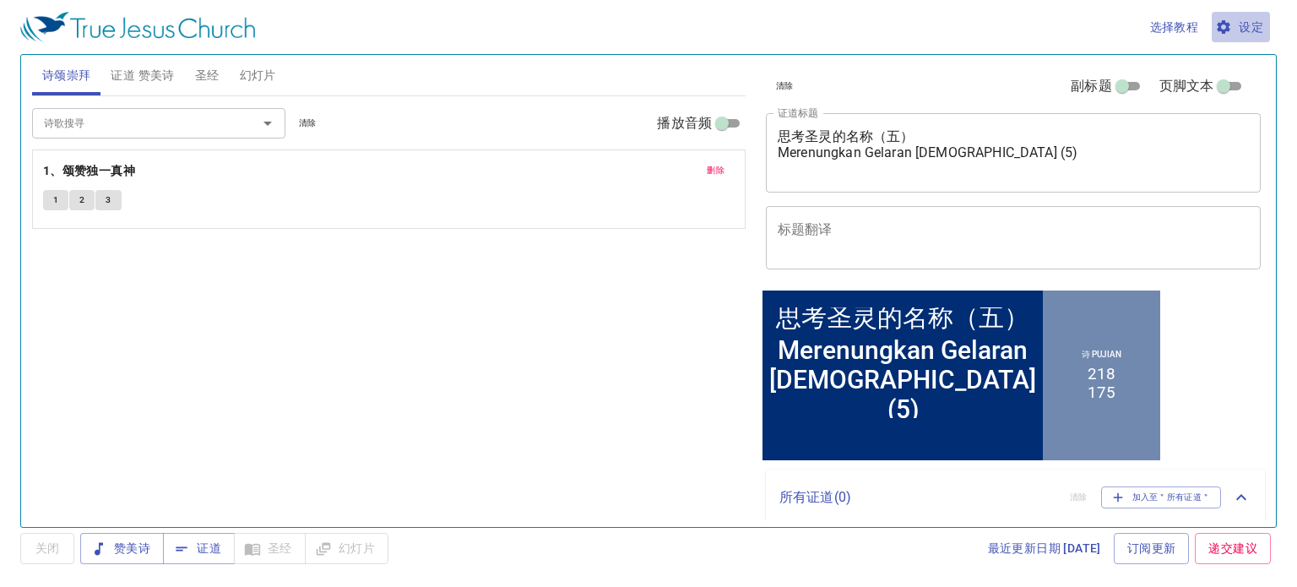
click at [1263, 30] on button "设定" at bounding box center [1240, 27] width 58 height 31
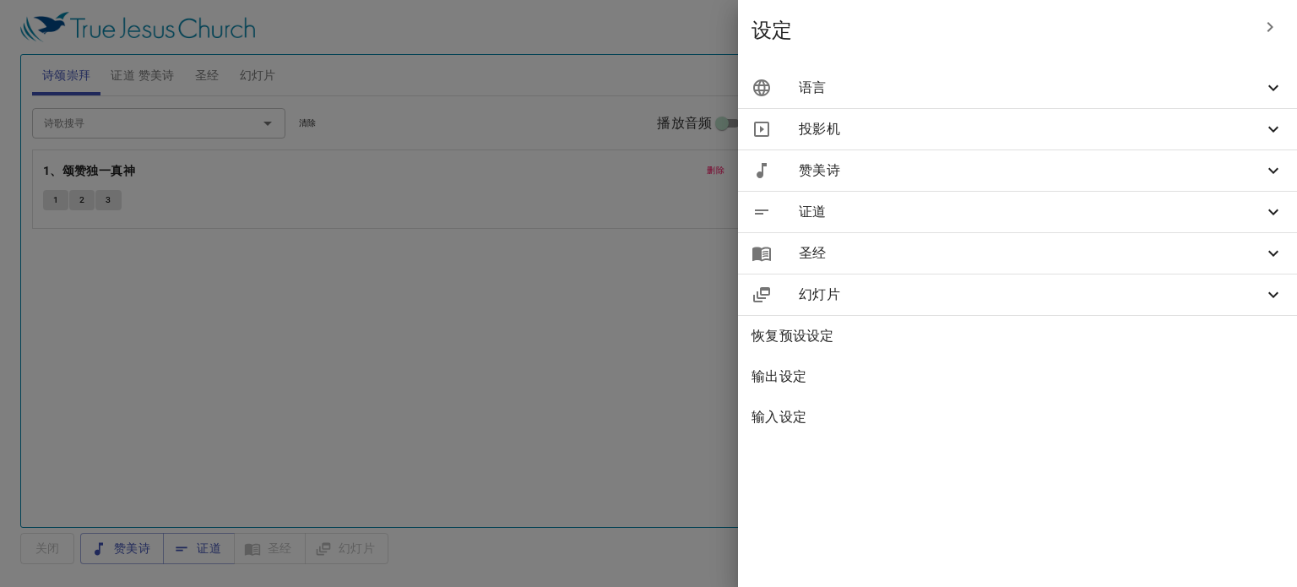
click at [1268, 219] on icon at bounding box center [1273, 212] width 20 height 20
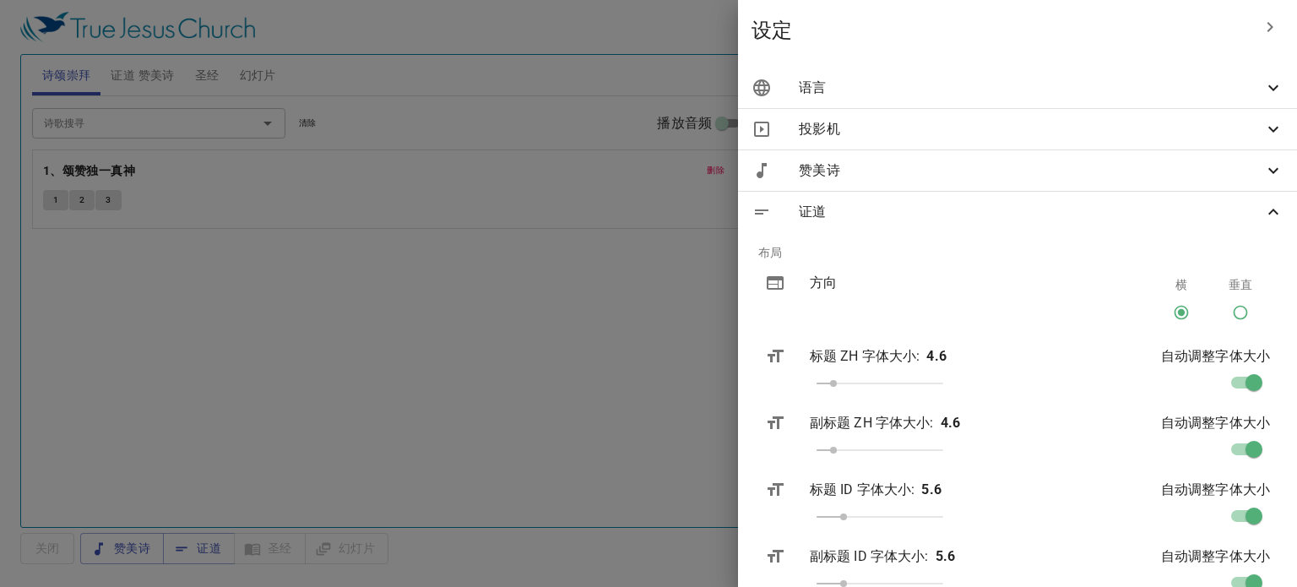
scroll to position [361, 0]
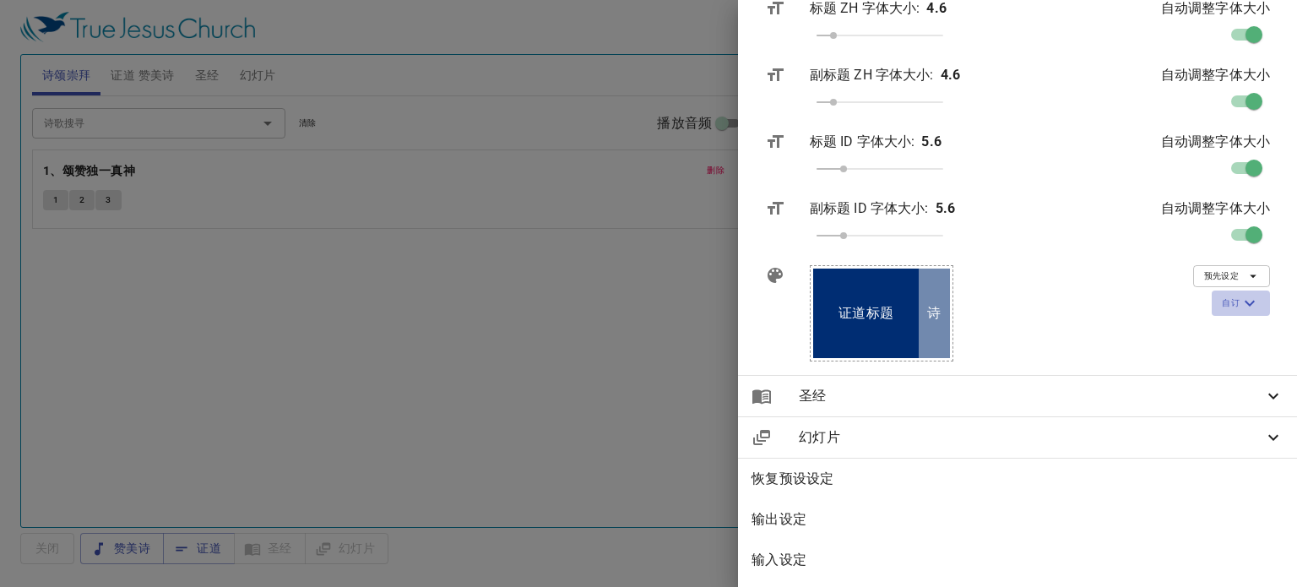
click at [1244, 301] on icon "button" at bounding box center [1249, 304] width 10 height 6
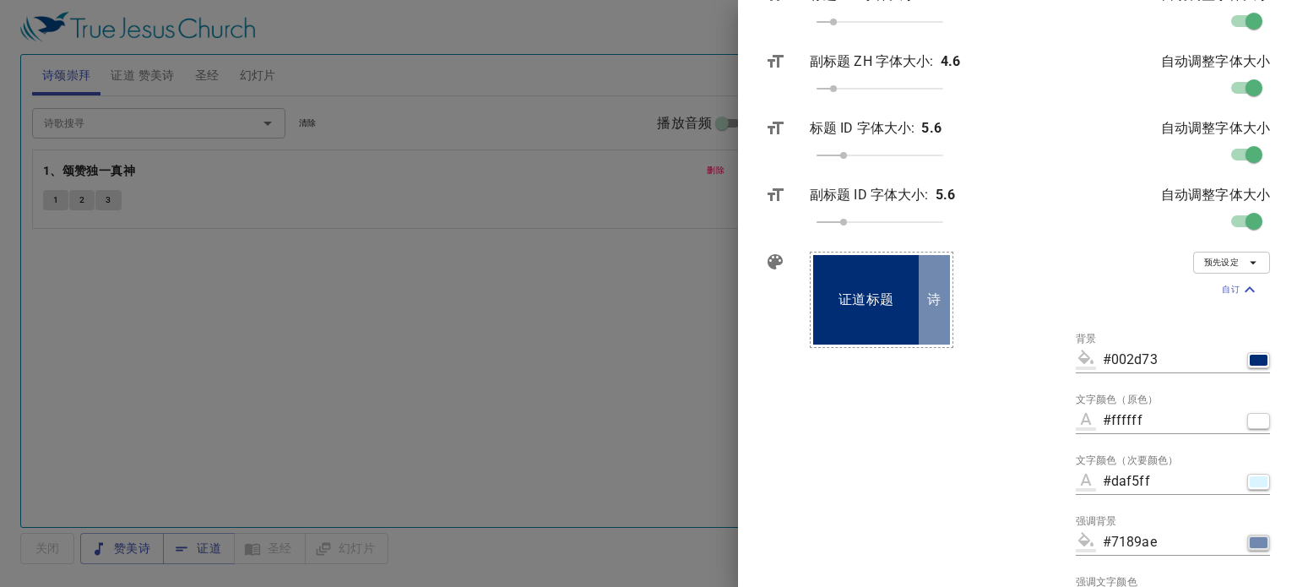
click at [1249, 539] on div "button" at bounding box center [1258, 542] width 18 height 11
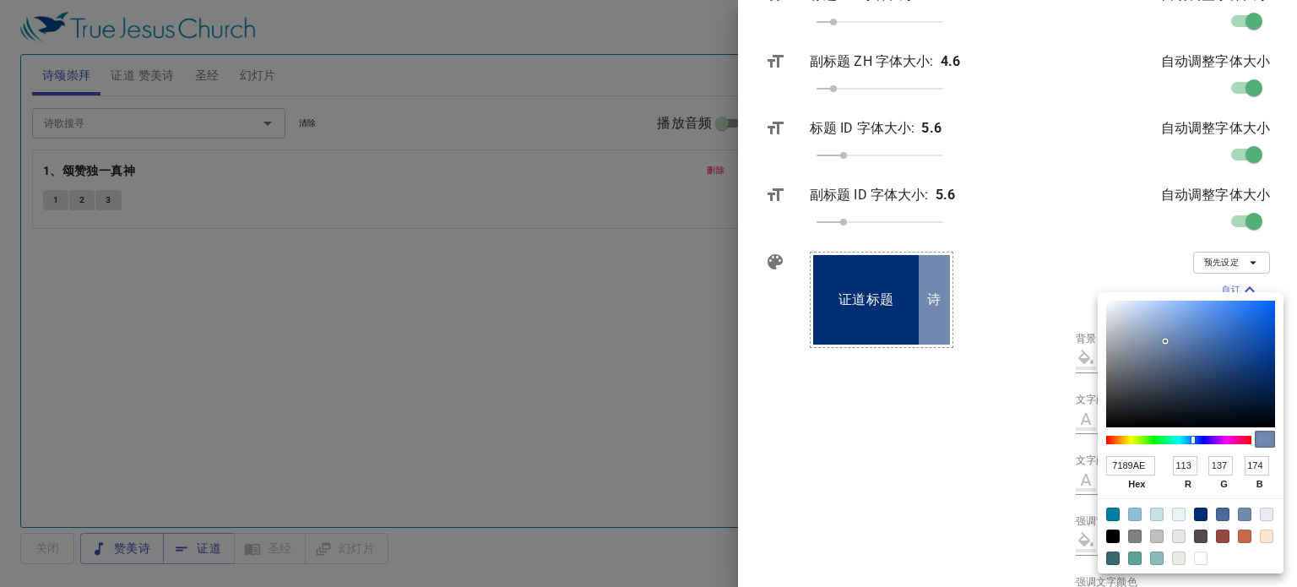
type input "#667c9e"
type input "667C9E"
type input "102"
type input "124"
type input "158"
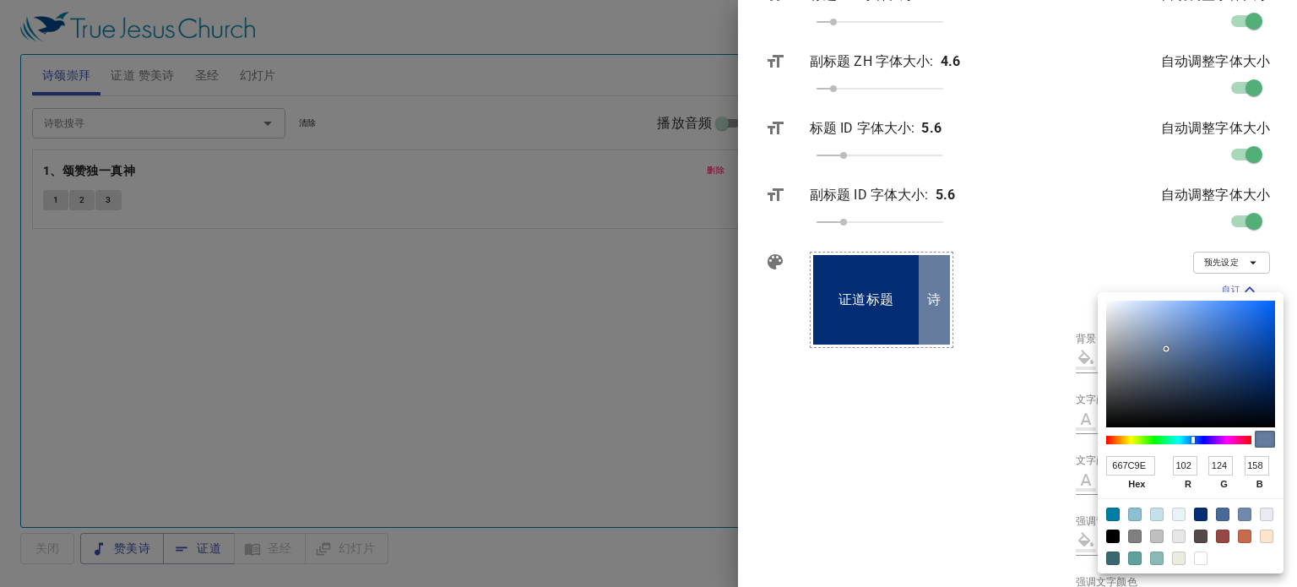
click at [1166, 349] on div at bounding box center [1190, 364] width 169 height 127
type input "#5e7392"
type input "5E7392"
type input "94"
type input "115"
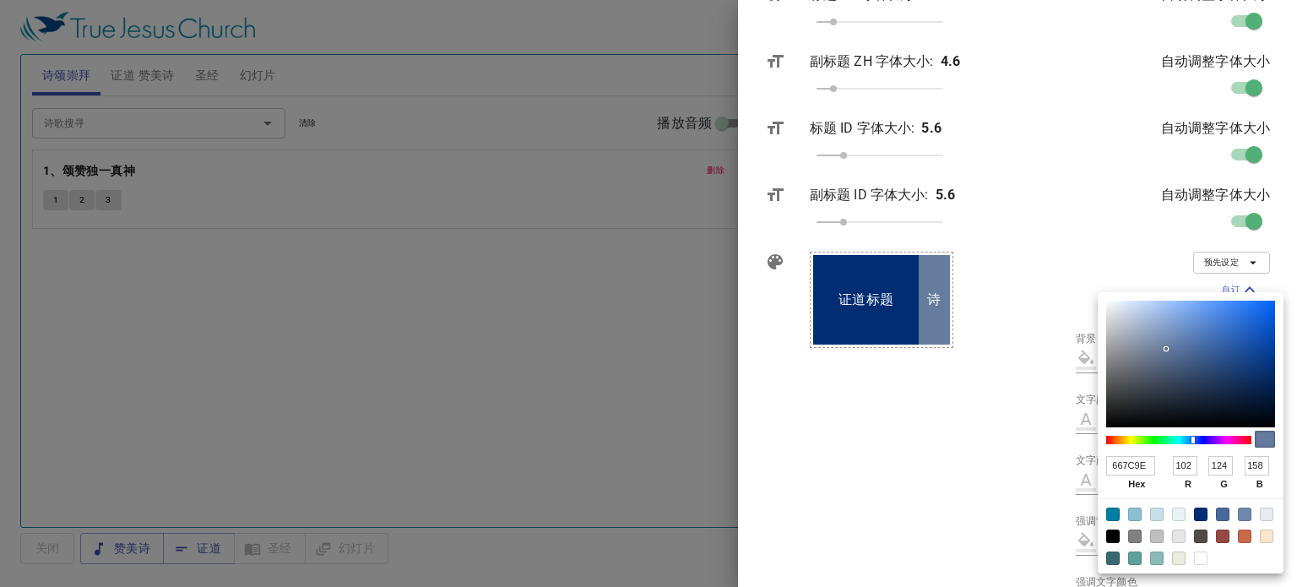
type input "146"
click at [1166, 355] on div at bounding box center [1190, 364] width 169 height 127
click at [1166, 355] on div at bounding box center [1165, 354] width 3 height 3
type input "#556986"
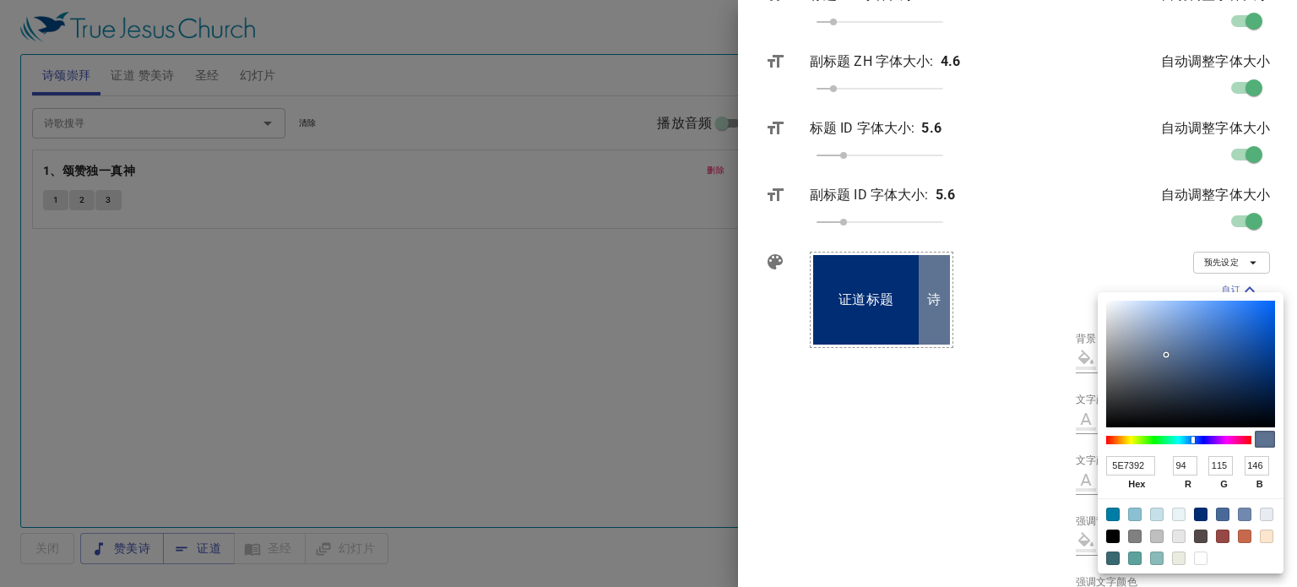
type input "556986"
type input "85"
type input "105"
type input "134"
click at [1167, 360] on div at bounding box center [1190, 364] width 169 height 127
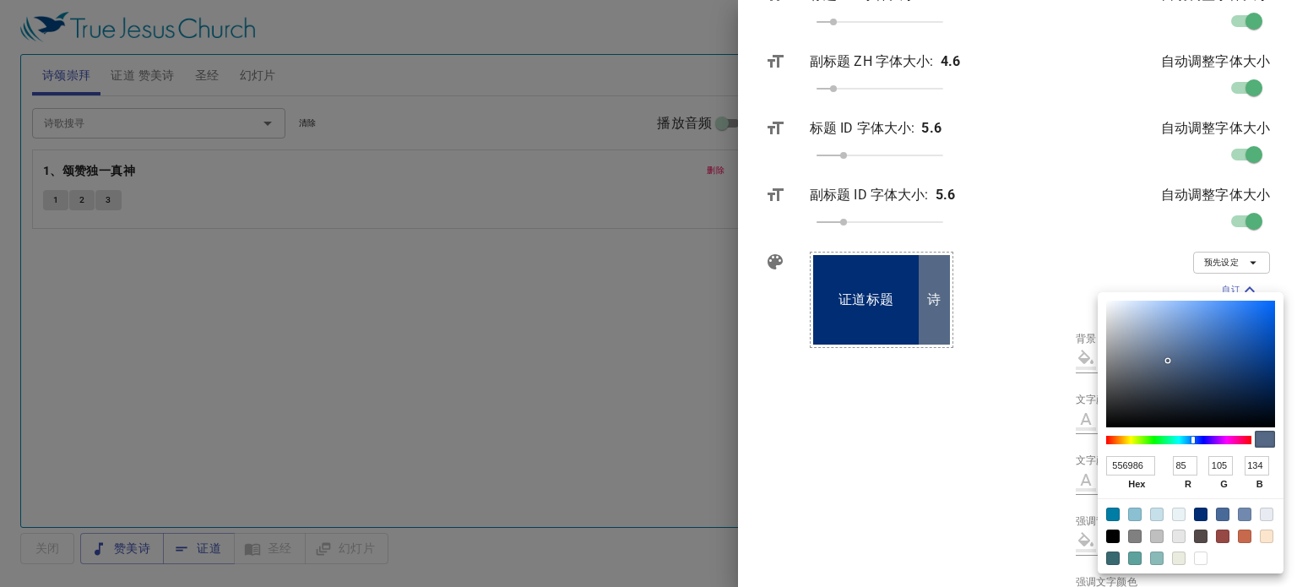
type input "#4f617c"
type input "4F617C"
type input "79"
type input "97"
type input "124"
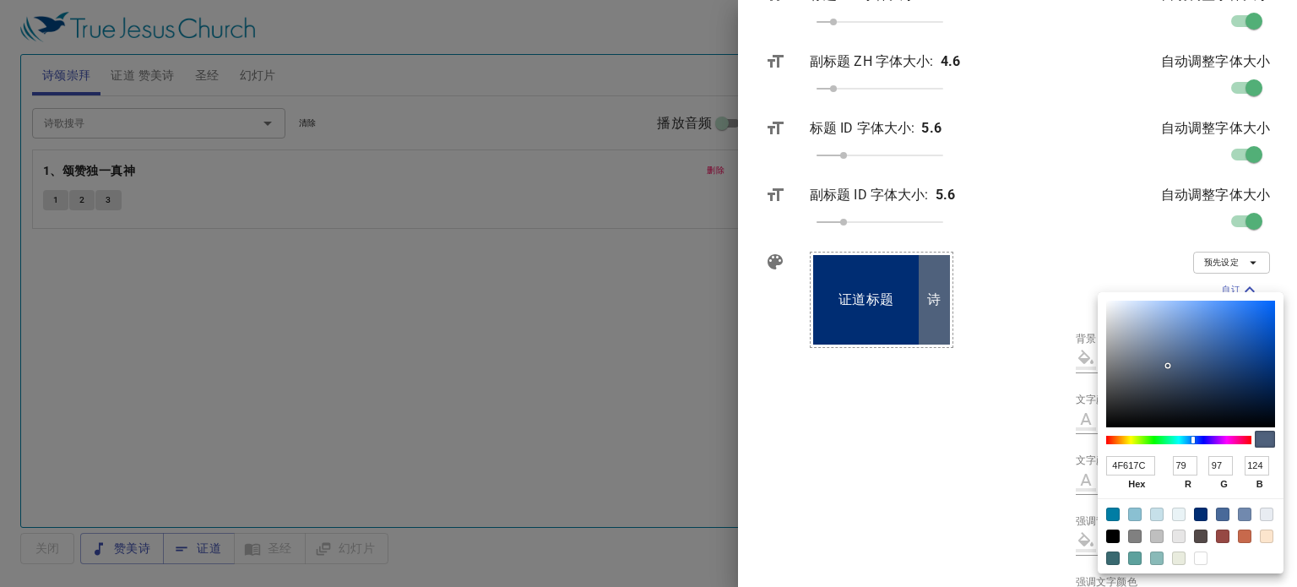
click at [1167, 366] on div at bounding box center [1190, 364] width 169 height 127
type input "#647b9c"
type input "647B9C"
type input "100"
type input "123"
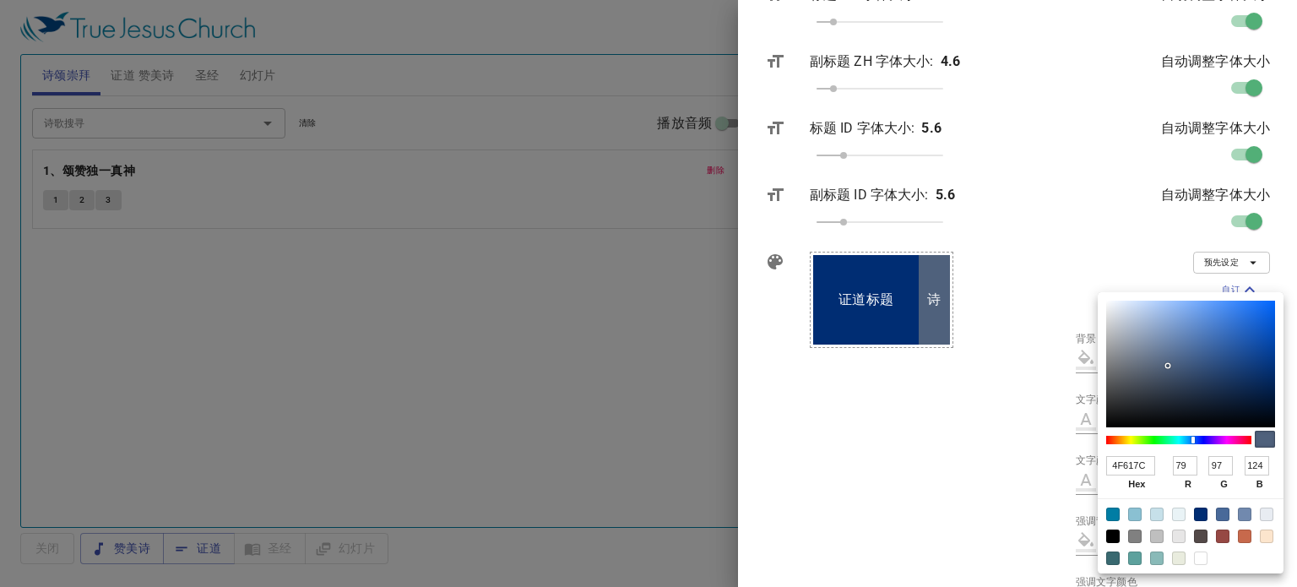
type input "156"
click at [1167, 349] on div at bounding box center [1190, 364] width 169 height 127
type input "#4c7ec5"
type input "4C7EC5"
type input "76"
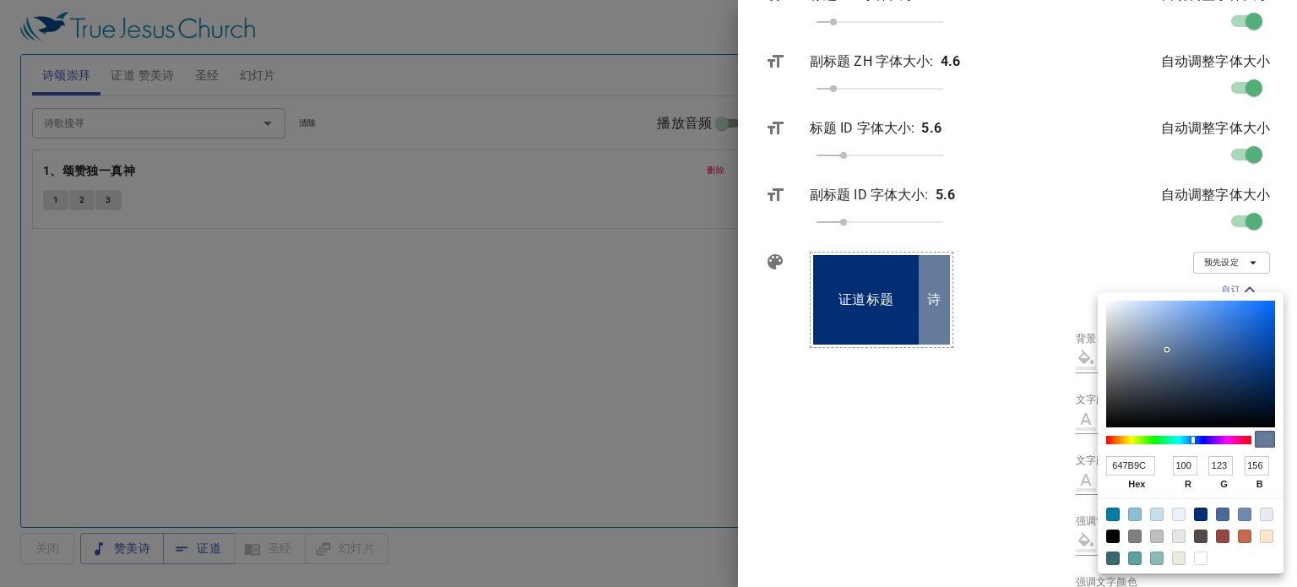
type input "126"
type input "197"
click at [1210, 329] on div at bounding box center [1190, 364] width 169 height 127
type input "#1567db"
type input "1567DB"
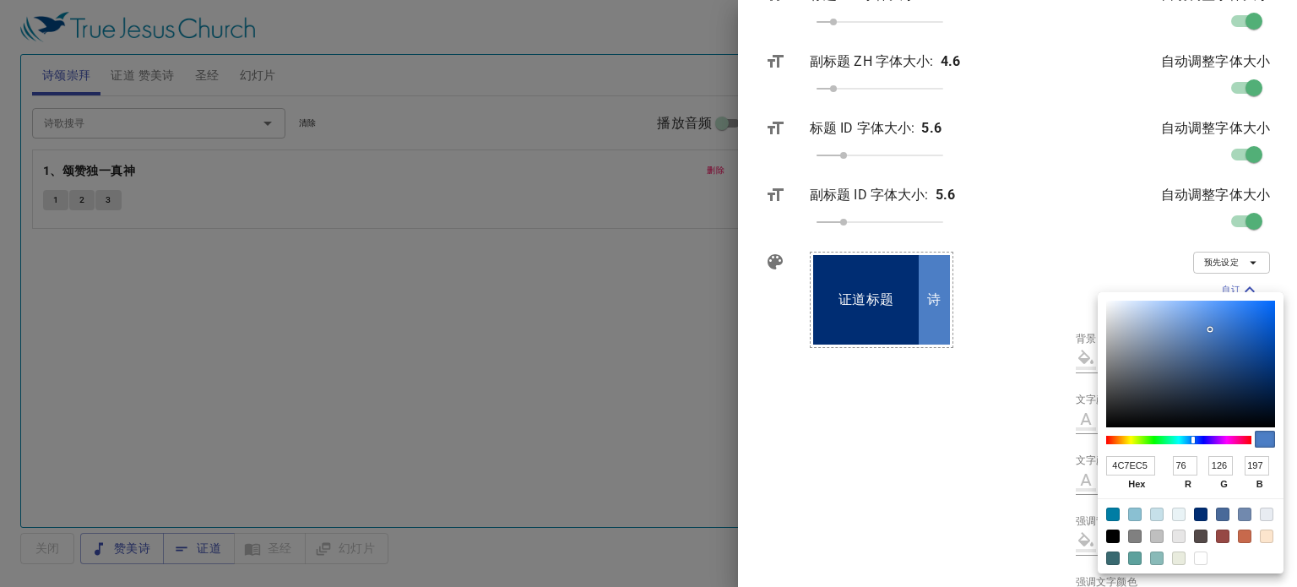
type input "21"
type input "103"
type input "219"
click at [1259, 318] on div at bounding box center [1190, 364] width 169 height 127
type input "#1156b8"
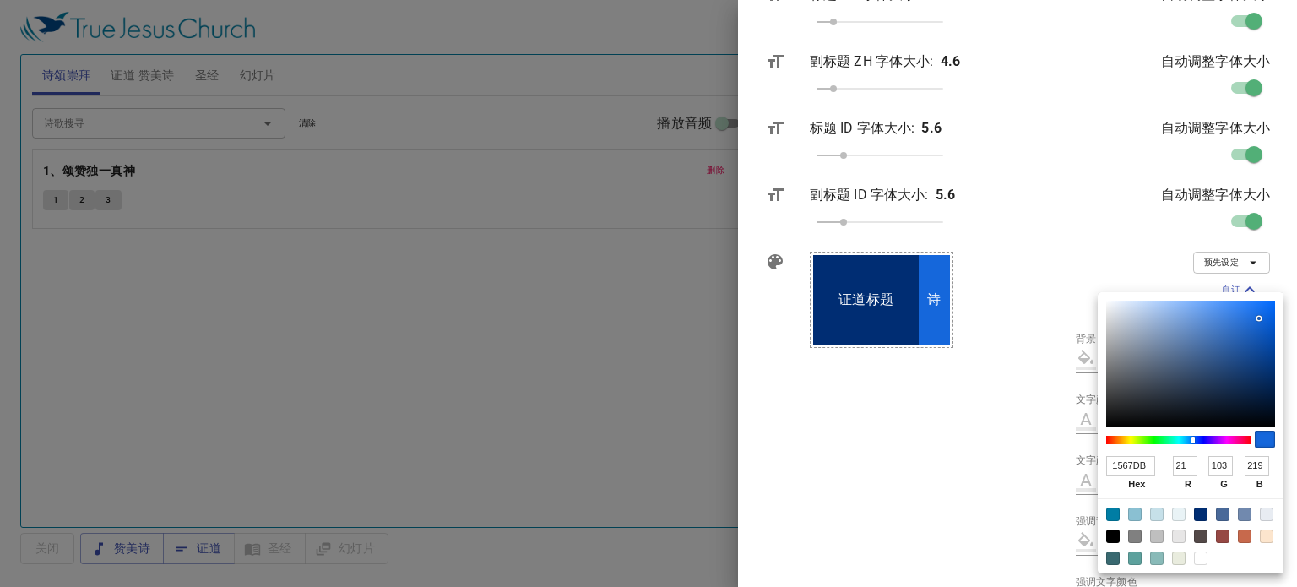
type input "1156B8"
type input "17"
type input "86"
type input "184"
click at [1259, 336] on div at bounding box center [1190, 364] width 169 height 127
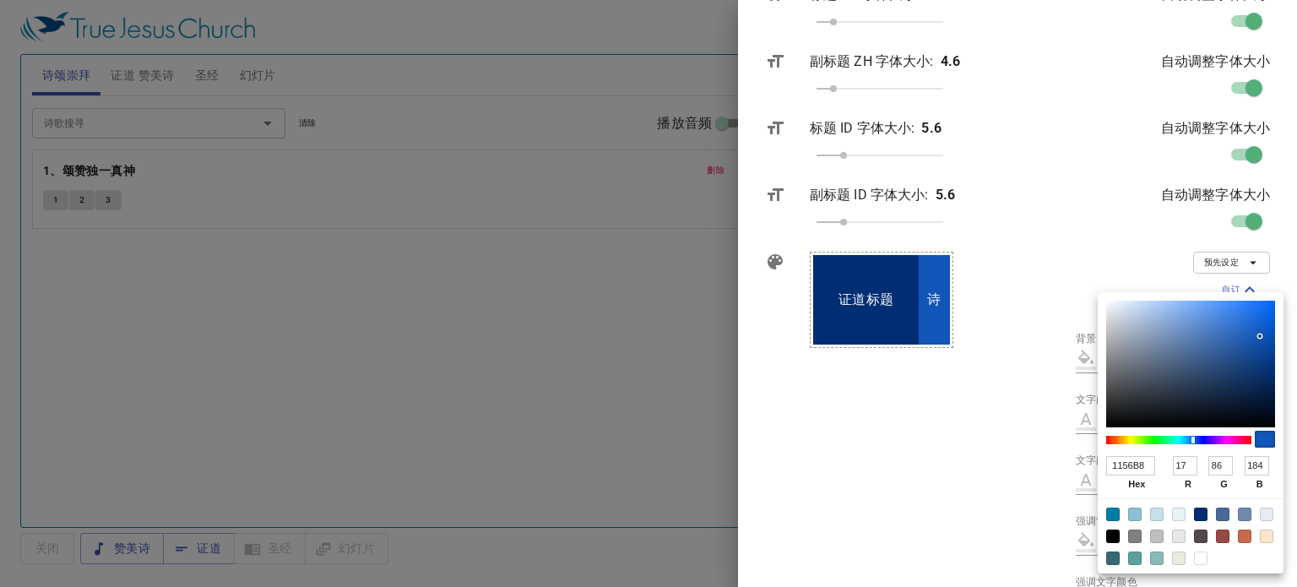
type input "#6c7b90"
type input "6C7B90"
type input "108"
type input "123"
type input "144"
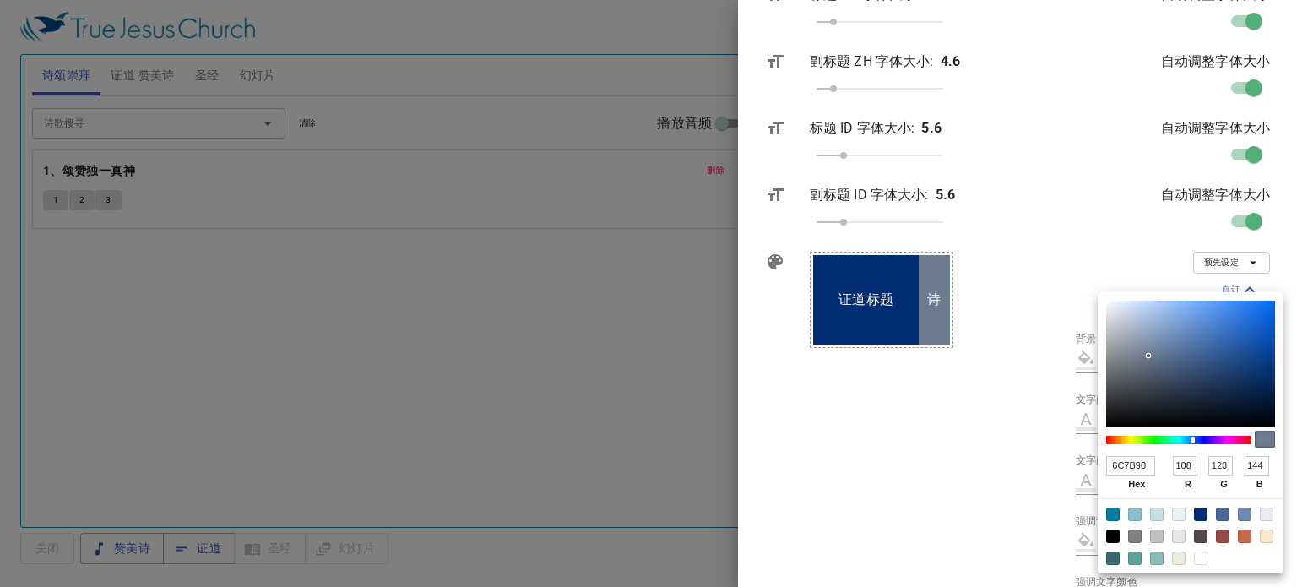
click at [1149, 355] on div at bounding box center [1190, 364] width 169 height 127
click at [1260, 436] on div at bounding box center [1264, 439] width 20 height 17
type input "#586579"
type input "586579"
type input "88"
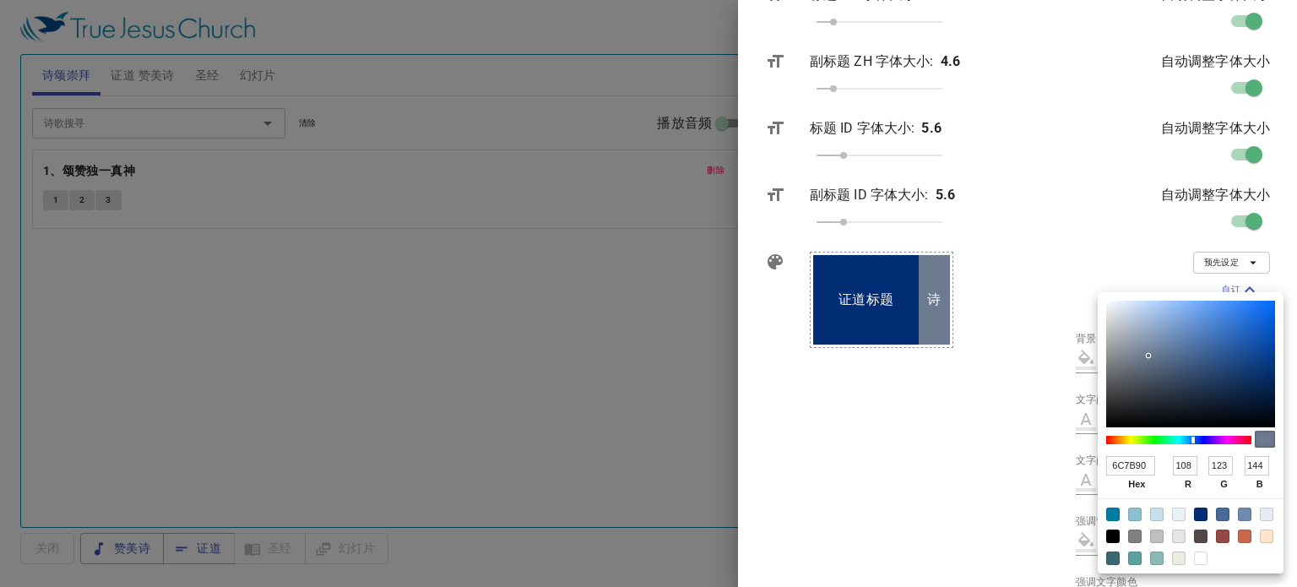
type input "101"
type input "121"
click at [1152, 367] on div at bounding box center [1190, 364] width 169 height 127
type input "#455061"
type input "455061"
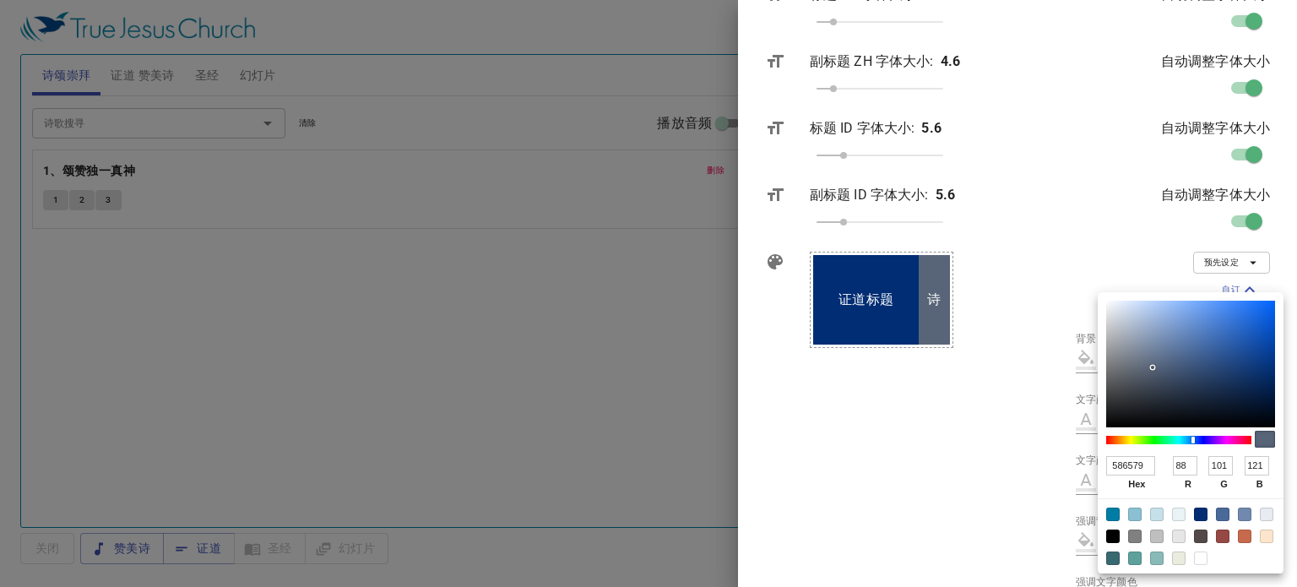
type input "69"
type input "80"
type input "97"
click at [1155, 379] on div at bounding box center [1190, 364] width 169 height 127
type input "#71829c"
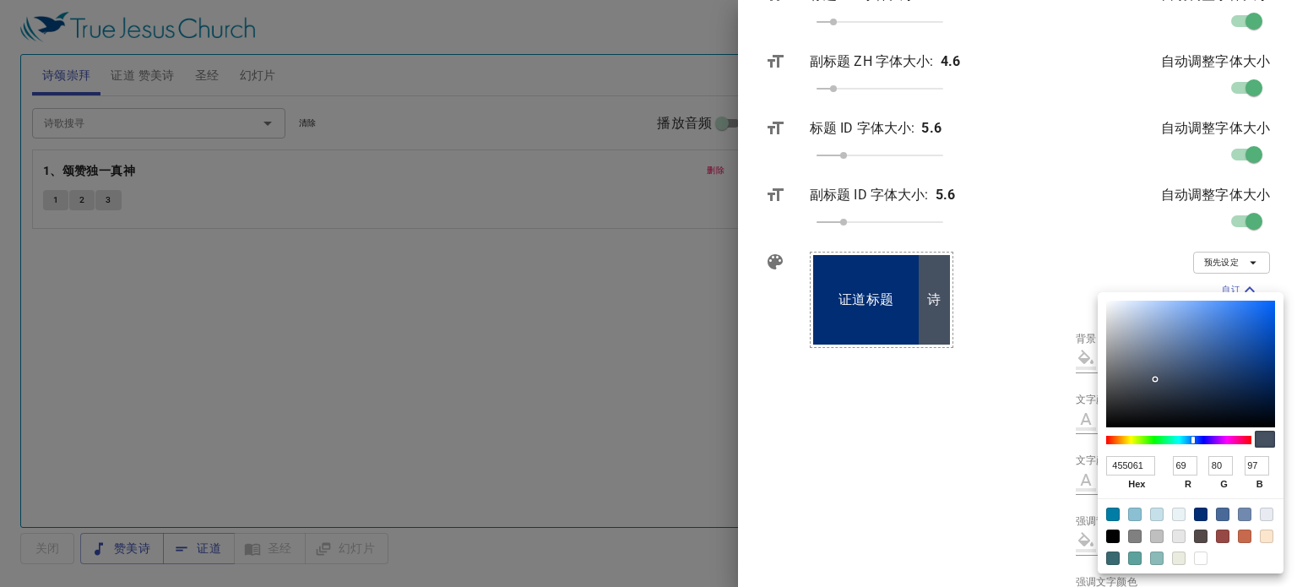
type input "71829C"
type input "113"
type input "130"
type input "156"
click at [1152, 349] on div at bounding box center [1190, 364] width 169 height 127
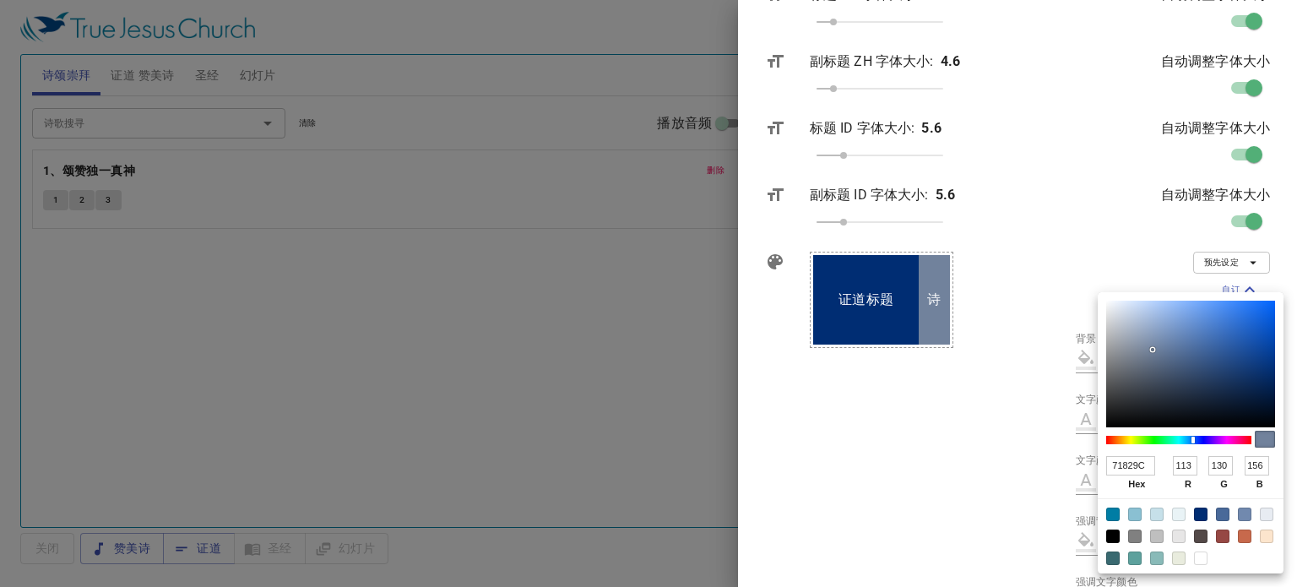
type input "#8691a1"
type input "8691A1"
type input "134"
type input "145"
type input "161"
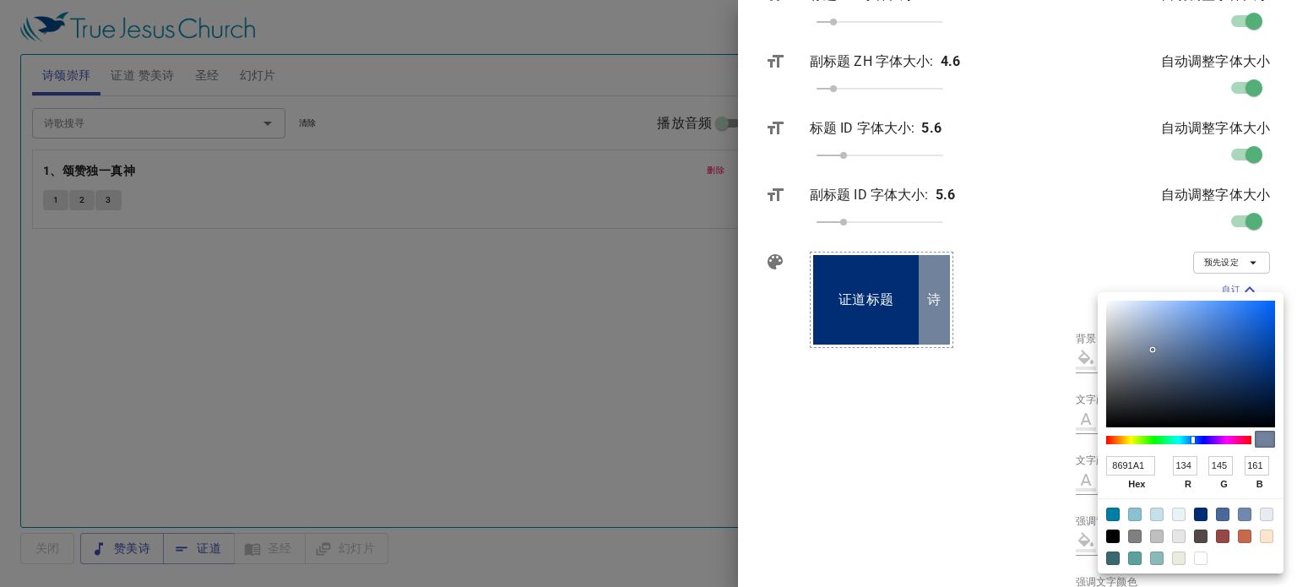
click at [1135, 347] on div at bounding box center [1190, 364] width 169 height 127
type input "#6e7988"
type input "6E7988"
type input "110"
type input "121"
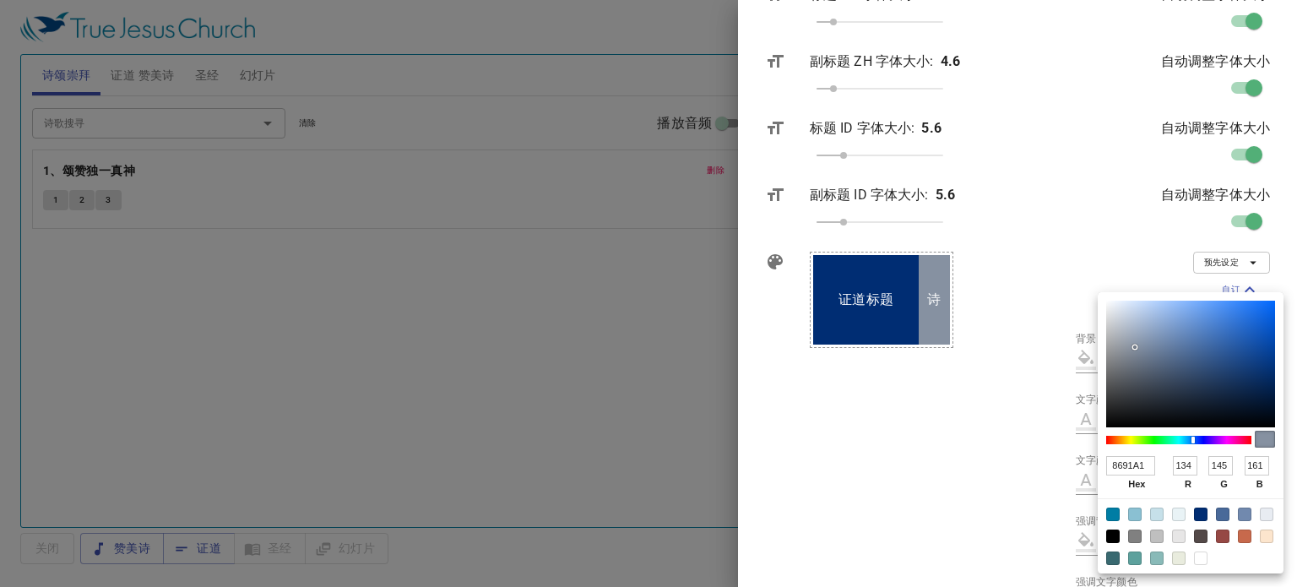
type input "136"
click at [1138, 360] on div at bounding box center [1190, 364] width 169 height 127
type input "#707781"
type input "707781"
type input "112"
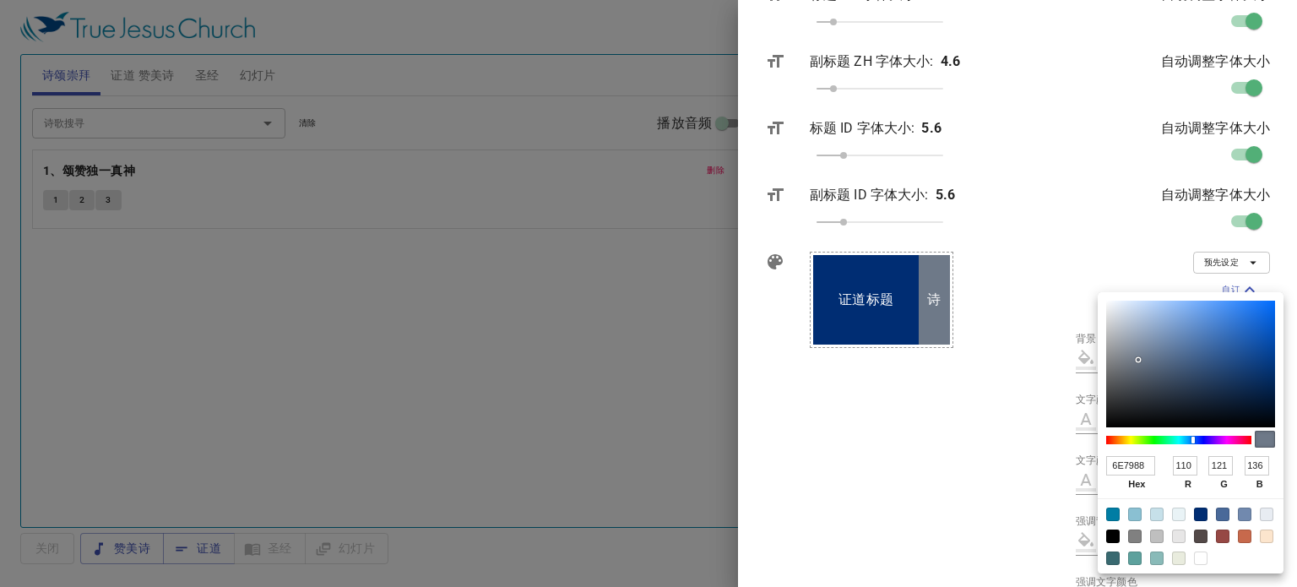
type input "119"
type input "129"
click at [1128, 363] on div at bounding box center [1190, 364] width 169 height 127
type input "#4a5668"
type input "4A5668"
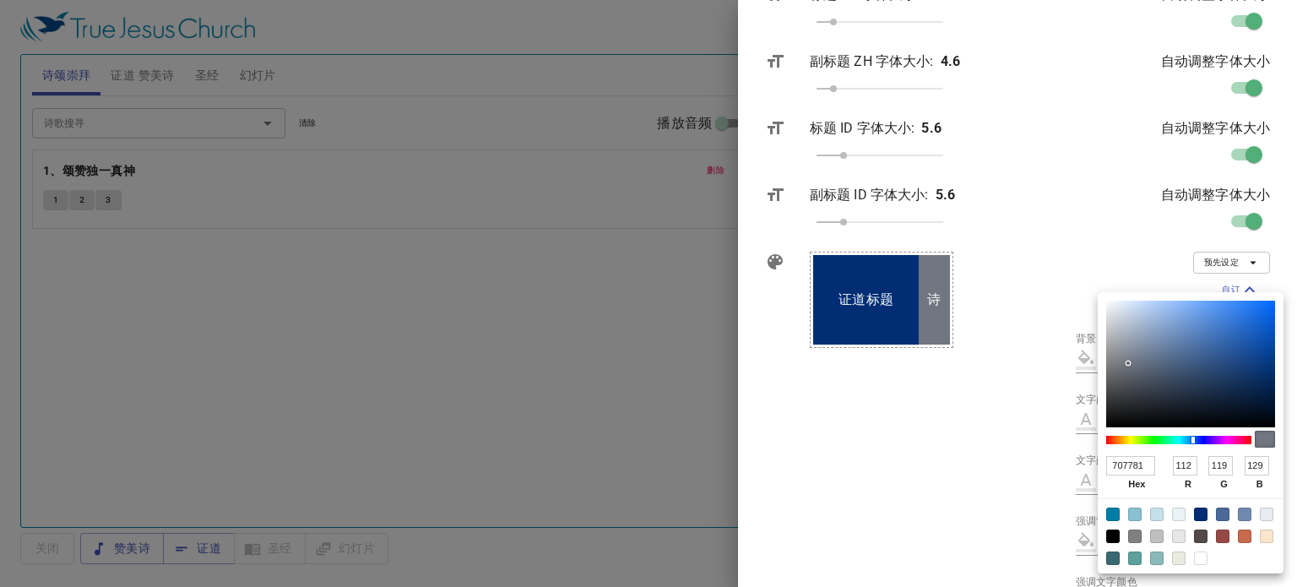
type input "74"
type input "86"
type input "104"
click at [1155, 376] on div at bounding box center [1190, 364] width 169 height 127
click at [1243, 513] on div at bounding box center [1245, 514] width 14 height 14
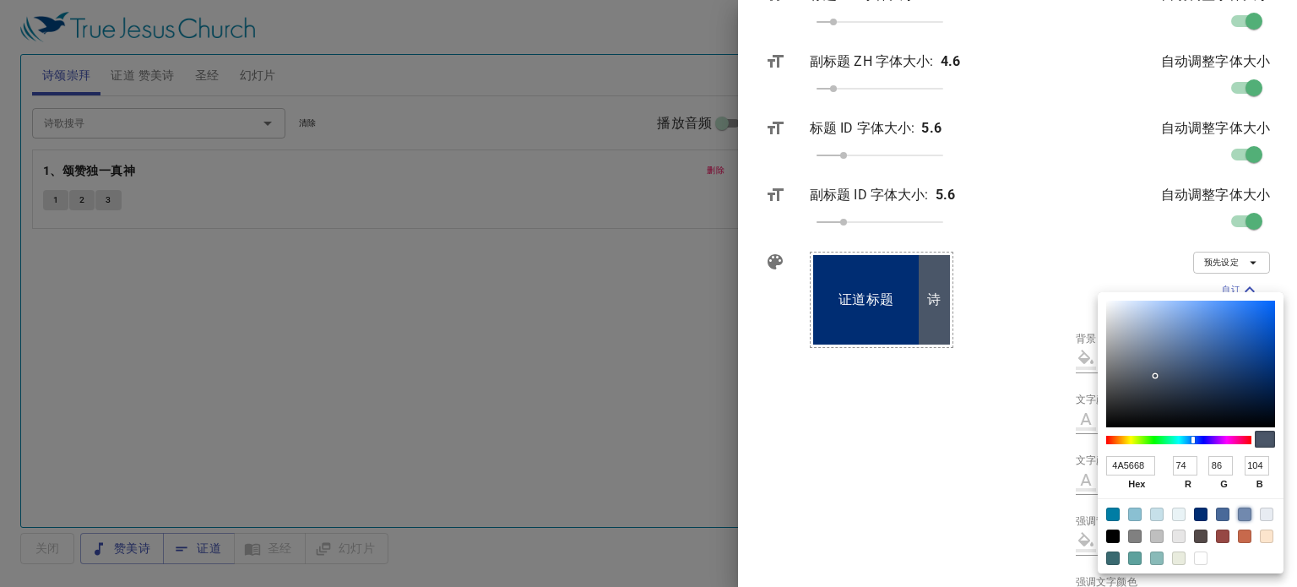
type input "#7189ae"
type input "7189AE"
type input "113"
type input "137"
type input "174"
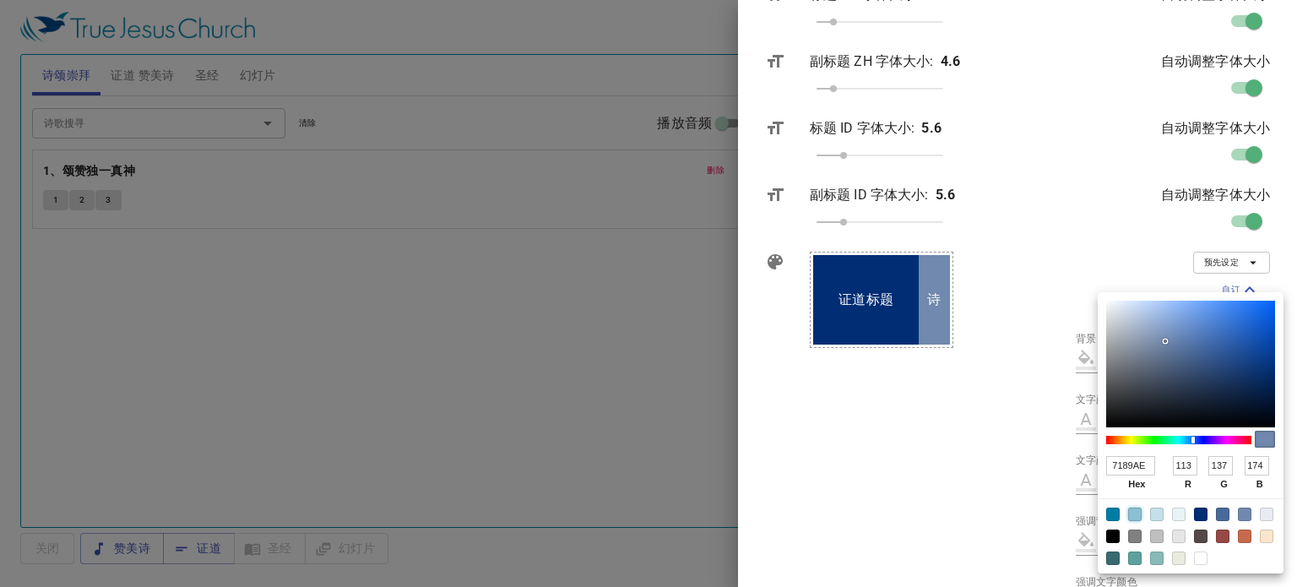
click at [1138, 509] on div at bounding box center [1135, 514] width 14 height 14
type input "#8ac0d2"
type input "8AC0D2"
type input "138"
type input "192"
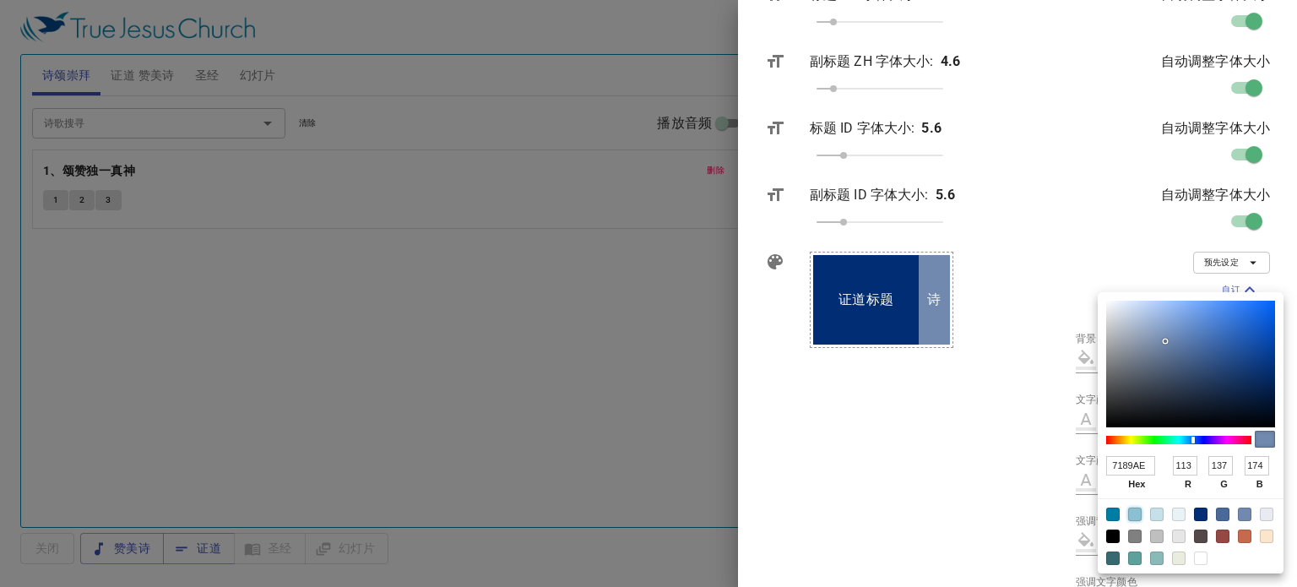
type input "210"
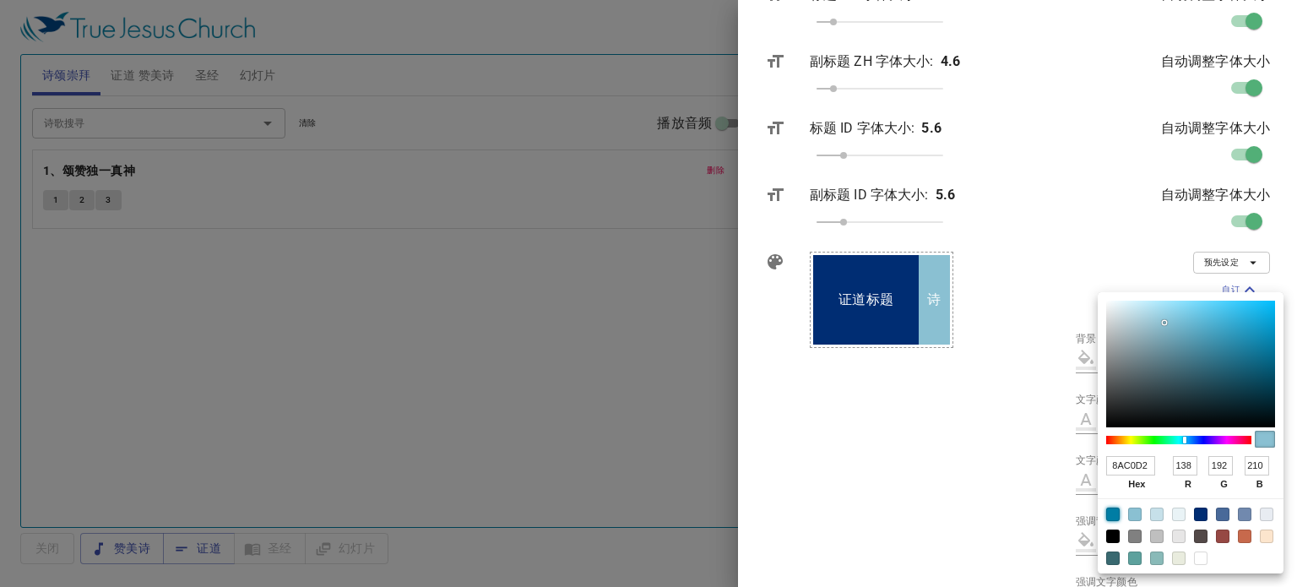
click at [1114, 512] on div at bounding box center [1113, 514] width 14 height 14
type input "#007da4"
type input "007DA4"
type input "0"
type input "125"
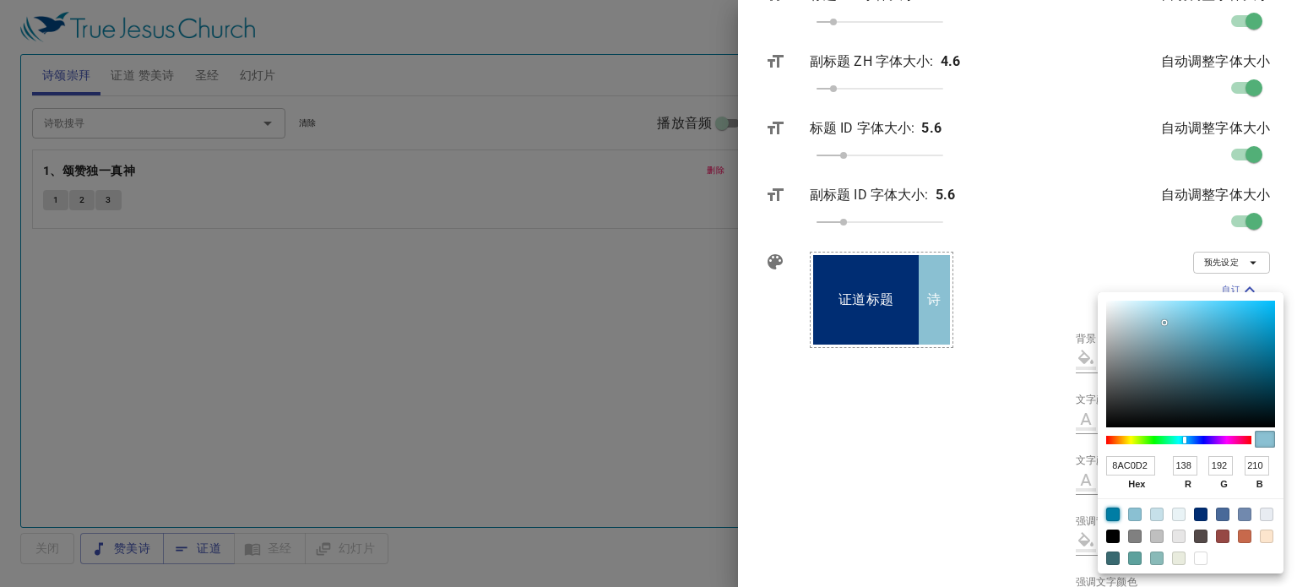
type input "164"
click at [1135, 535] on div at bounding box center [1135, 536] width 14 height 14
type input "#808080"
type input "808080"
type input "128"
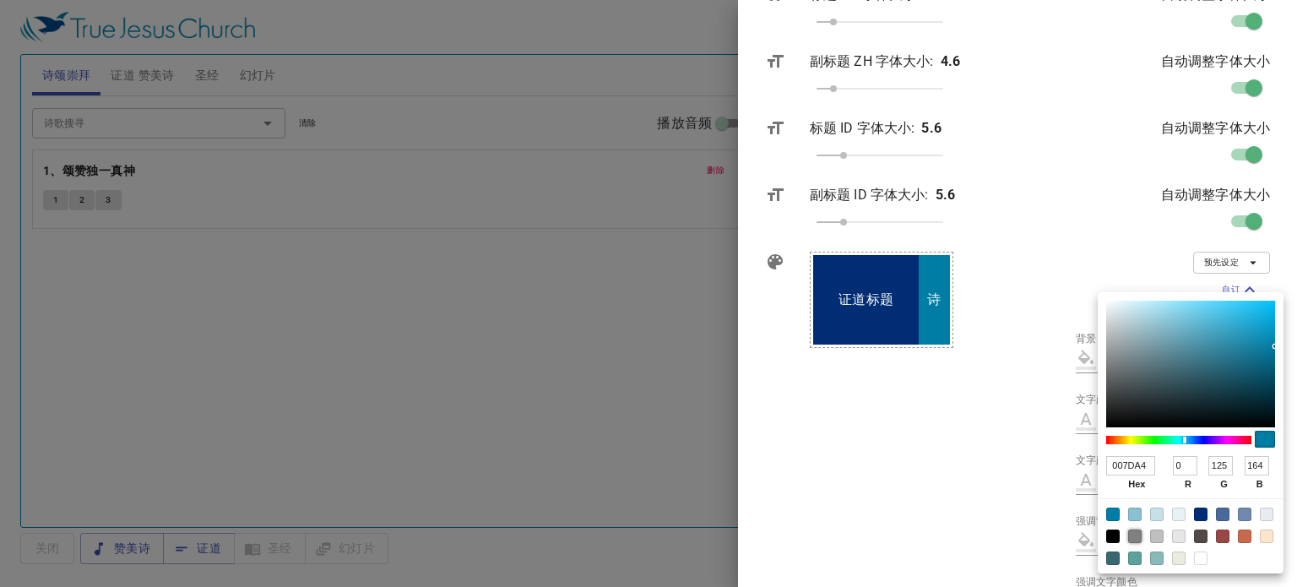
type input "128"
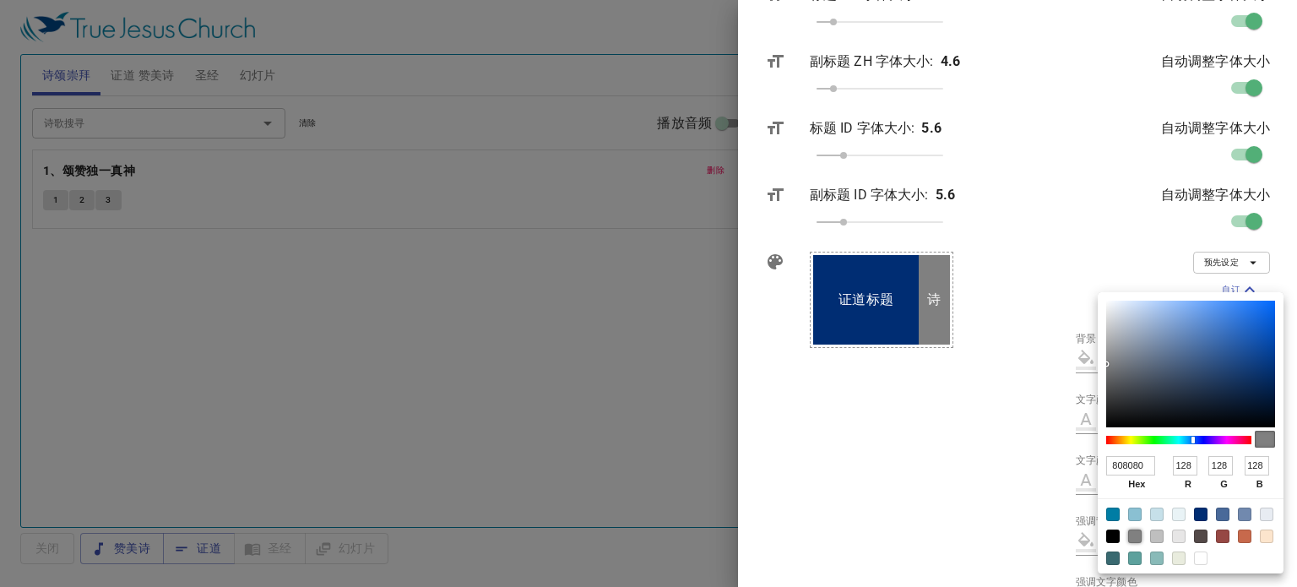
click at [1154, 536] on div at bounding box center [1157, 536] width 14 height 14
type input "#bfbfbf"
type input "BFBFBF"
type input "191"
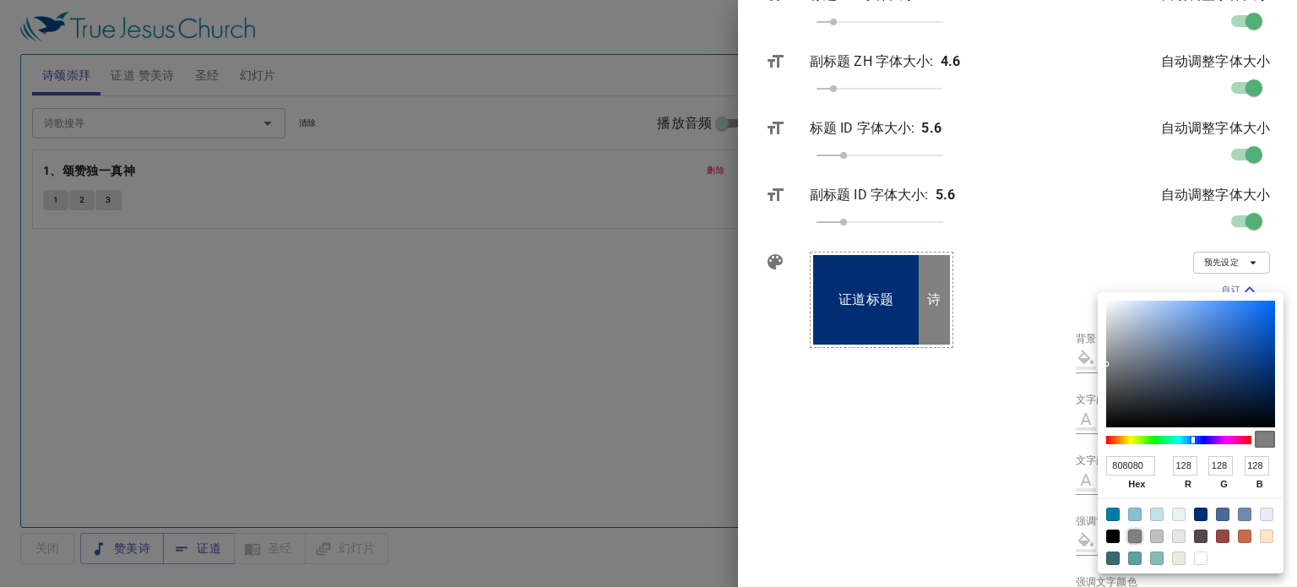
type input "191"
drag, startPoint x: 1168, startPoint y: 534, endPoint x: 1199, endPoint y: 533, distance: 30.4
click at [1199, 533] on div at bounding box center [1190, 535] width 186 height 75
click at [1199, 533] on div at bounding box center [1201, 536] width 14 height 14
type input "#534948"
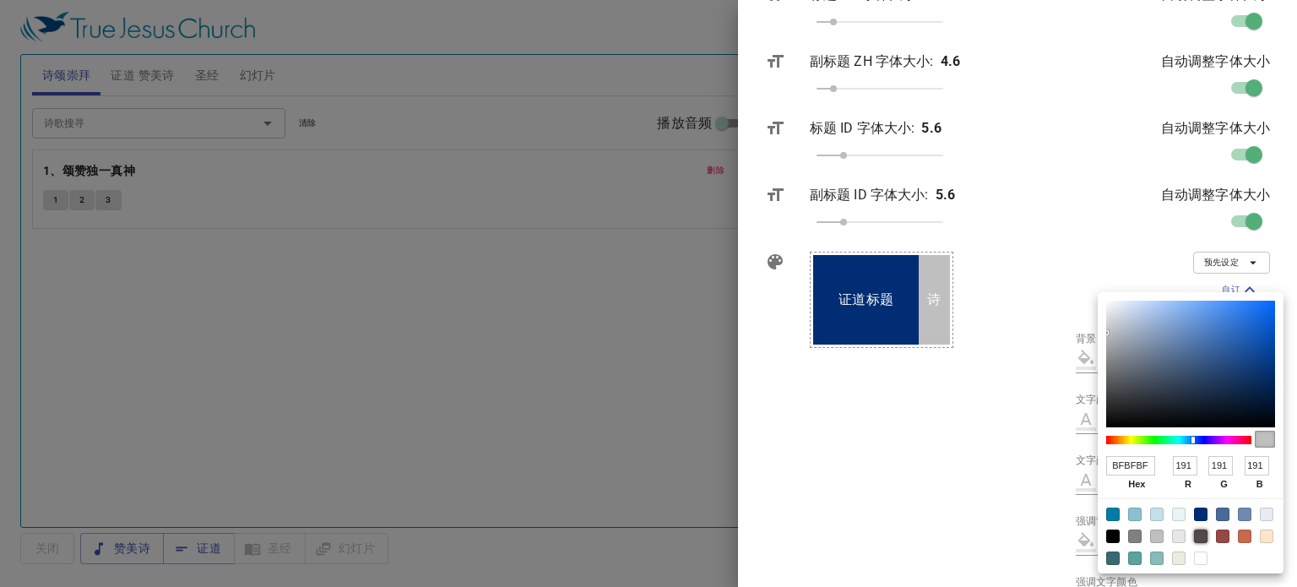
type input "534948"
type input "83"
type input "73"
type input "72"
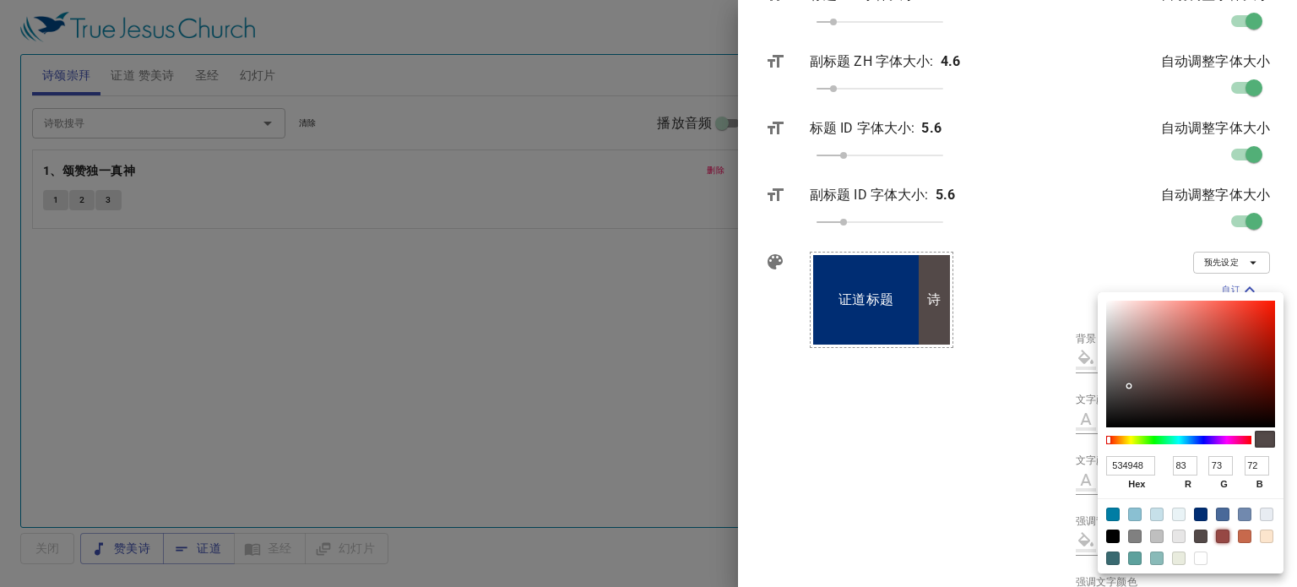
click at [1226, 531] on div at bounding box center [1223, 536] width 14 height 14
type input "#964844"
type input "964844"
type input "150"
type input "72"
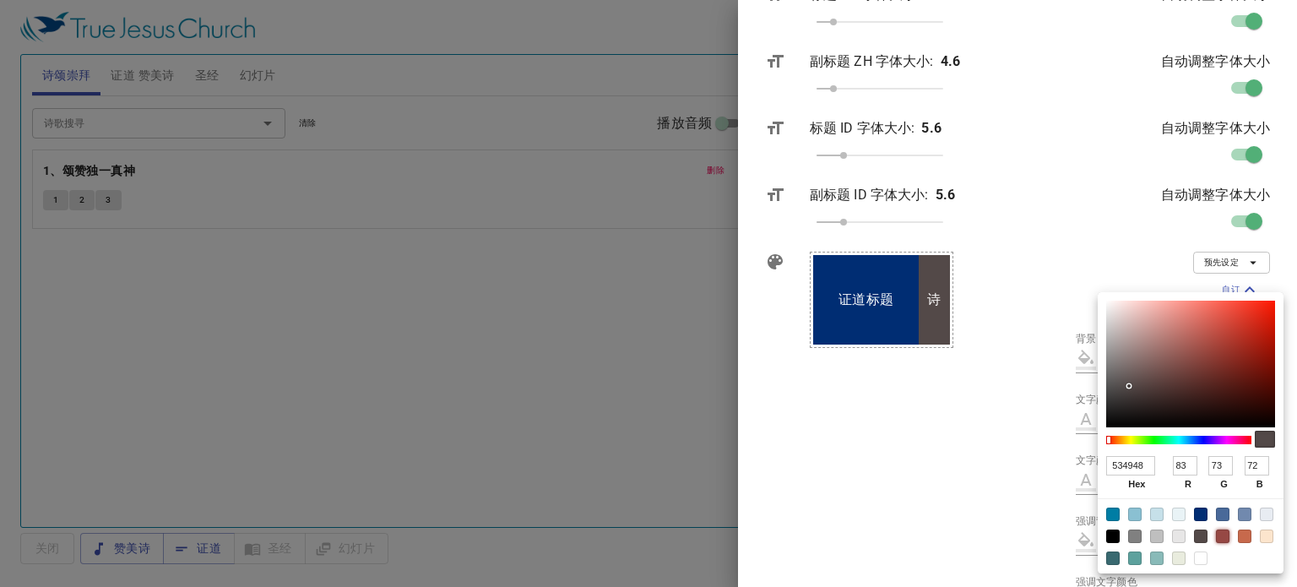
type input "68"
click at [1243, 533] on div at bounding box center [1245, 536] width 14 height 14
type input "#c7694c"
type input "C7694C"
type input "199"
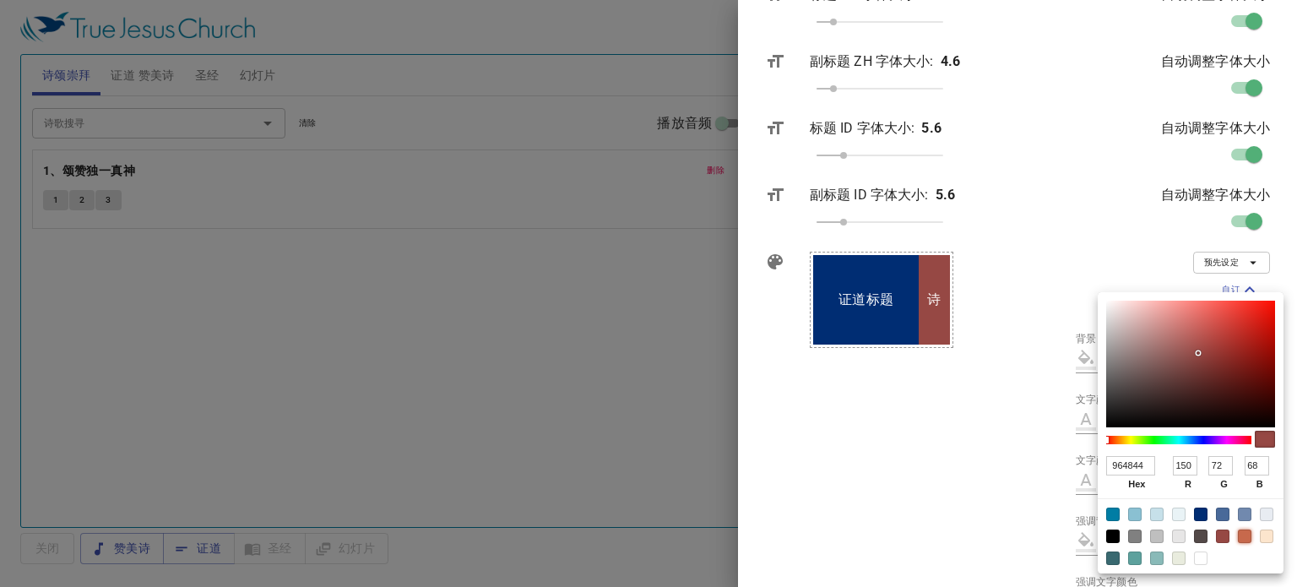
type input "105"
type input "76"
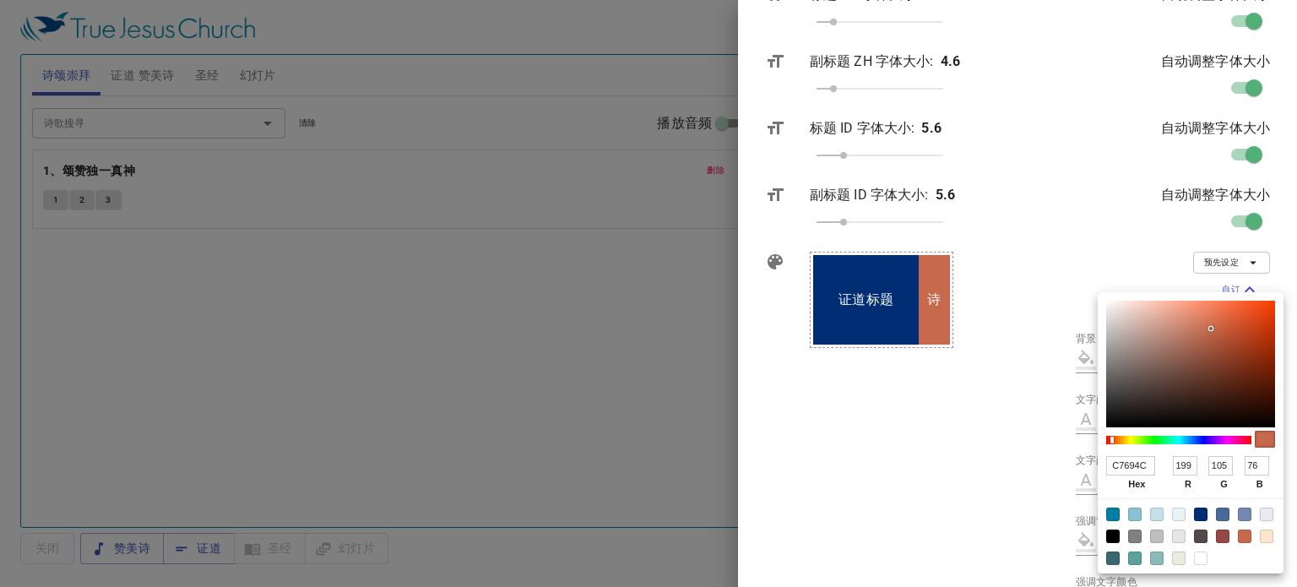
click at [1265, 518] on div at bounding box center [1266, 514] width 14 height 14
type input "#e8ecf2"
type input "E8ECF2"
type input "232"
type input "236"
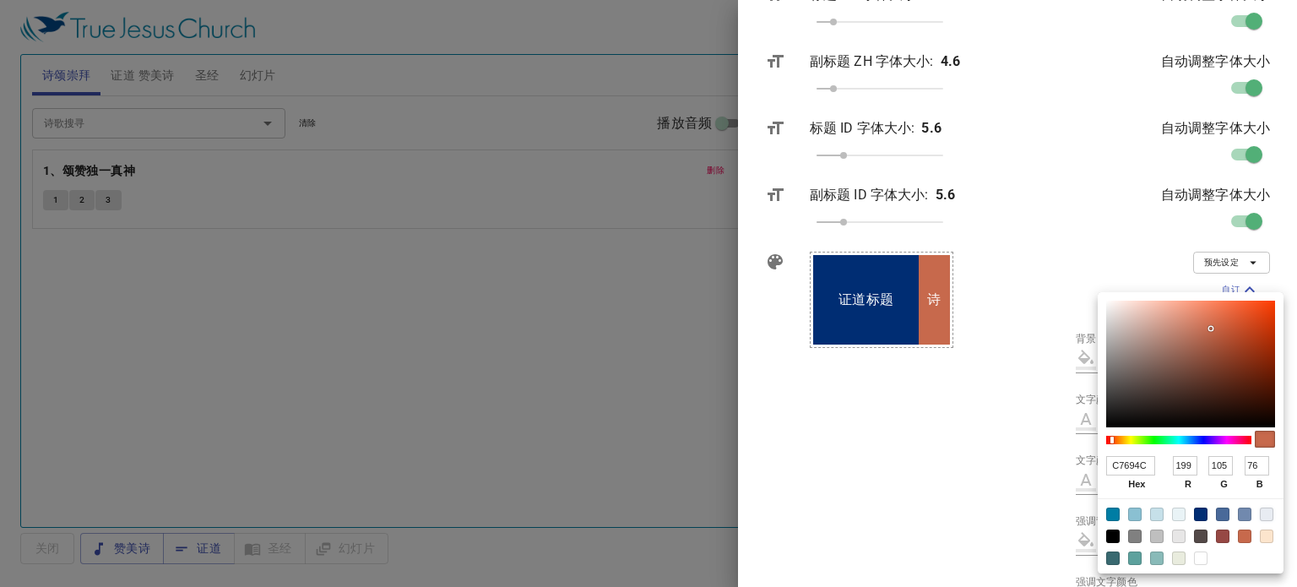
type input "242"
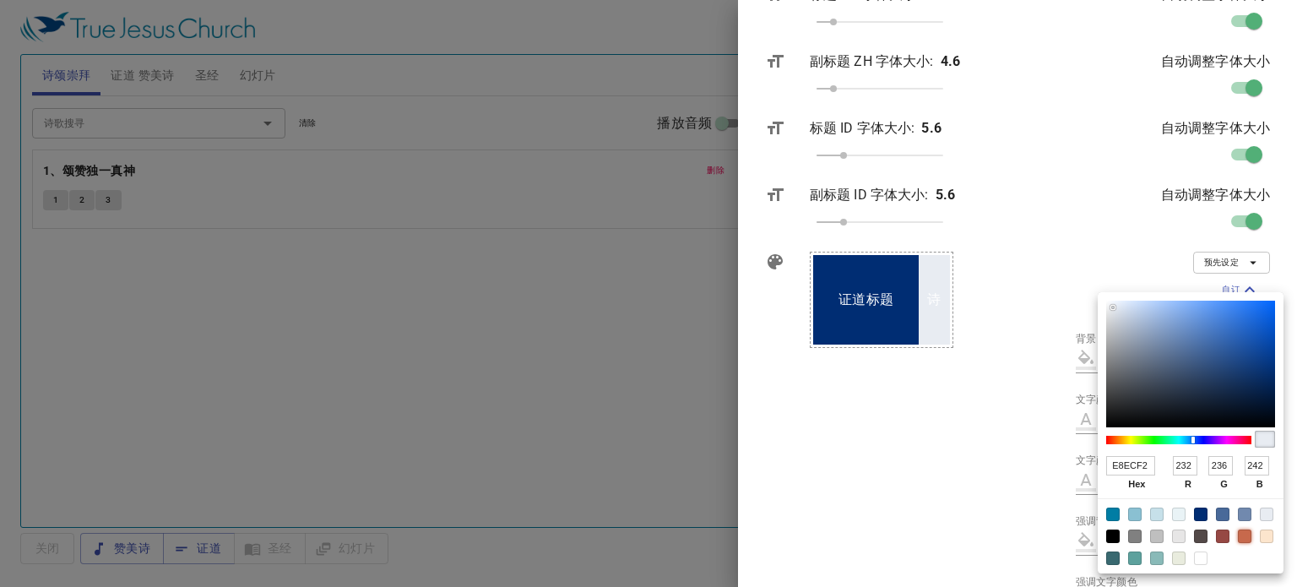
click at [1238, 539] on div at bounding box center [1245, 536] width 14 height 14
type input "#c7694c"
type input "C7694C"
type input "199"
type input "105"
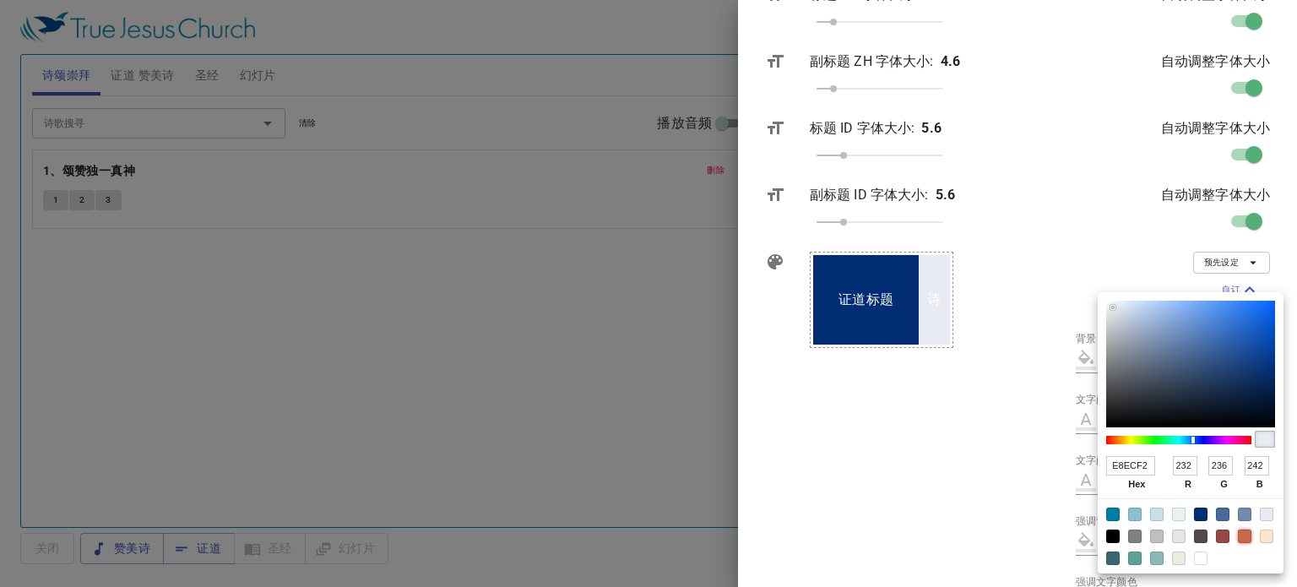
type input "76"
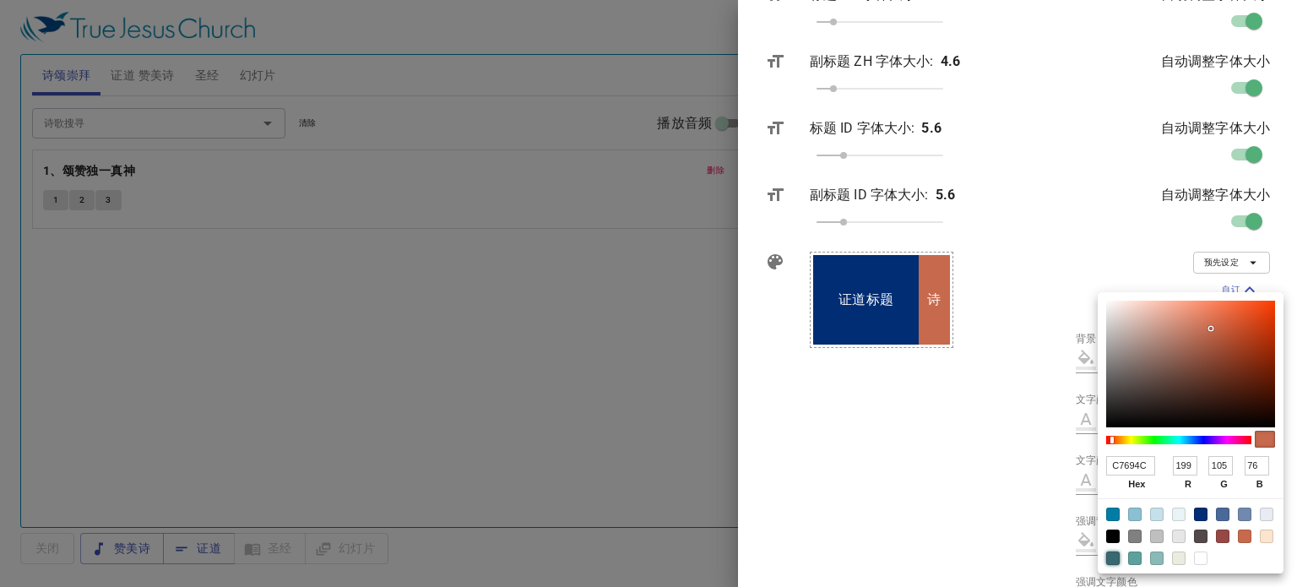
click at [1113, 553] on div at bounding box center [1113, 558] width 14 height 14
type input "#396970"
type input "396970"
type input "57"
type input "112"
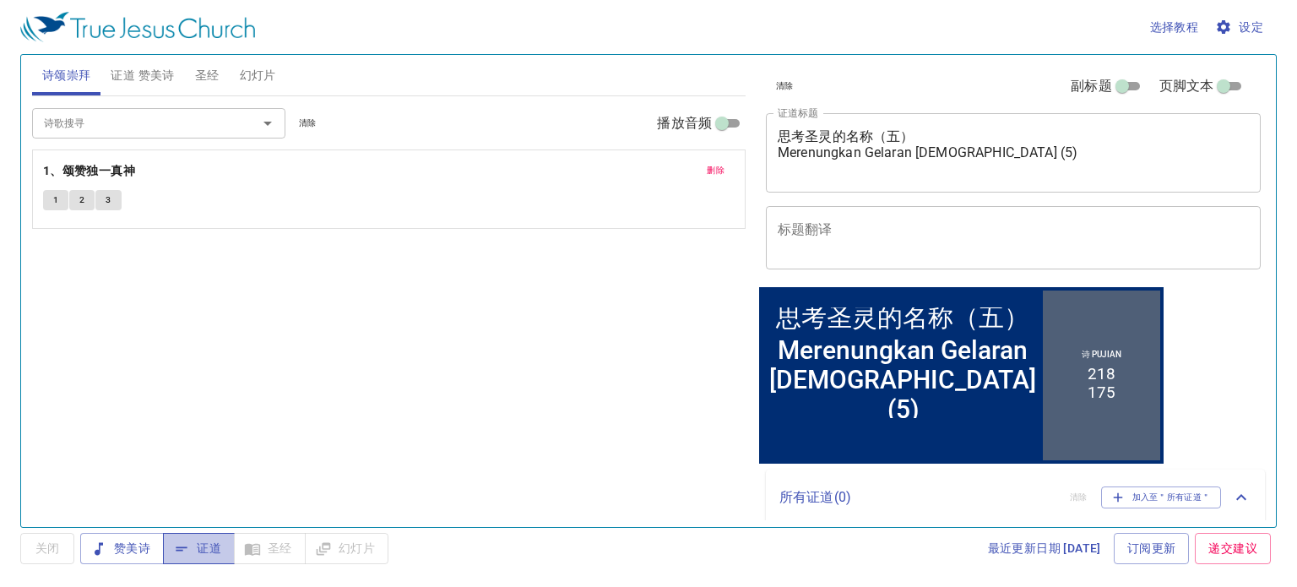
click at [220, 553] on button "证道" at bounding box center [199, 548] width 72 height 31
